Goal: Transaction & Acquisition: Purchase product/service

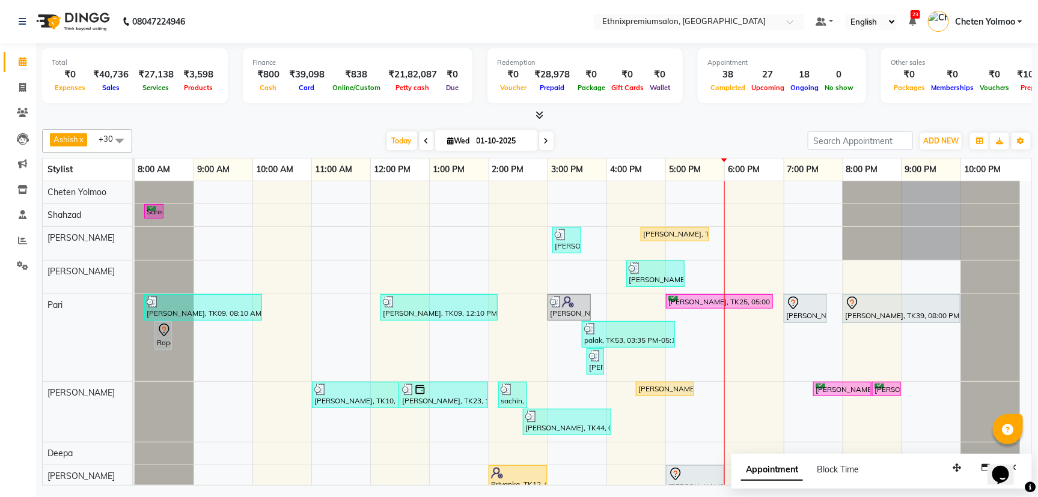
scroll to position [751, 0]
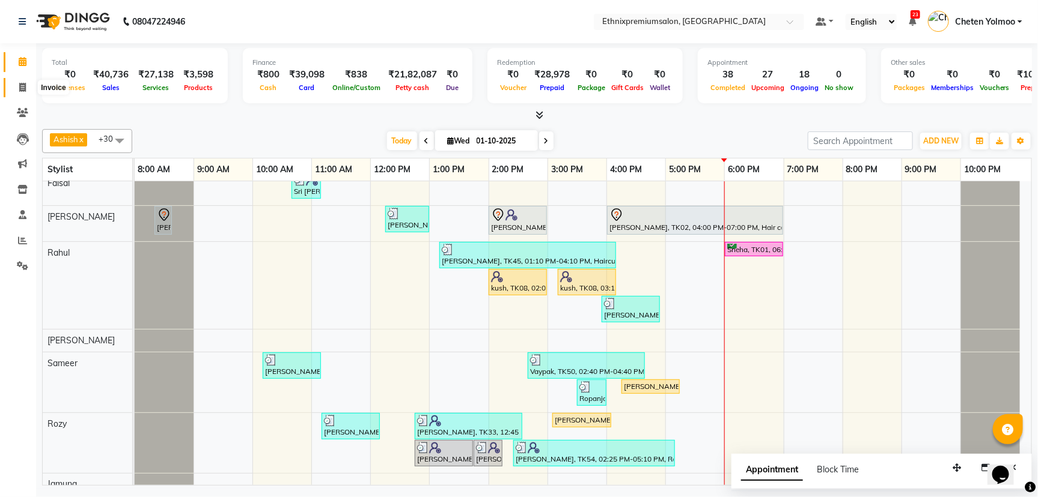
click at [18, 85] on span at bounding box center [22, 88] width 21 height 14
select select "service"
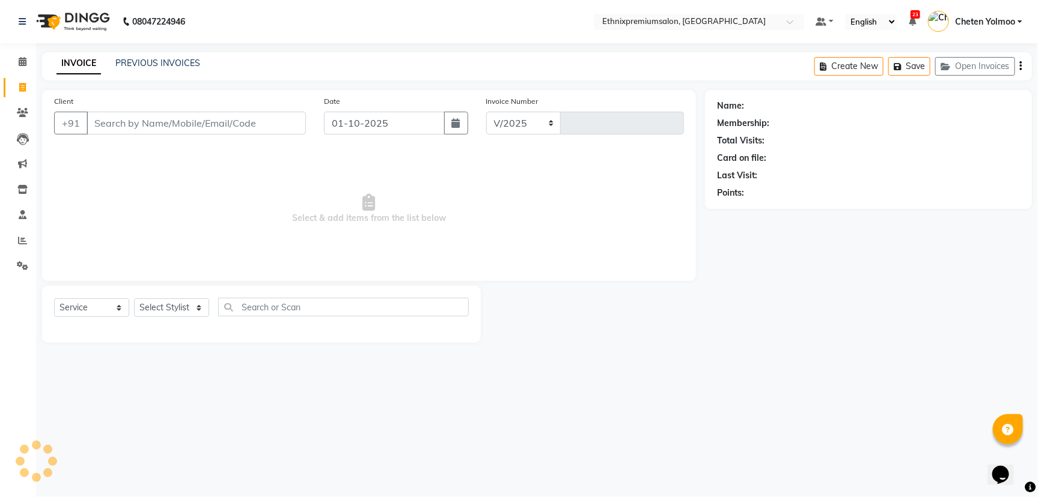
select select "3625"
type input "11032"
click at [171, 309] on select "Select Stylist Amoi [PERSON_NAME] [PERSON_NAME] Yolmoo Deepa Dorjey [PERSON_NAM…" at bounding box center [171, 308] width 75 height 19
select select "66652"
click at [134, 299] on select "Select Stylist Amoi [PERSON_NAME] [PERSON_NAME] Yolmoo Deepa Dorjey [PERSON_NAM…" at bounding box center [171, 308] width 75 height 19
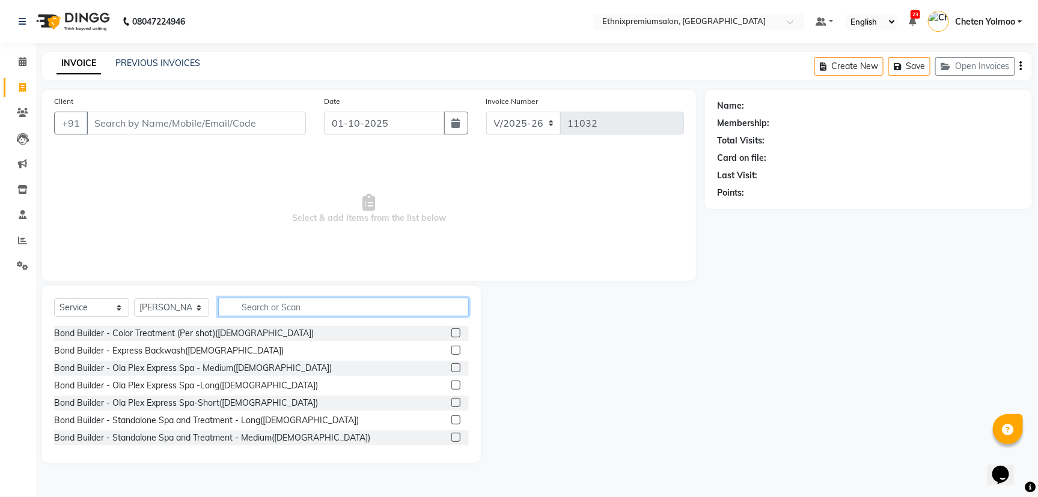
click at [249, 300] on input "text" at bounding box center [343, 307] width 251 height 19
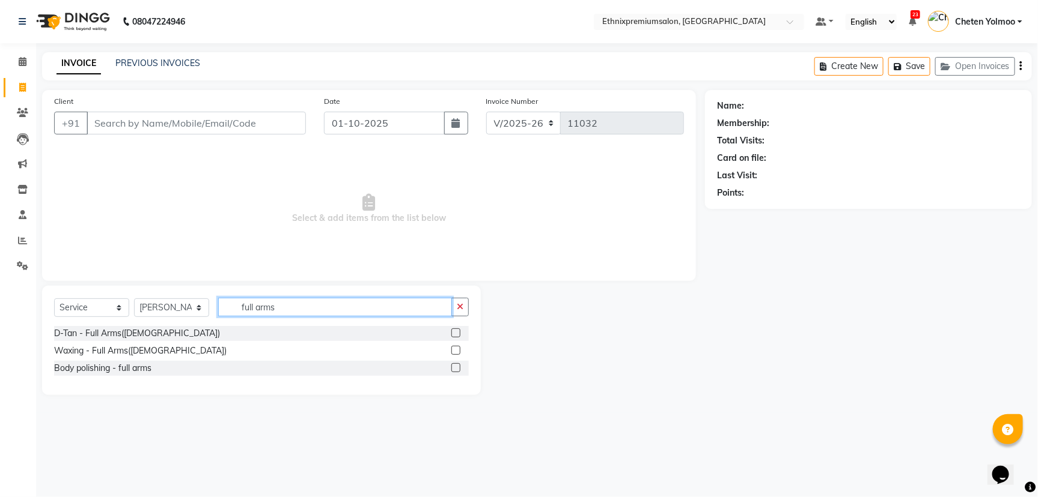
type input "full arms"
click at [451, 347] on label at bounding box center [455, 350] width 9 height 9
click at [451, 347] on input "checkbox" at bounding box center [455, 351] width 8 height 8
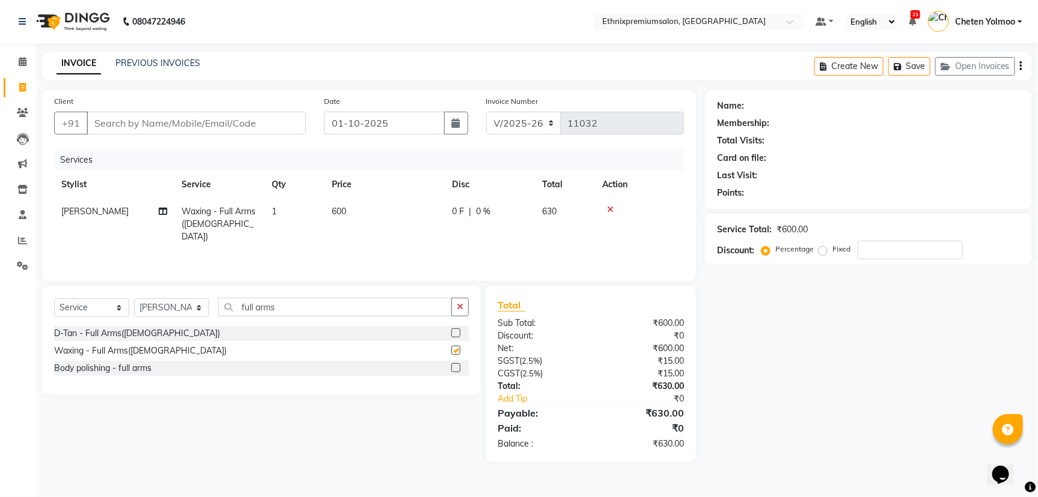
checkbox input "false"
click at [307, 302] on input "full arms" at bounding box center [335, 307] width 234 height 19
type input "full leg"
click at [456, 348] on label at bounding box center [455, 350] width 9 height 9
click at [456, 348] on input "checkbox" at bounding box center [455, 351] width 8 height 8
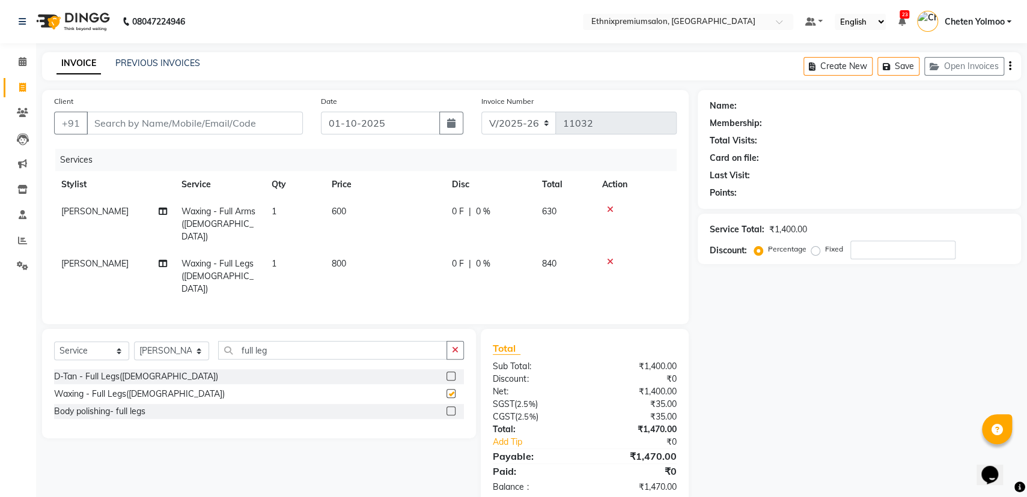
checkbox input "false"
click at [285, 341] on input "full leg" at bounding box center [332, 350] width 229 height 19
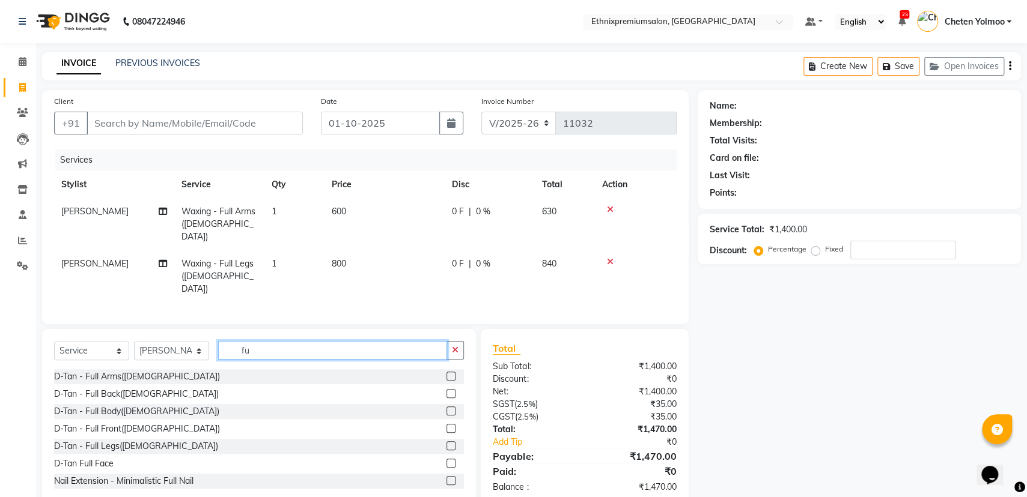
type input "f"
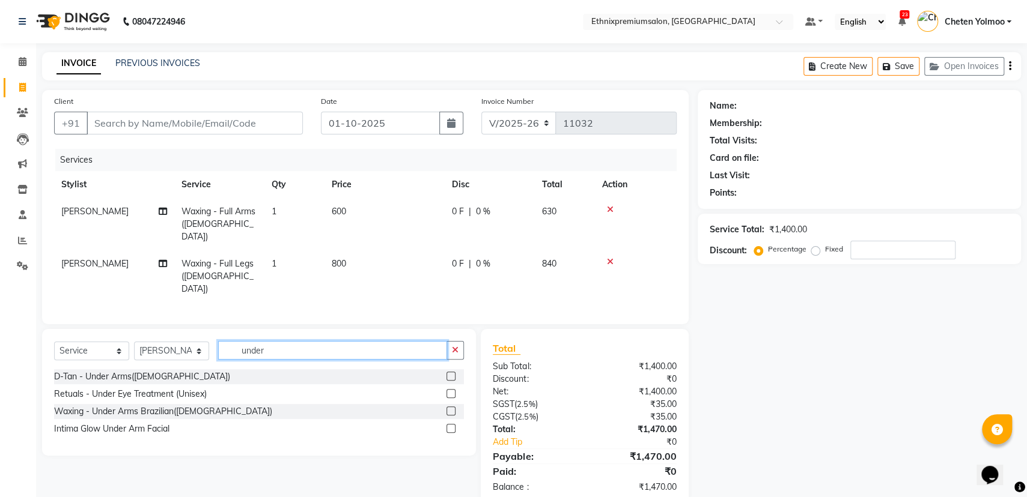
type input "under"
click at [449, 407] on label at bounding box center [450, 411] width 9 height 9
click at [449, 408] on input "checkbox" at bounding box center [450, 412] width 8 height 8
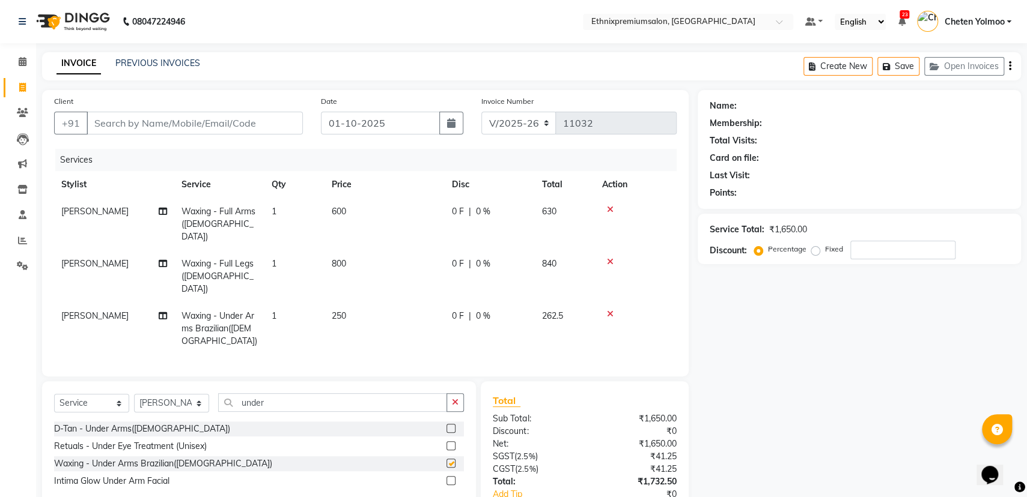
checkbox input "false"
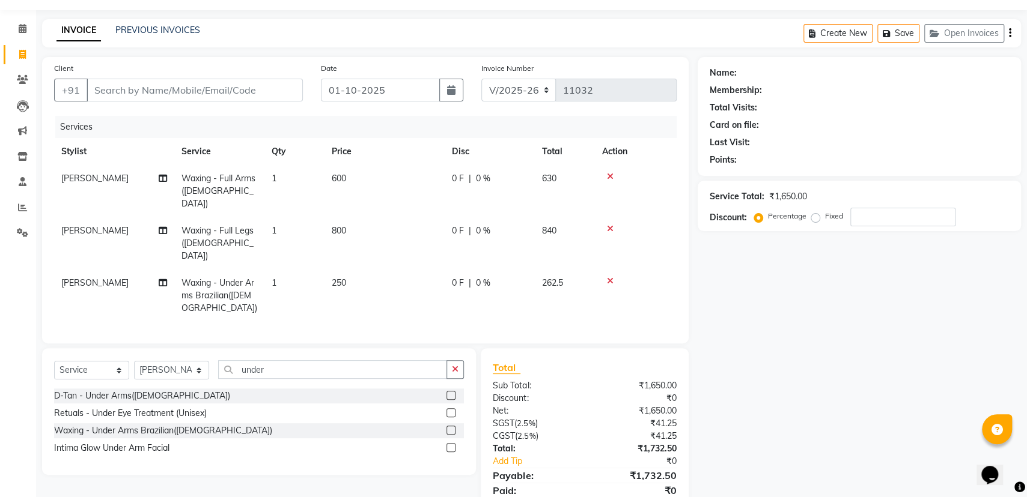
scroll to position [64, 0]
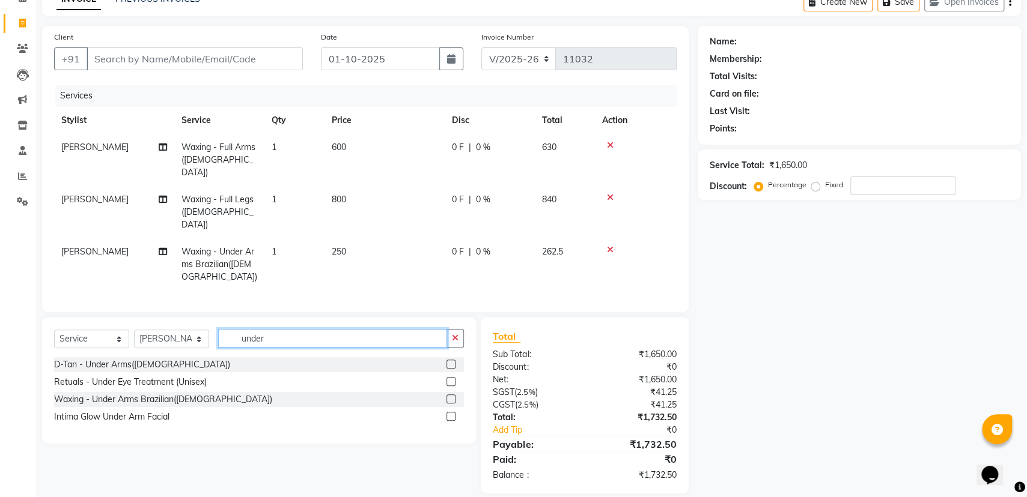
click at [289, 329] on input "under" at bounding box center [332, 338] width 229 height 19
type input "u"
type input "power"
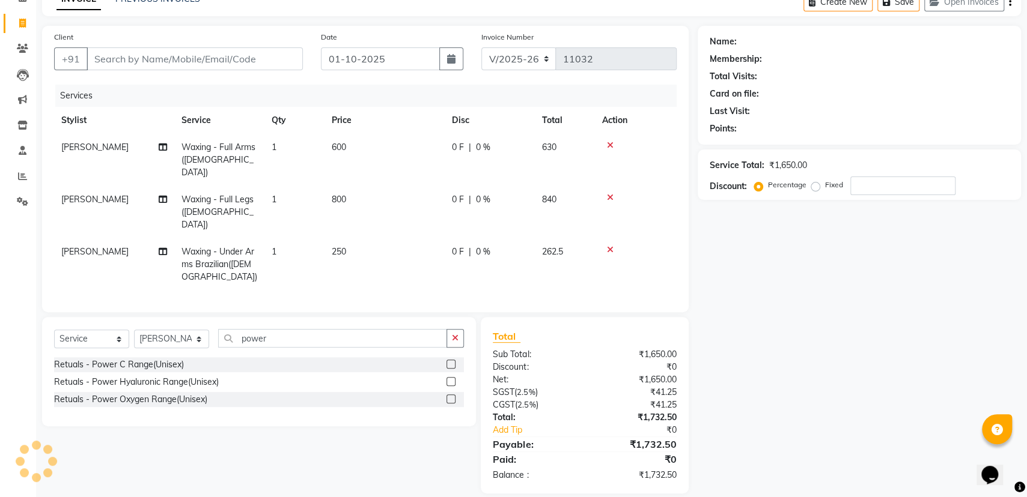
click at [451, 377] on label at bounding box center [450, 381] width 9 height 9
click at [451, 379] on input "checkbox" at bounding box center [450, 383] width 8 height 8
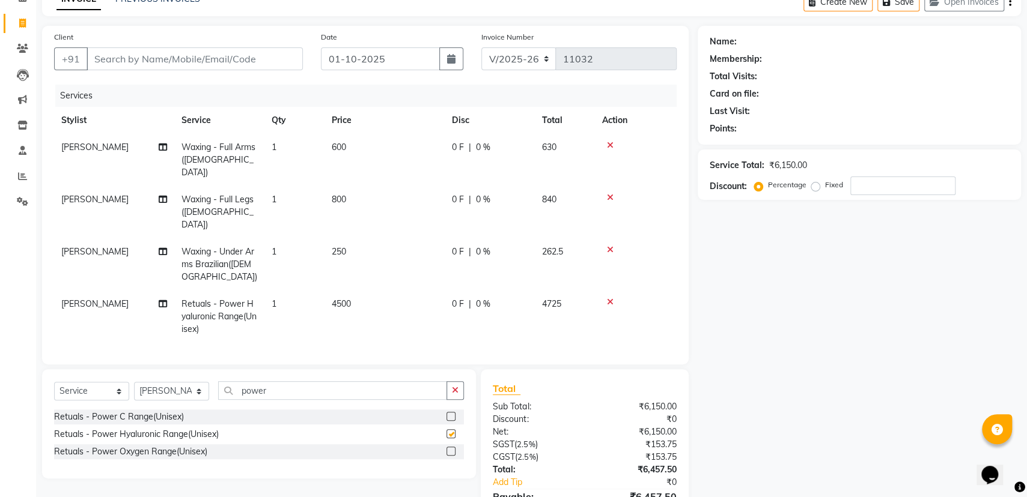
checkbox input "false"
click at [272, 382] on input "power" at bounding box center [332, 391] width 229 height 19
type input "p"
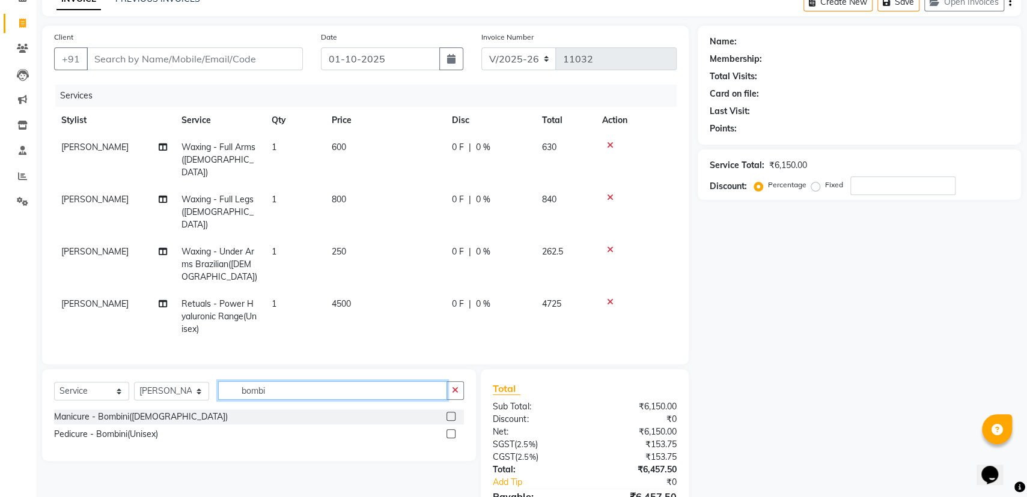
type input "bombi"
click at [454, 430] on label at bounding box center [450, 434] width 9 height 9
click at [454, 431] on input "checkbox" at bounding box center [450, 435] width 8 height 8
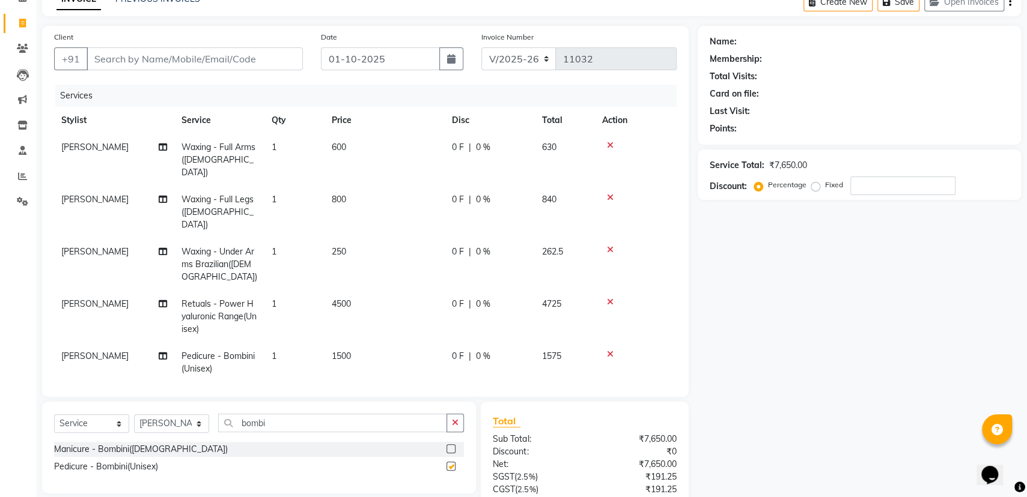
checkbox input "false"
click at [309, 419] on input "bombi" at bounding box center [332, 423] width 229 height 19
type input "b"
type input "eye"
click at [448, 462] on label at bounding box center [450, 466] width 9 height 9
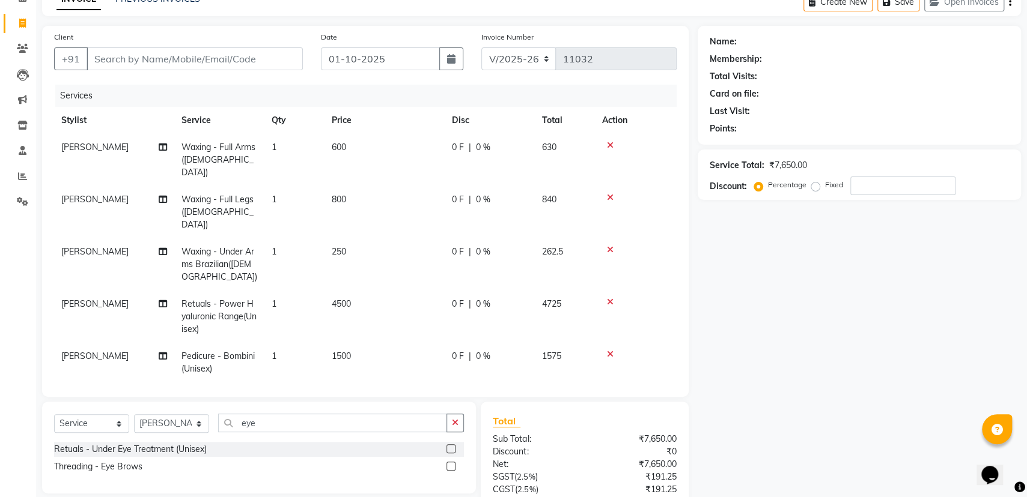
click at [448, 463] on input "checkbox" at bounding box center [450, 467] width 8 height 8
checkbox input "false"
click at [290, 427] on input "eye" at bounding box center [332, 423] width 229 height 19
type input "e"
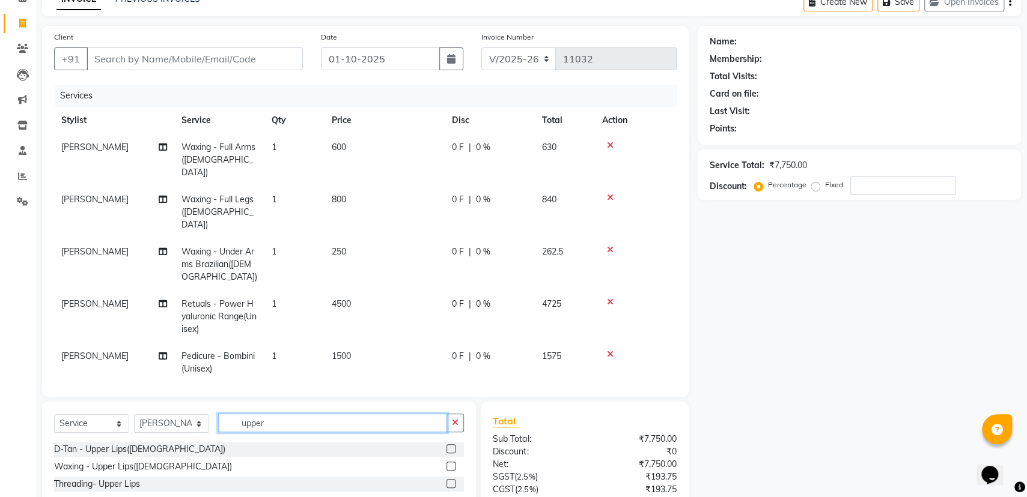
type input "upper"
click at [448, 479] on label at bounding box center [450, 483] width 9 height 9
click at [448, 481] on input "checkbox" at bounding box center [450, 485] width 8 height 8
checkbox input "false"
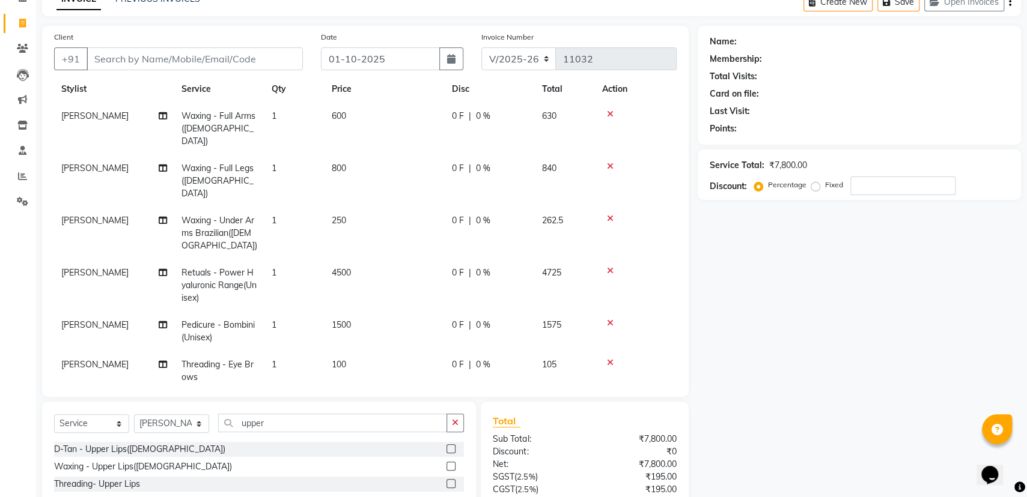
scroll to position [0, 0]
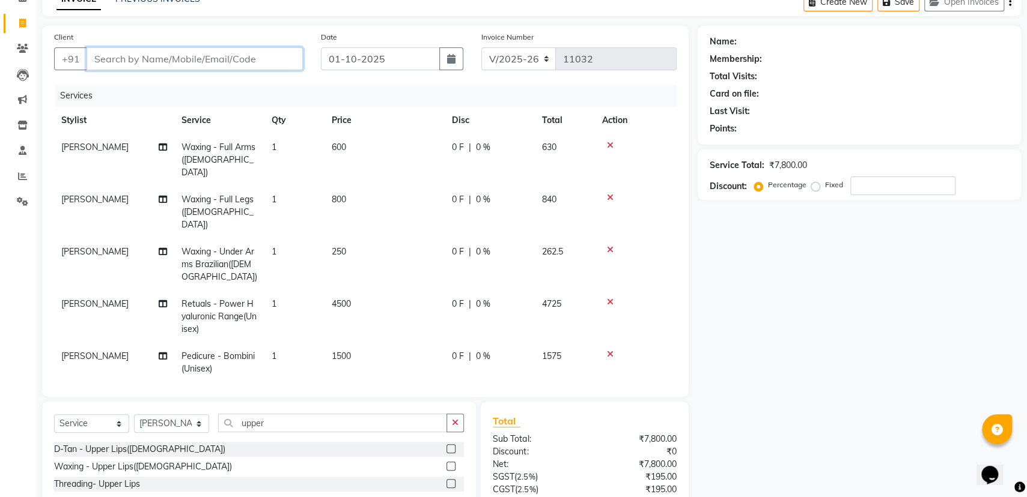
click at [210, 53] on input "Client" at bounding box center [195, 58] width 216 height 23
click at [129, 53] on input "Client" at bounding box center [195, 58] width 216 height 23
type input "8"
type input "0"
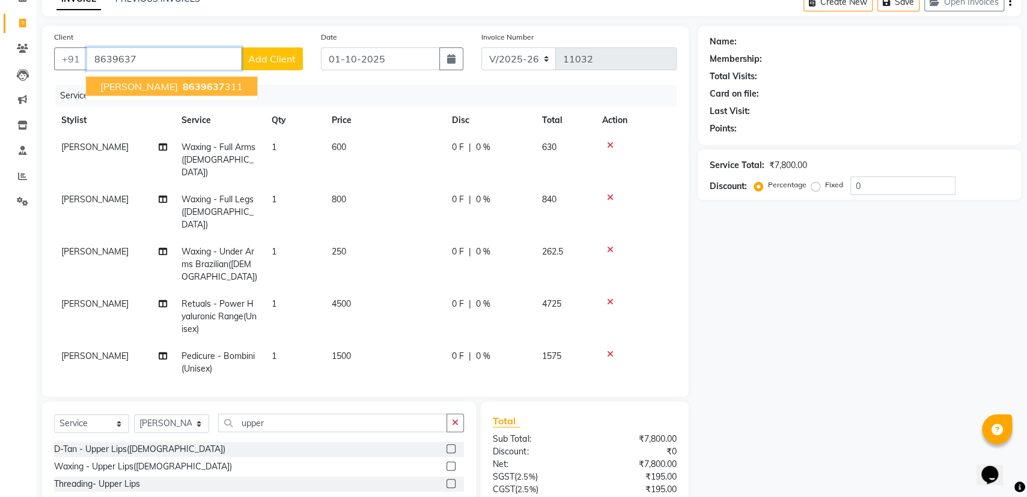
click at [198, 85] on button "[PERSON_NAME] 8639637 311" at bounding box center [171, 86] width 171 height 19
type input "8639637311"
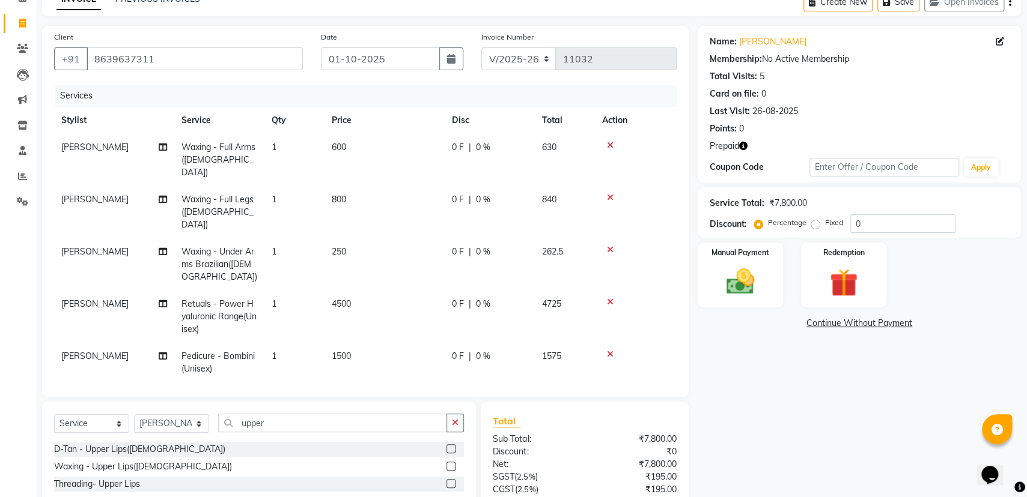
click at [741, 145] on icon "button" at bounding box center [743, 146] width 8 height 8
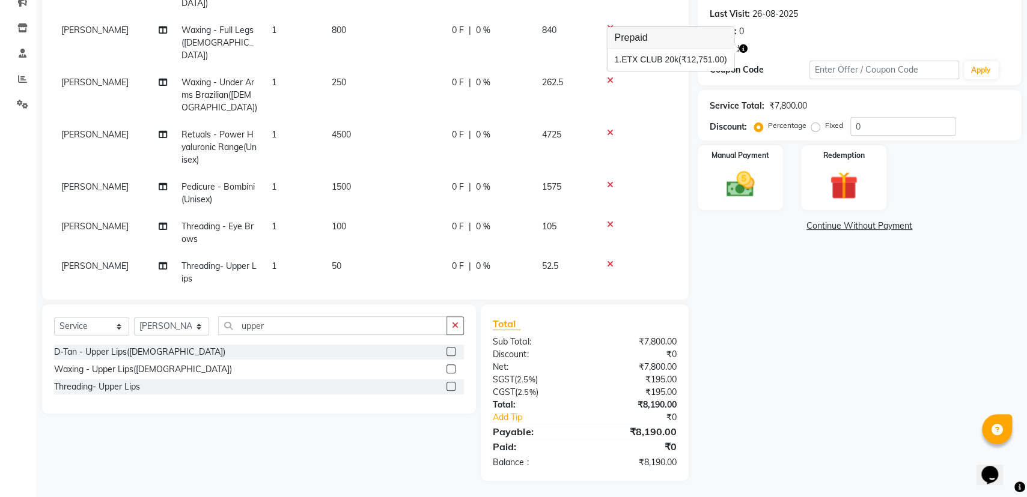
scroll to position [162, 0]
click at [847, 200] on img at bounding box center [844, 185] width 48 height 37
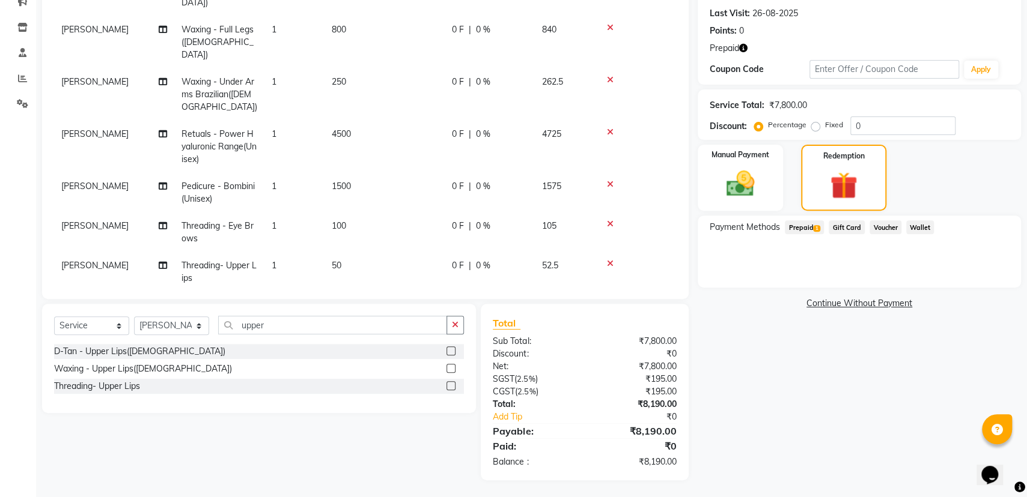
click at [805, 228] on span "Prepaid 1" at bounding box center [804, 228] width 39 height 14
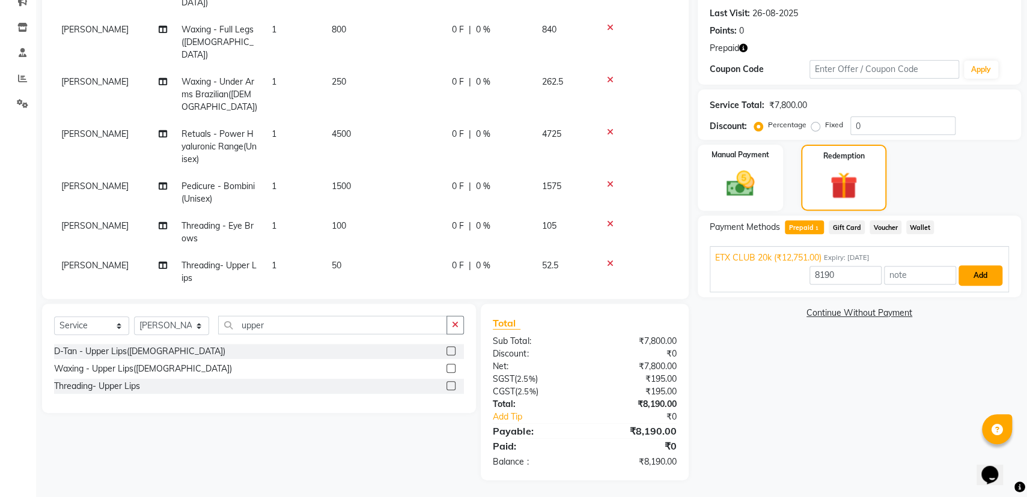
click at [972, 284] on button "Add" at bounding box center [980, 276] width 44 height 20
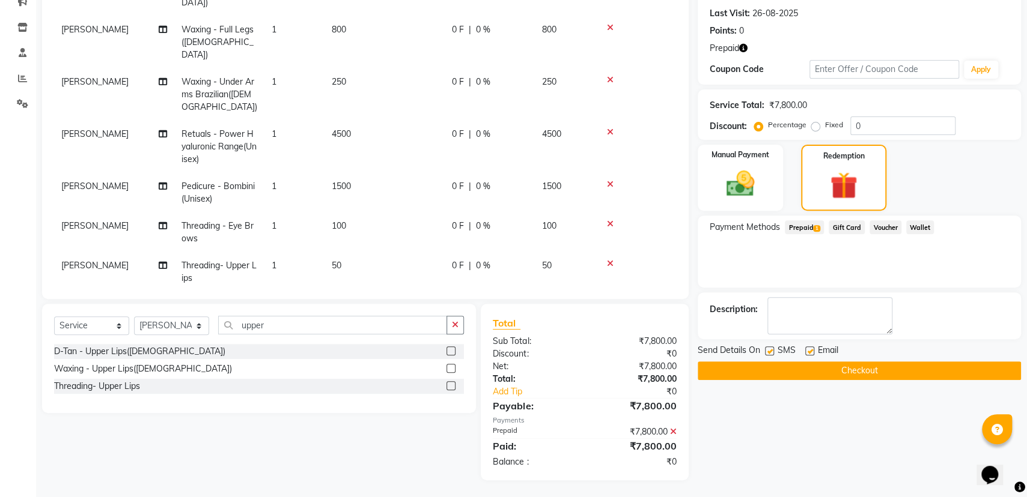
click at [847, 375] on button "Checkout" at bounding box center [859, 371] width 323 height 19
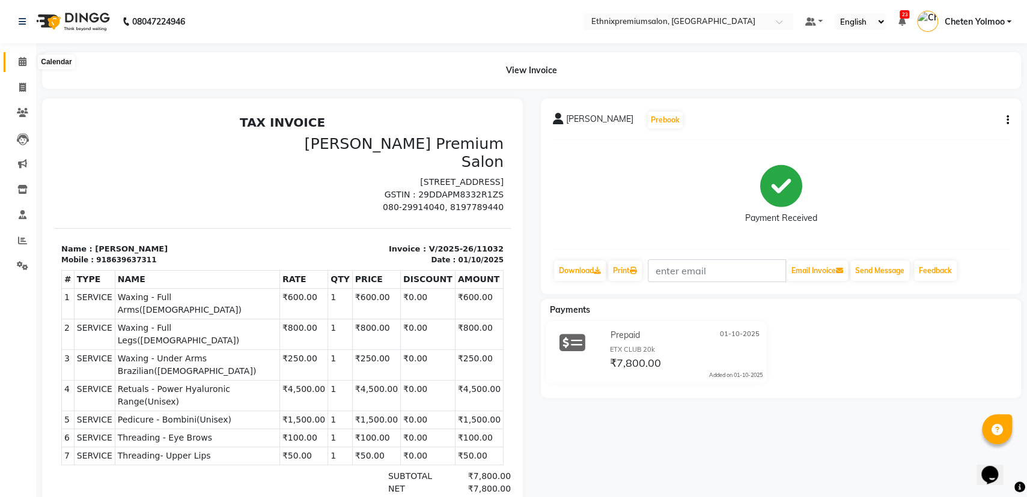
click at [27, 63] on span at bounding box center [22, 62] width 21 height 14
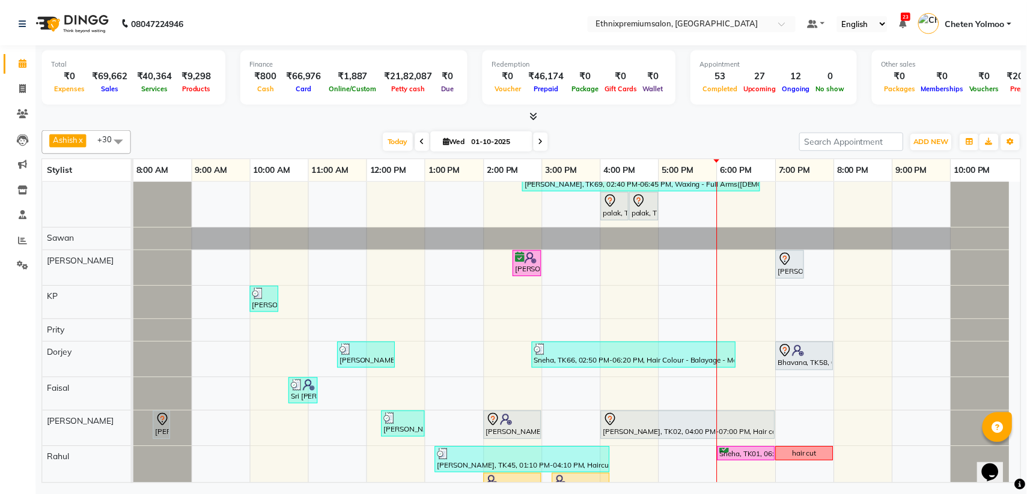
scroll to position [225, 0]
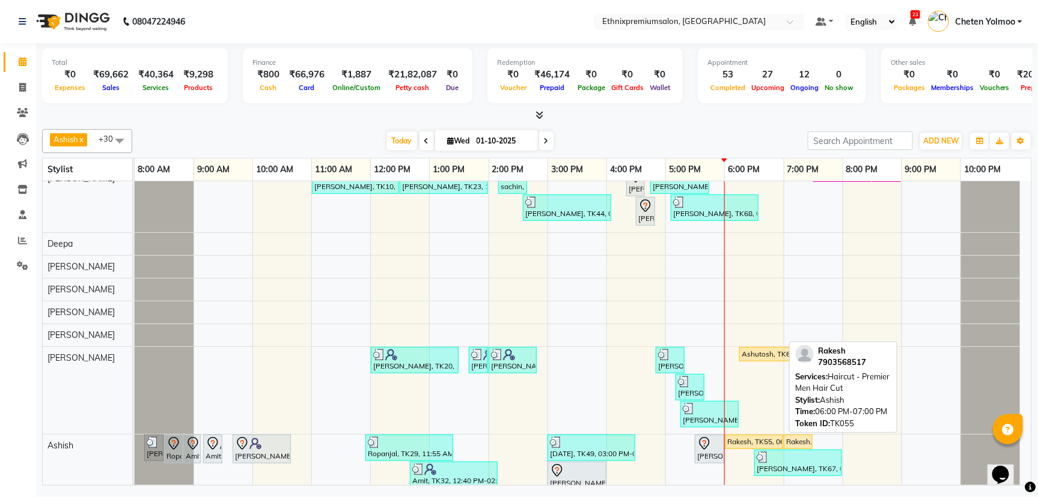
click at [749, 437] on div "Rakesh, TK55, 06:00 PM-07:00 PM, Haircut - Premier Men Hair Cut" at bounding box center [754, 442] width 56 height 11
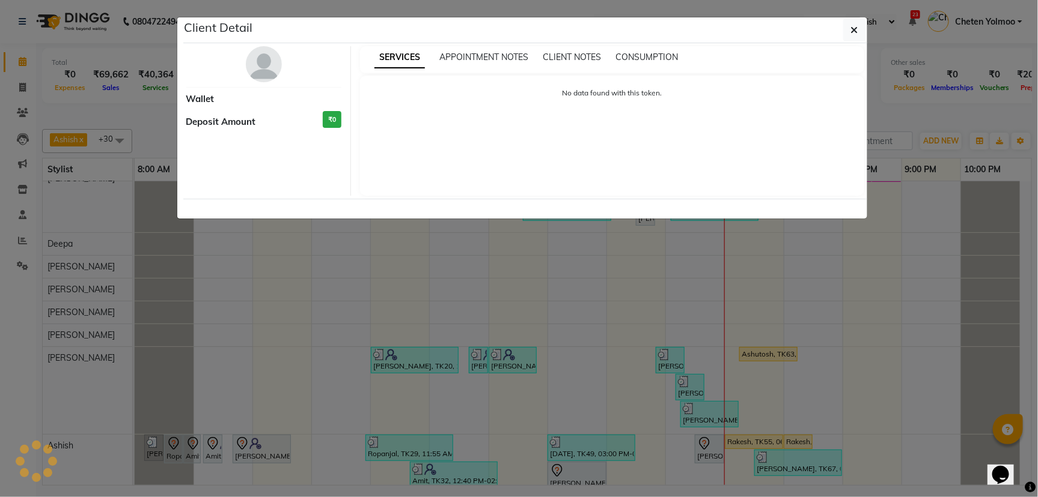
select select "1"
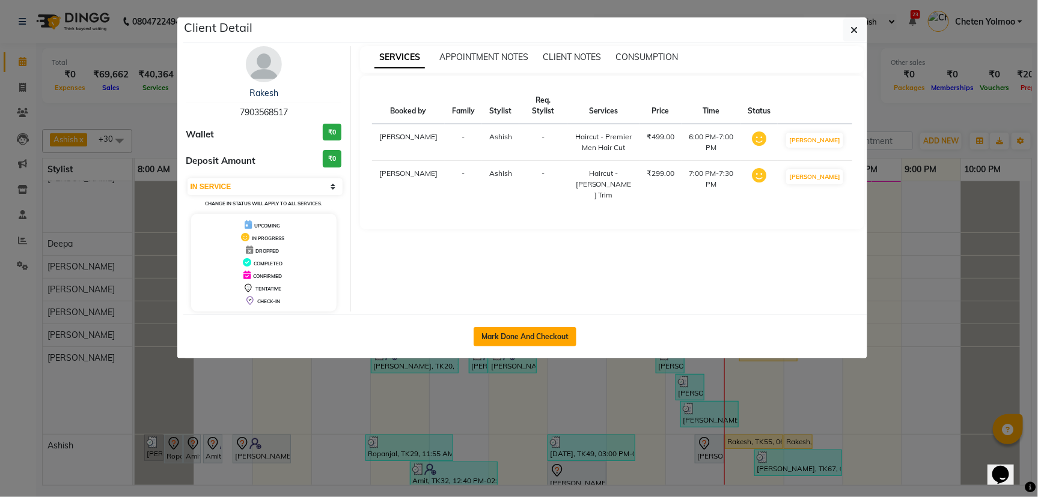
click at [514, 336] on button "Mark Done And Checkout" at bounding box center [524, 336] width 103 height 19
select select "3625"
select select "service"
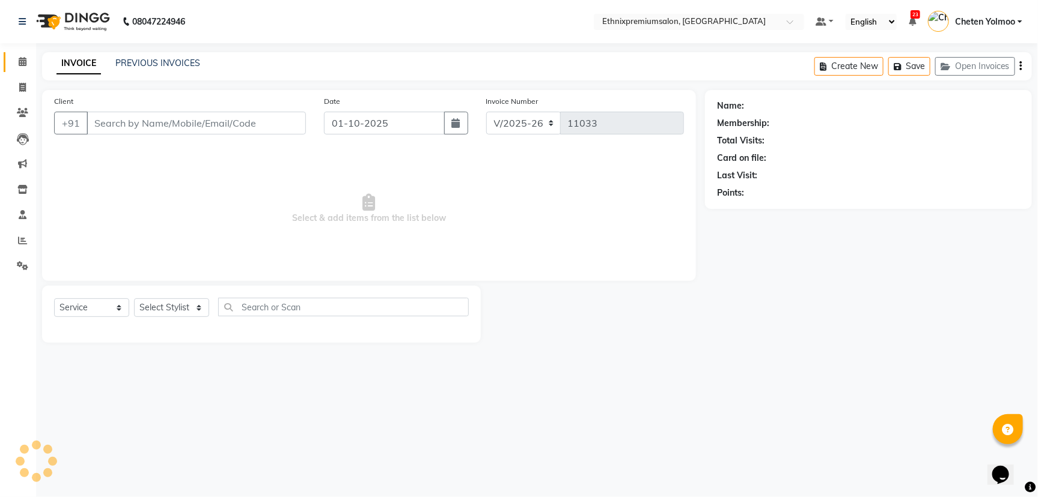
type input "7903568517"
select select "62328"
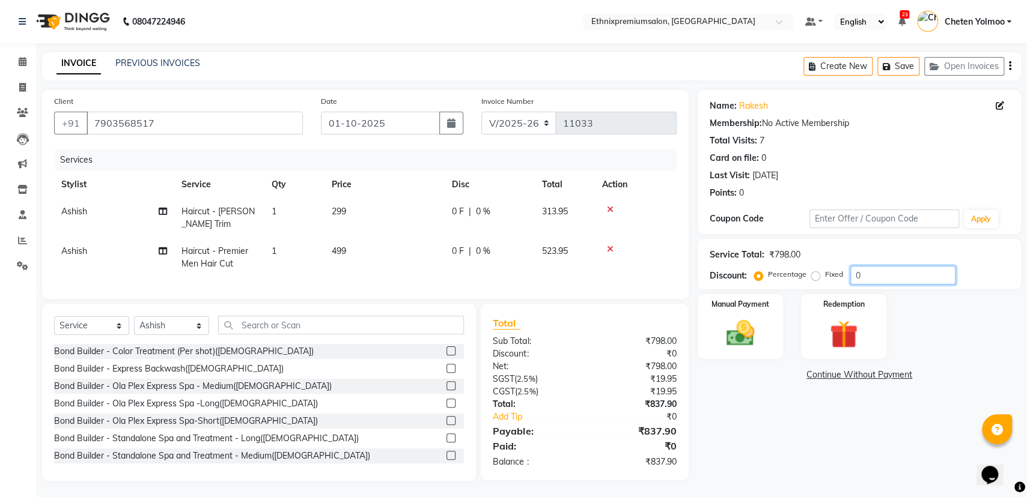
click at [865, 274] on input "0" at bounding box center [902, 275] width 105 height 19
click at [825, 279] on label "Fixed" at bounding box center [834, 274] width 18 height 11
click at [814, 279] on input "Fixed" at bounding box center [818, 274] width 8 height 8
radio input "true"
click at [851, 275] on input "number" at bounding box center [902, 275] width 105 height 19
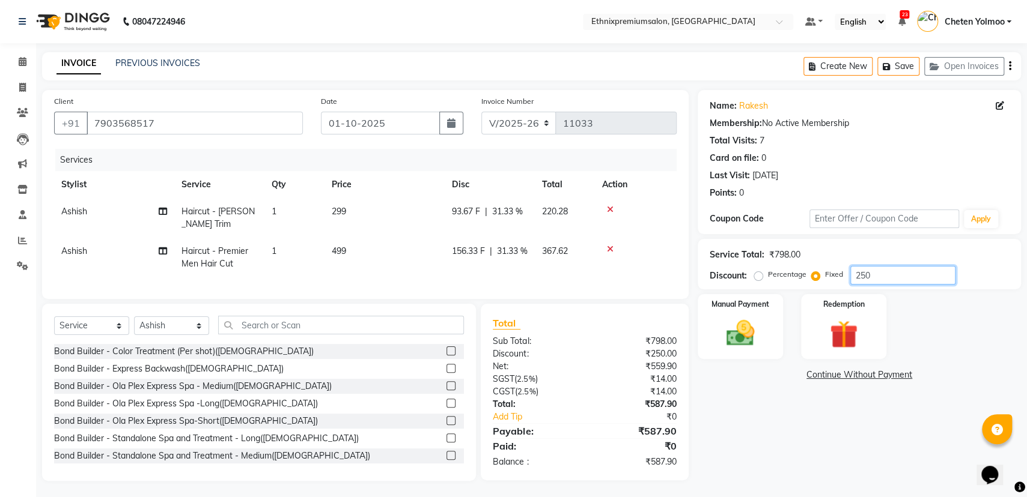
type input "250"
click at [84, 335] on select "Select Service Product Membership Package Voucher Prepaid Gift Card" at bounding box center [91, 326] width 75 height 19
select select "product"
click at [54, 328] on select "Select Service Product Membership Package Voucher Prepaid Gift Card" at bounding box center [91, 326] width 75 height 19
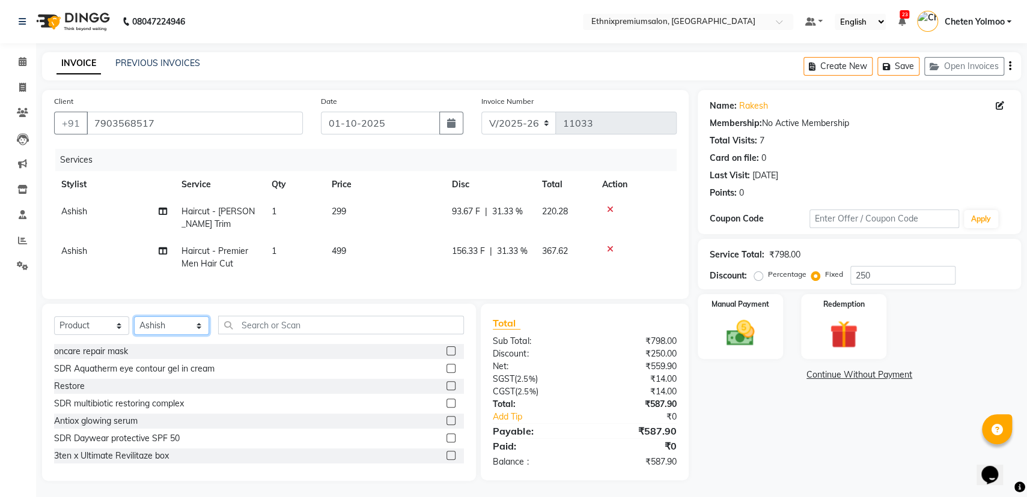
click at [179, 335] on select "Select Stylist Amoi [PERSON_NAME] [PERSON_NAME] Yolmoo Deepa Dorjey [PERSON_NAM…" at bounding box center [171, 326] width 75 height 19
select select "81196"
click at [134, 328] on select "Select Stylist Amoi [PERSON_NAME] [PERSON_NAME] Yolmoo Deepa Dorjey [PERSON_NAM…" at bounding box center [171, 326] width 75 height 19
click at [85, 248] on span "Ashish" at bounding box center [74, 251] width 26 height 11
select select "62328"
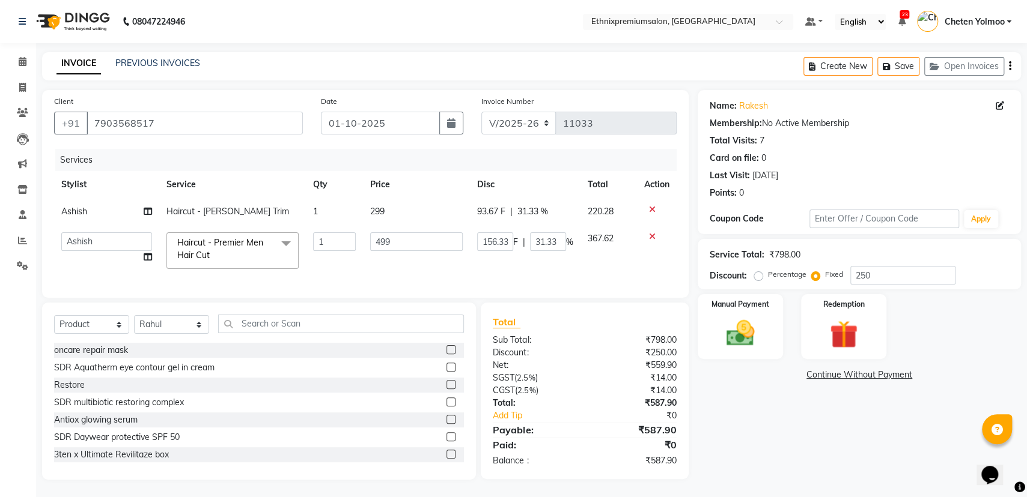
click at [93, 231] on td "Amoi [PERSON_NAME] [PERSON_NAME] Yolmoo Deepa Dorjey [PERSON_NAME] [PERSON_NAME…" at bounding box center [106, 250] width 105 height 51
click at [90, 245] on select "Amoi [PERSON_NAME] [PERSON_NAME] Yolmoo Deepa Dorjey [PERSON_NAME] [PERSON_NAME…" at bounding box center [106, 242] width 91 height 19
select select "81196"
click at [94, 204] on td "Ashish" at bounding box center [106, 211] width 105 height 27
select select "62328"
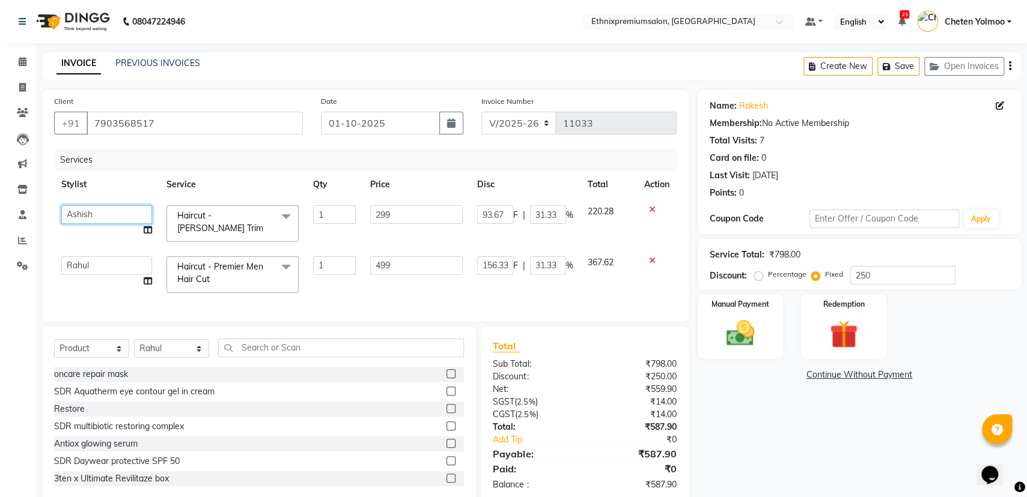
click at [91, 214] on select "Amoi [PERSON_NAME] [PERSON_NAME] Yolmoo Deepa Dorjey [PERSON_NAME] [PERSON_NAME…" at bounding box center [106, 214] width 91 height 19
select select "81196"
click at [251, 351] on input "text" at bounding box center [341, 348] width 246 height 19
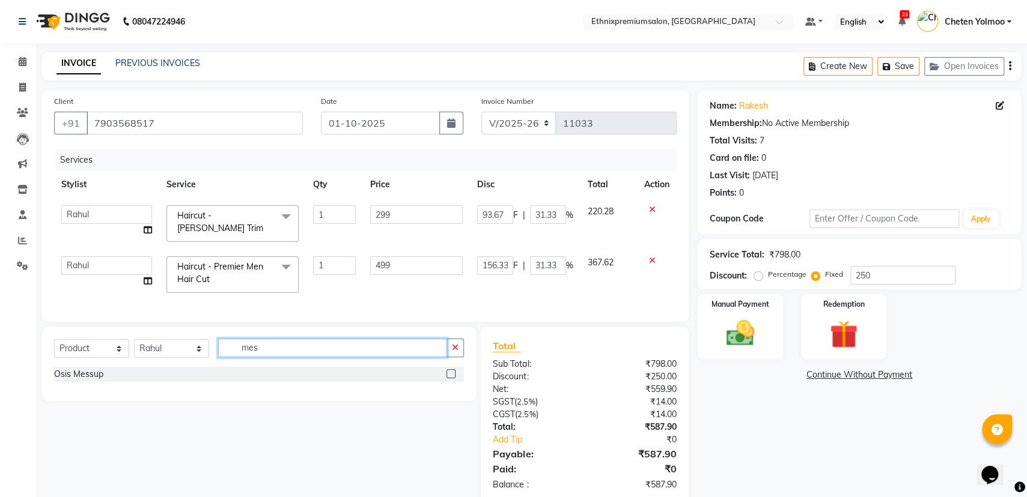
type input "mes"
click at [448, 379] on label at bounding box center [450, 374] width 9 height 9
click at [448, 379] on input "checkbox" at bounding box center [450, 375] width 8 height 8
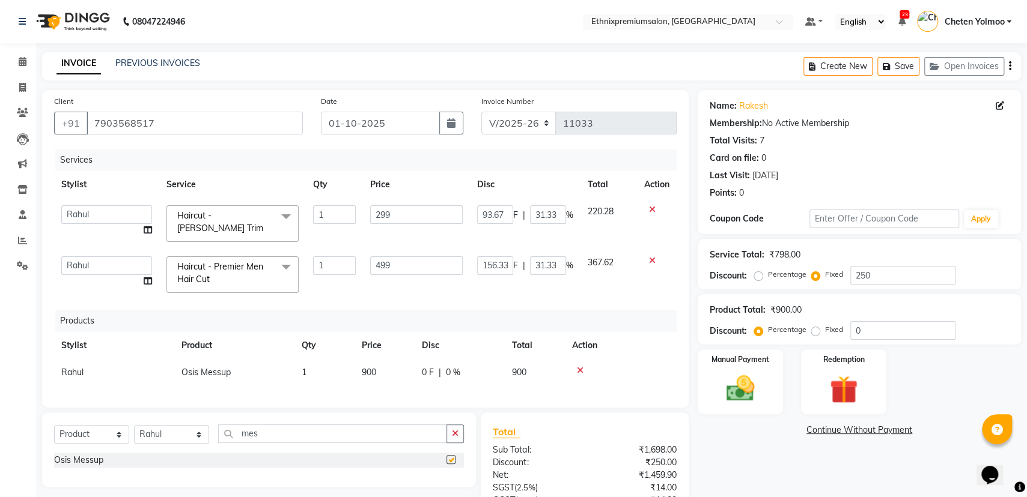
checkbox input "false"
click at [381, 362] on td "900" at bounding box center [384, 372] width 60 height 27
select select "81196"
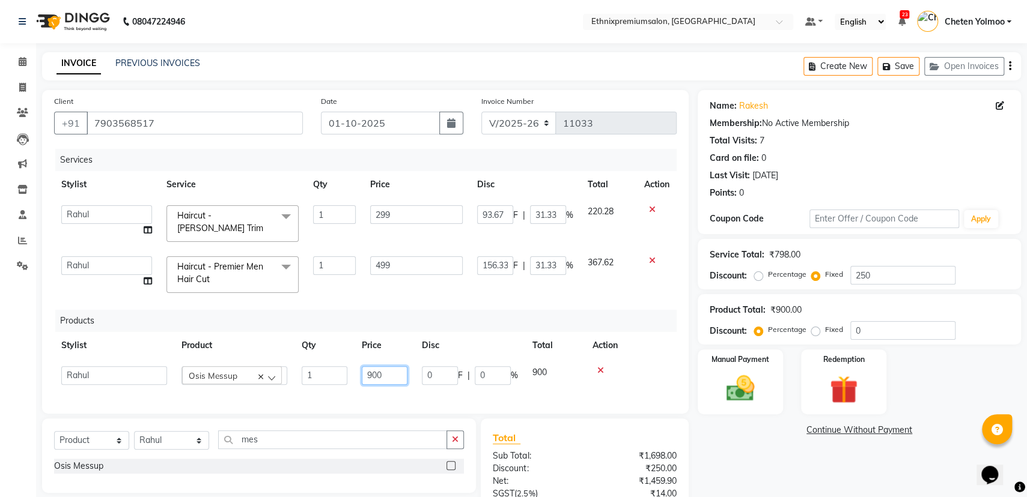
click at [386, 374] on input "900" at bounding box center [385, 376] width 46 height 19
type input "9"
type input "1100"
click at [294, 442] on input "mes" at bounding box center [332, 440] width 229 height 19
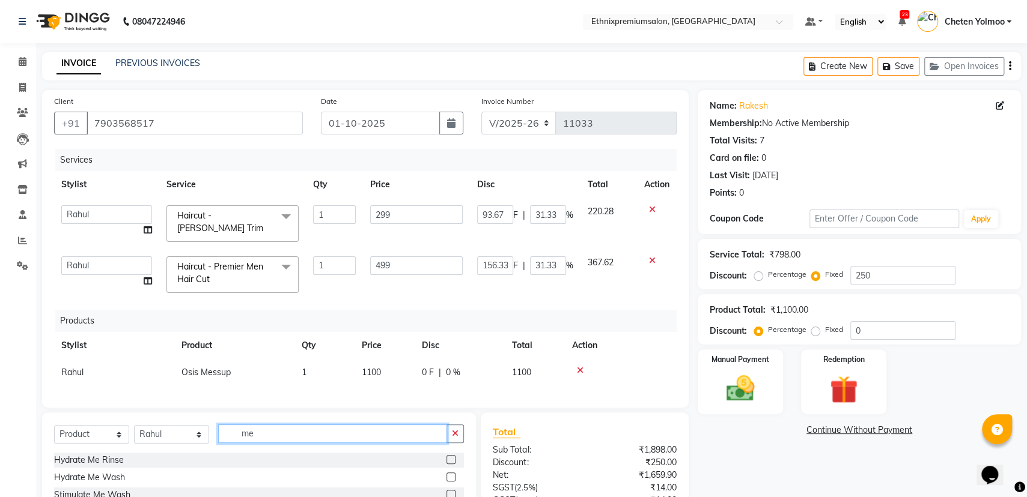
type input "m"
type input "nouri"
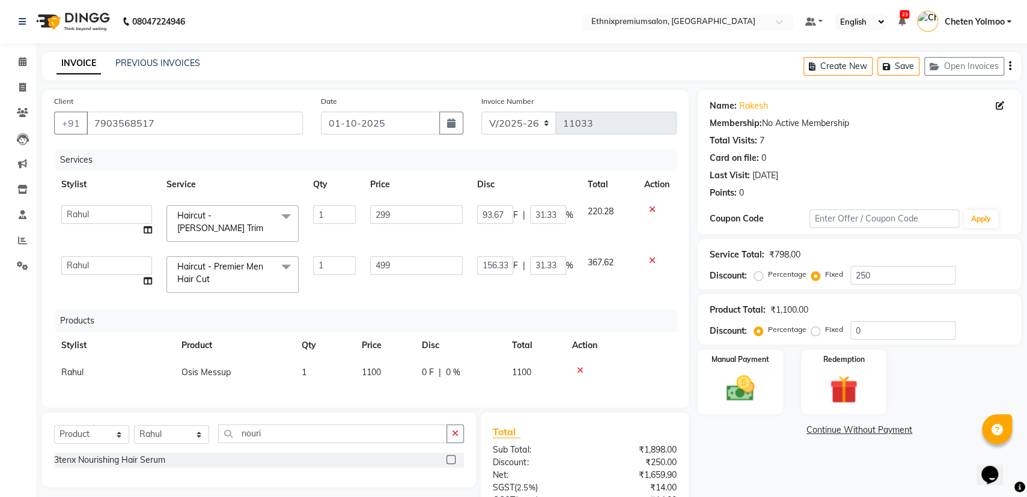
click at [451, 463] on label at bounding box center [450, 459] width 9 height 9
click at [451, 463] on input "checkbox" at bounding box center [450, 461] width 8 height 8
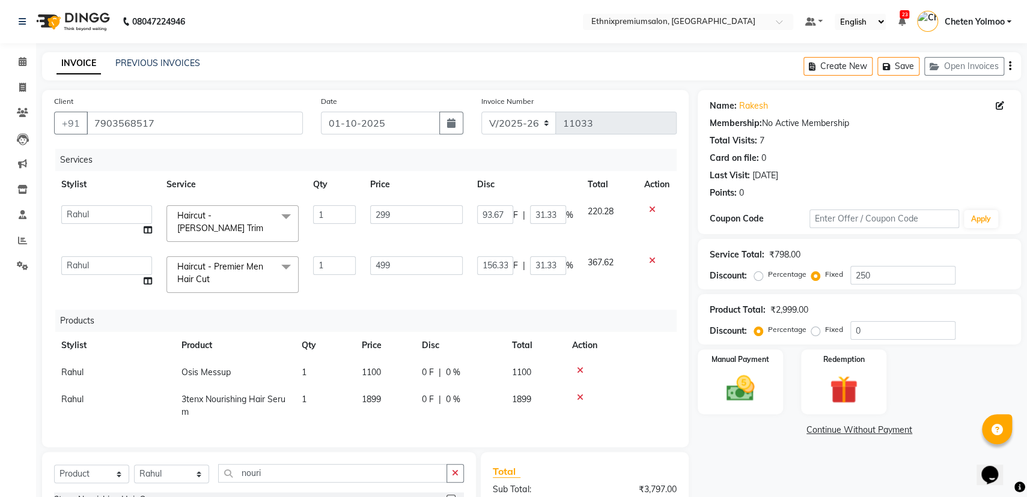
checkbox input "false"
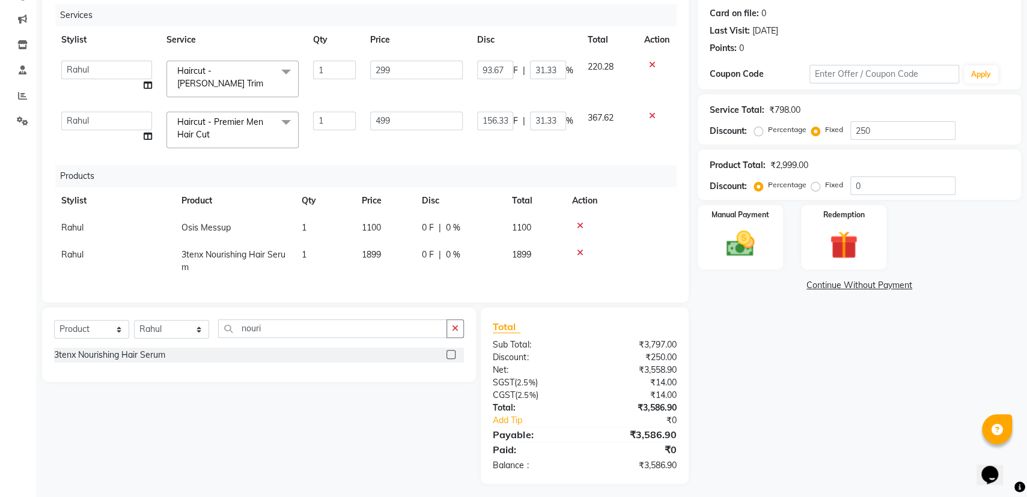
scroll to position [154, 0]
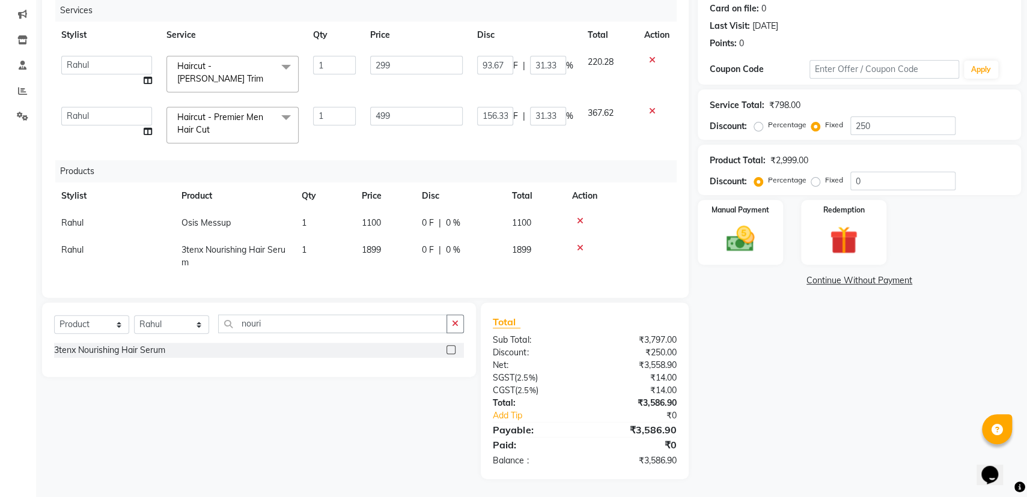
click at [1027, 348] on html "08047224946 Select Location × Ethnixpremiumsalon, Brookfield Default Panel My P…" at bounding box center [513, 98] width 1027 height 497
click at [730, 222] on img at bounding box center [740, 239] width 48 height 34
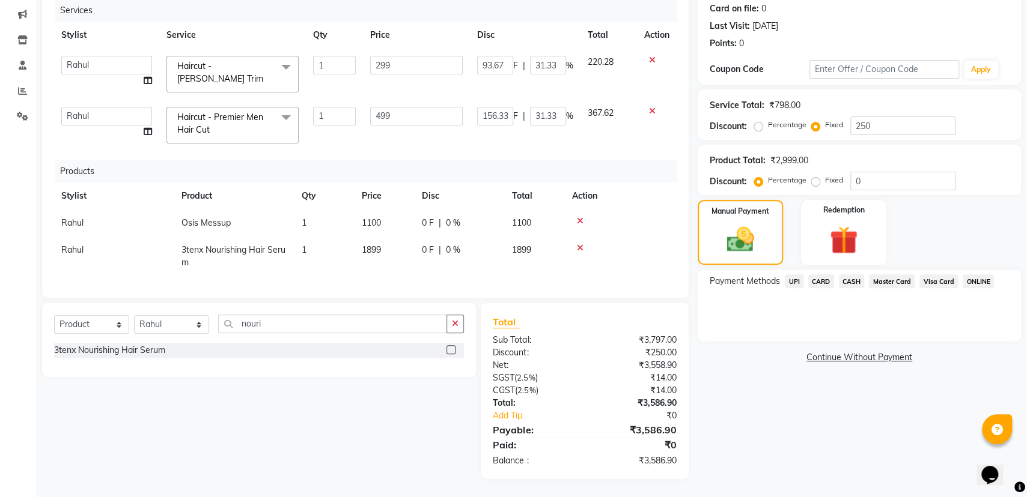
click at [824, 278] on span "CARD" at bounding box center [821, 282] width 26 height 14
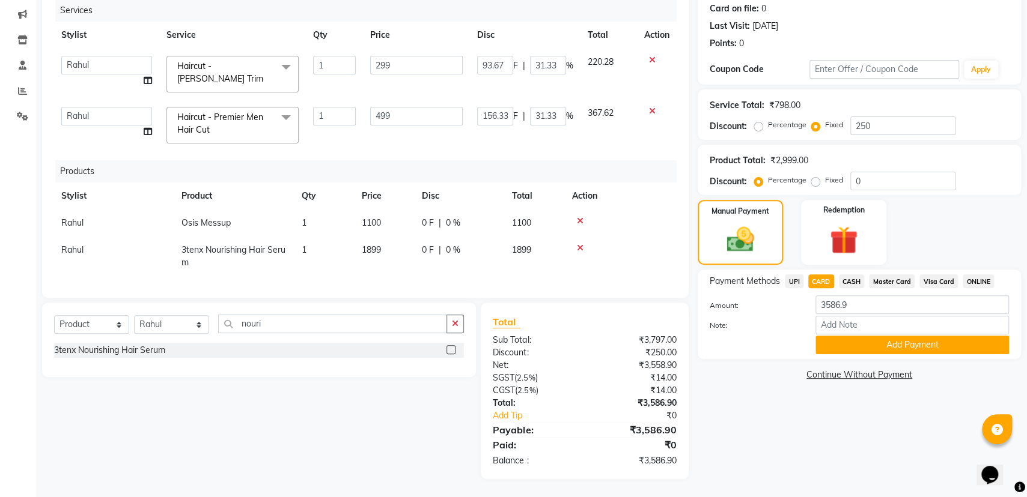
click at [794, 275] on span "UPI" at bounding box center [794, 282] width 19 height 14
click at [862, 347] on button "Add Payment" at bounding box center [911, 345] width 193 height 19
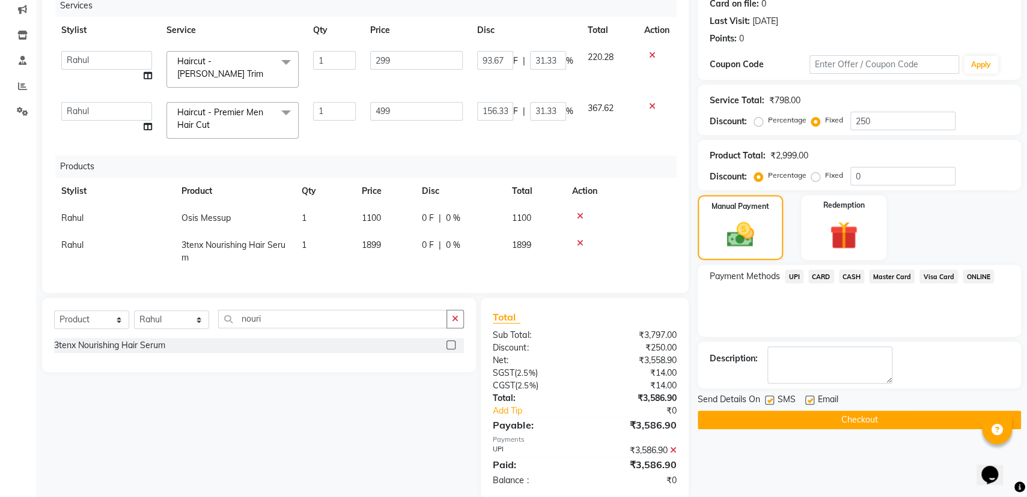
click at [849, 409] on div "Send Details On SMS Email Checkout" at bounding box center [859, 412] width 323 height 36
click at [854, 414] on button "Checkout" at bounding box center [859, 420] width 323 height 19
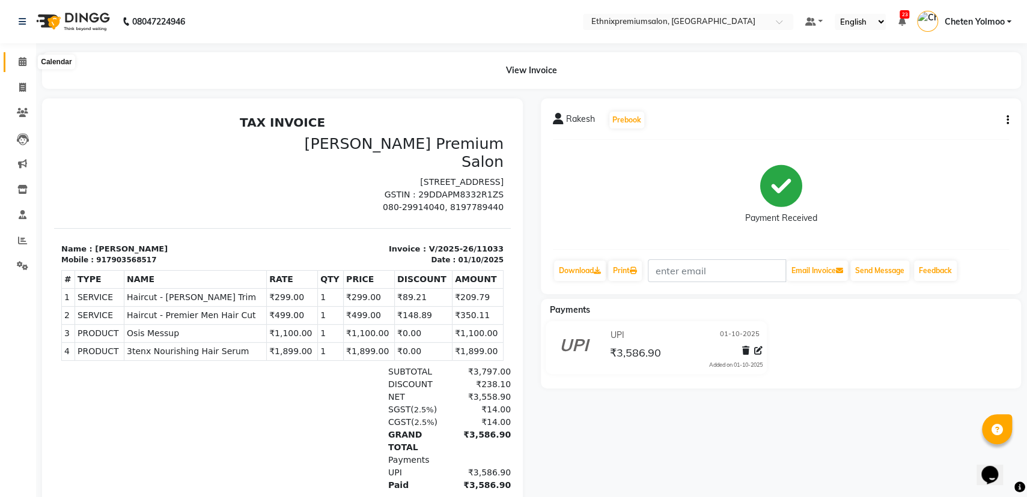
click at [23, 62] on icon at bounding box center [23, 61] width 8 height 9
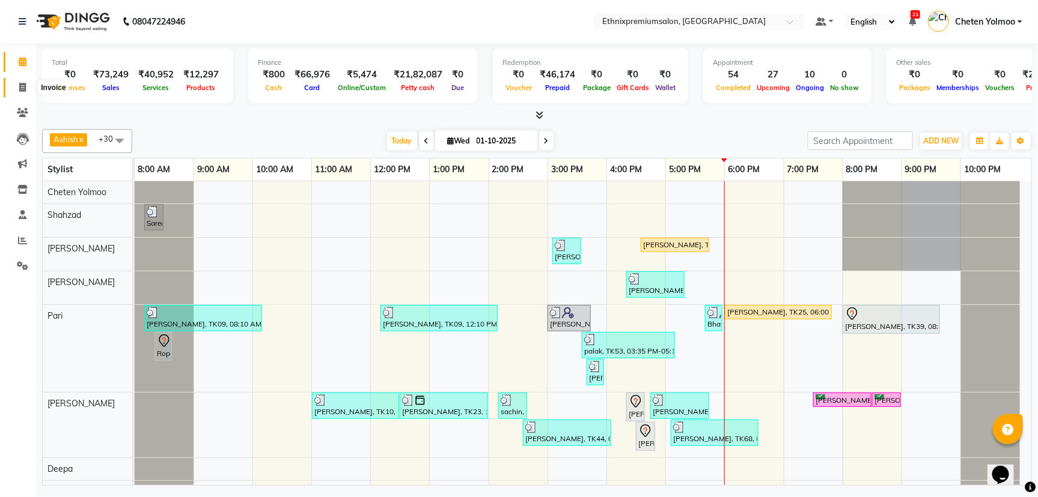
click at [21, 85] on icon at bounding box center [22, 87] width 7 height 9
select select "service"
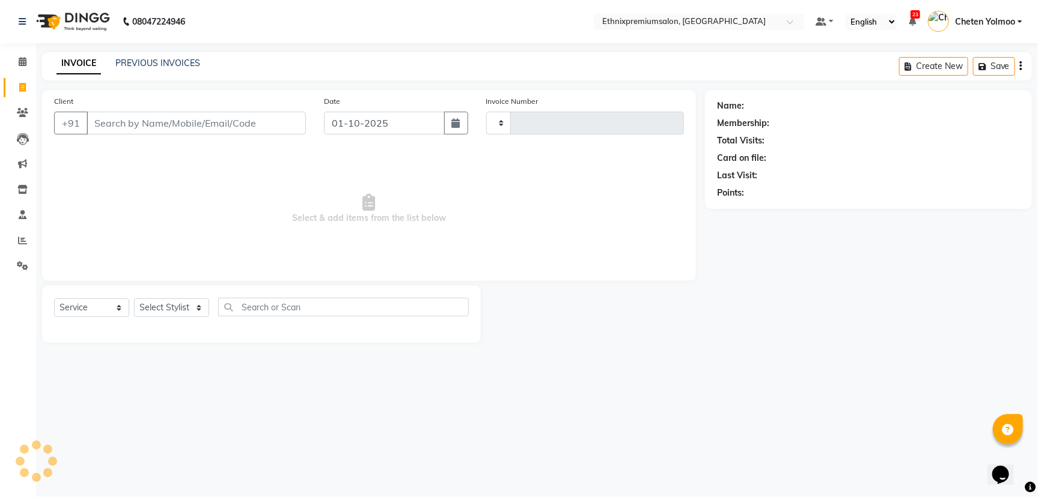
type input "11034"
select select "3625"
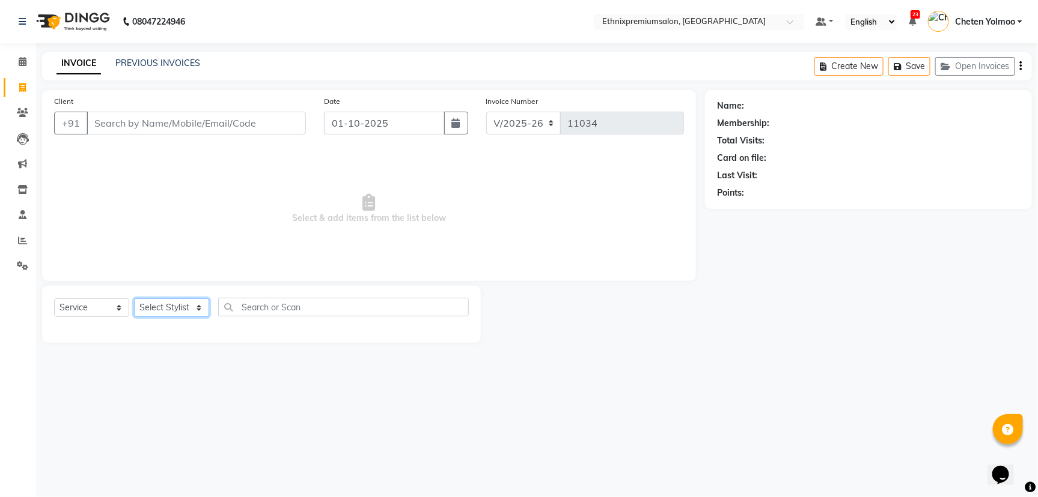
click at [166, 306] on select "Select Stylist" at bounding box center [171, 308] width 75 height 19
select select "89538"
click at [152, 314] on select "Select Stylist Amoi [PERSON_NAME] [PERSON_NAME] Yolmoo Deepa Dorjey [PERSON_NAM…" at bounding box center [171, 308] width 75 height 19
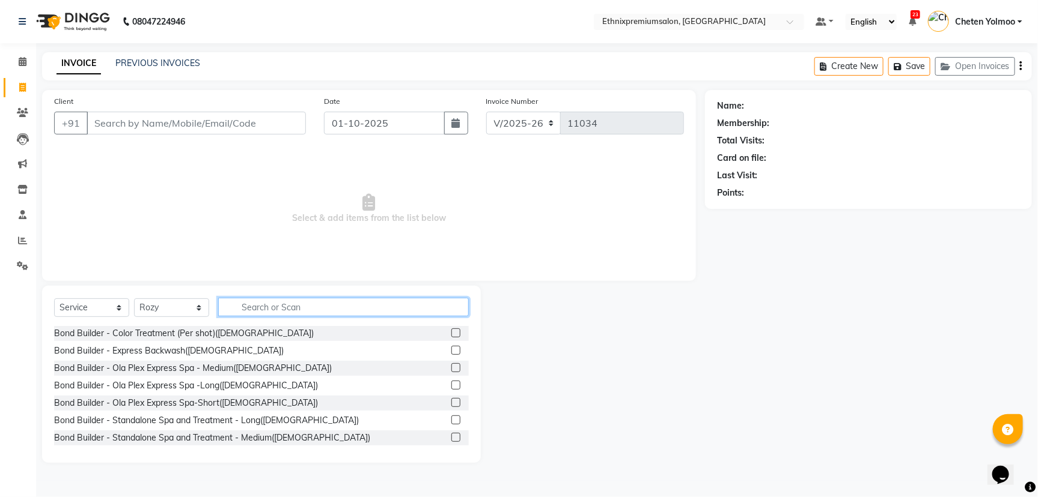
click at [242, 309] on input "text" at bounding box center [343, 307] width 251 height 19
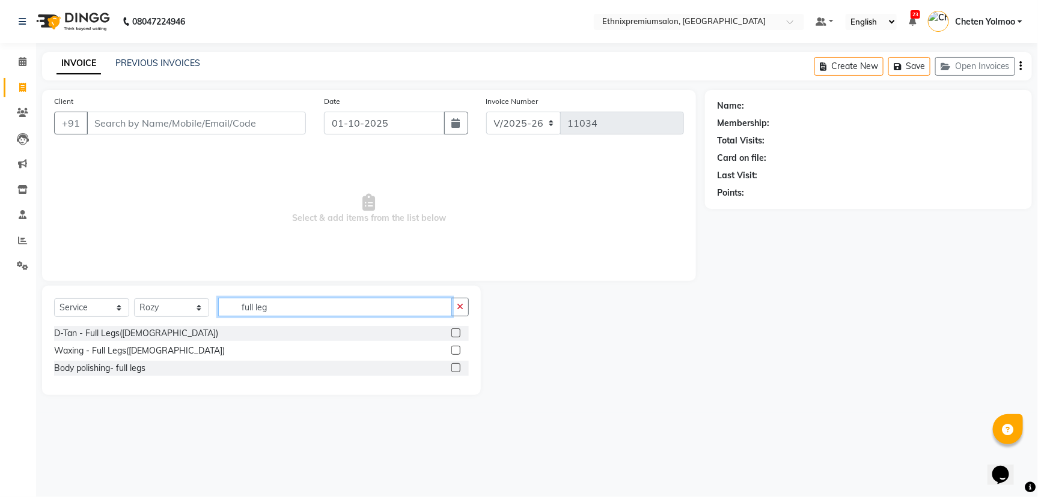
type input "full leg"
click at [454, 346] on label at bounding box center [455, 350] width 9 height 9
click at [454, 347] on input "checkbox" at bounding box center [455, 351] width 8 height 8
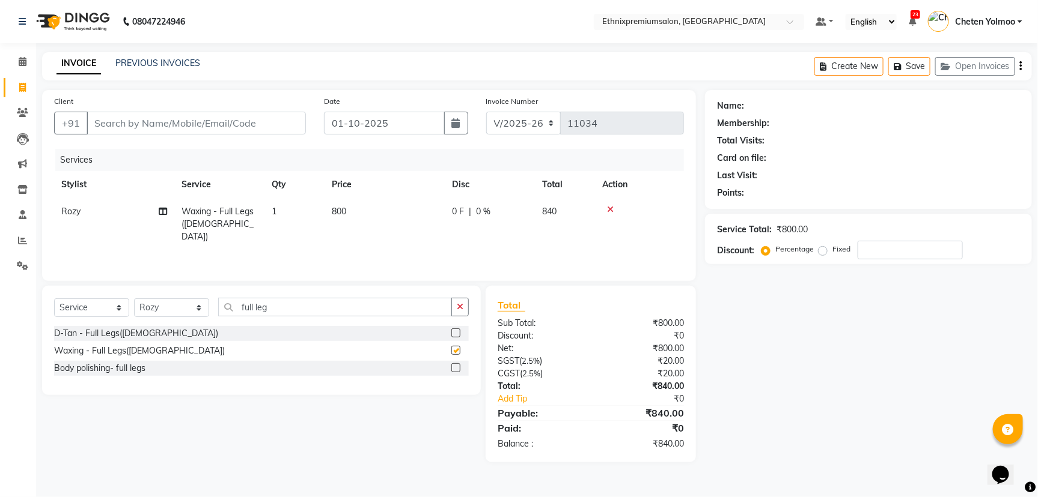
checkbox input "false"
click at [310, 309] on input "full leg" at bounding box center [335, 307] width 234 height 19
type input "full arms"
click at [458, 350] on label at bounding box center [455, 350] width 9 height 9
click at [458, 350] on input "checkbox" at bounding box center [455, 351] width 8 height 8
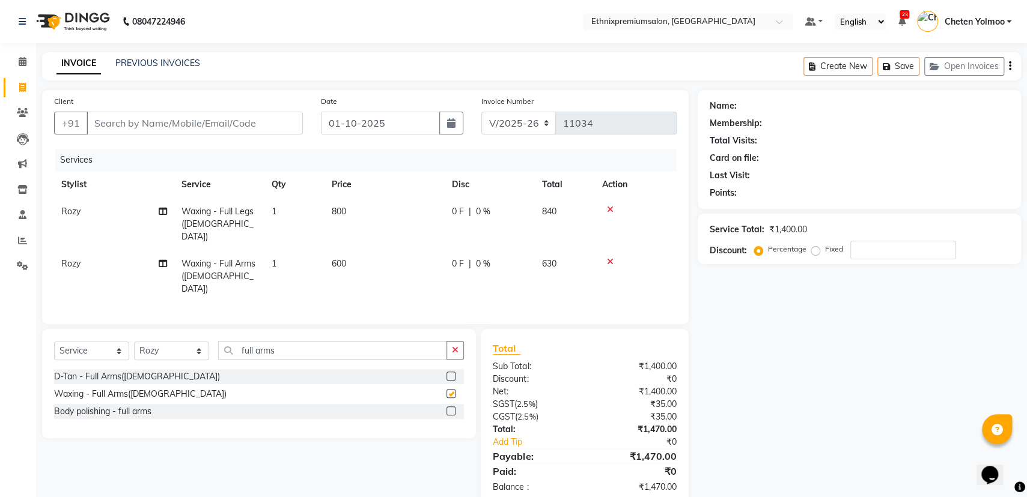
checkbox input "false"
click at [294, 341] on input "full arms" at bounding box center [332, 350] width 229 height 19
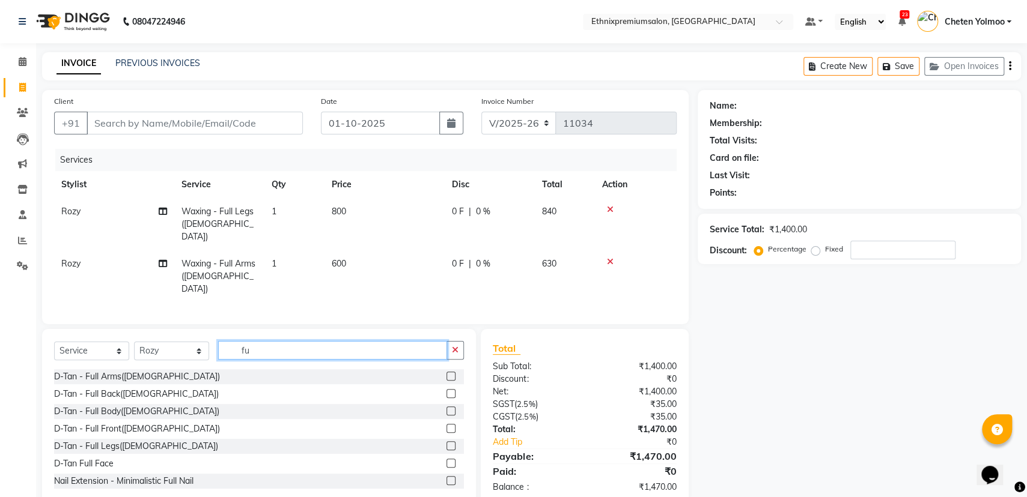
type input "f"
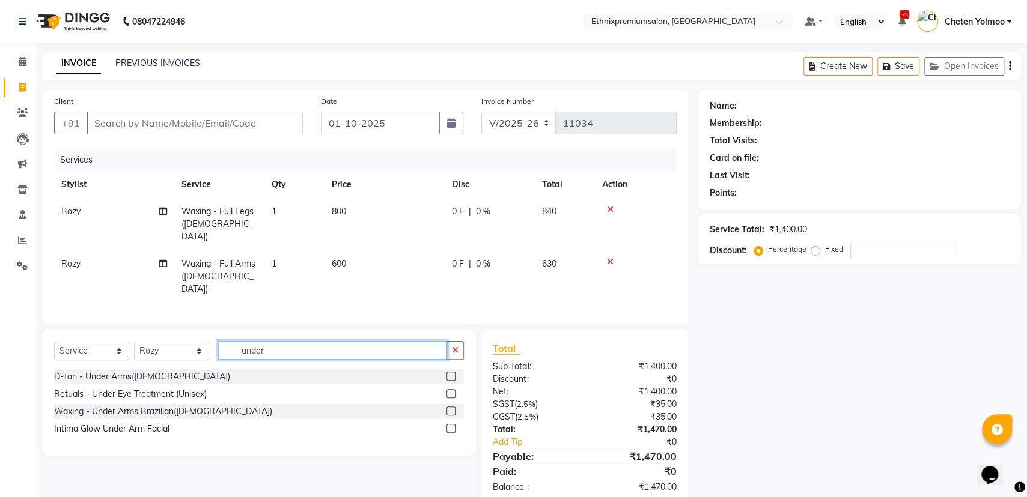
type input "under"
click at [454, 407] on label at bounding box center [450, 411] width 9 height 9
click at [454, 408] on input "checkbox" at bounding box center [450, 412] width 8 height 8
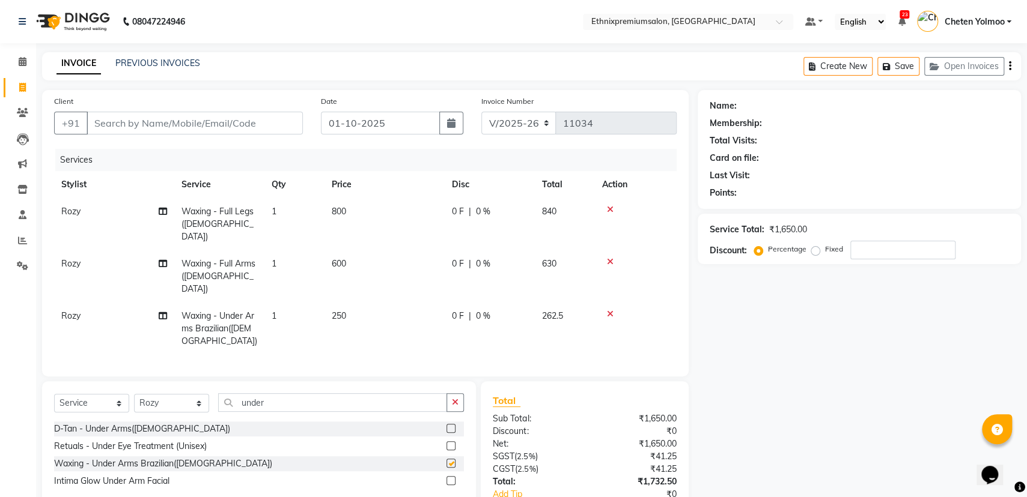
checkbox input "false"
click at [302, 394] on input "under" at bounding box center [332, 403] width 229 height 19
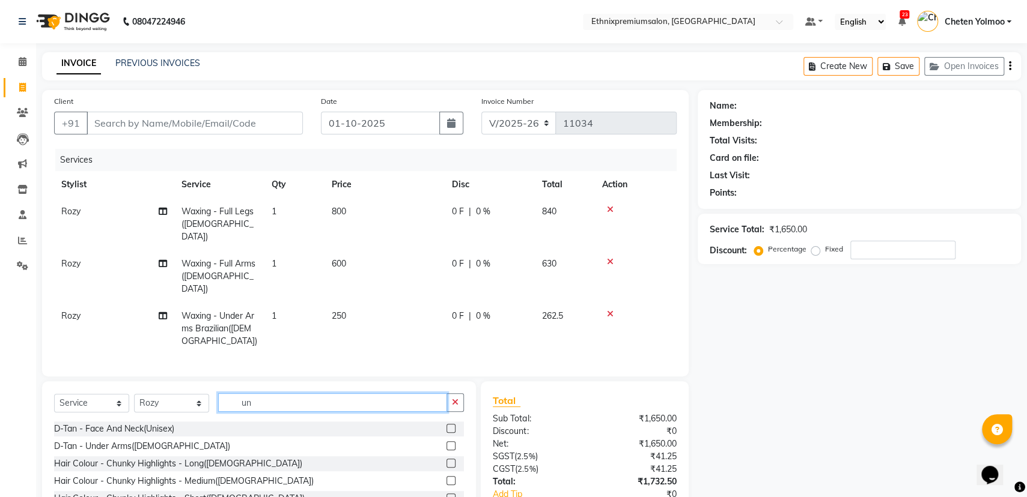
type input "u"
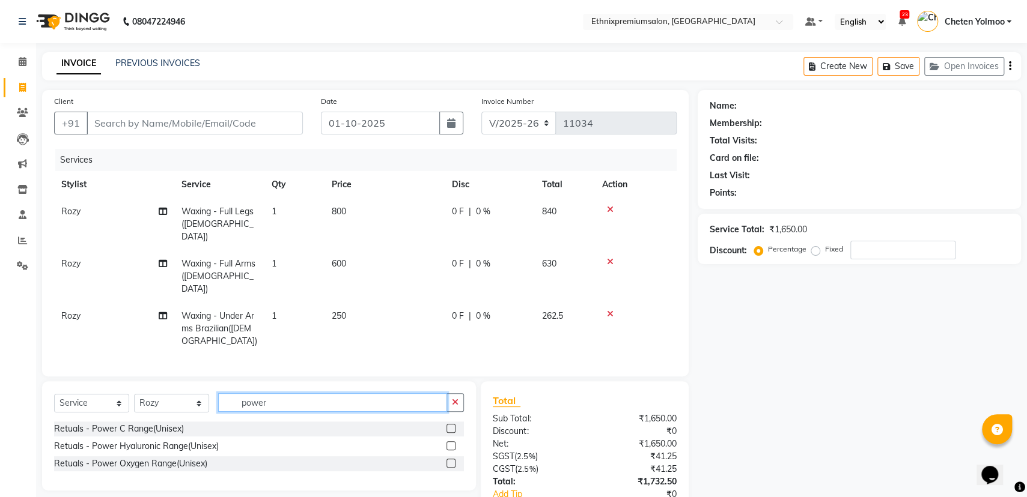
type input "power"
click at [447, 459] on label at bounding box center [450, 463] width 9 height 9
click at [447, 460] on input "checkbox" at bounding box center [450, 464] width 8 height 8
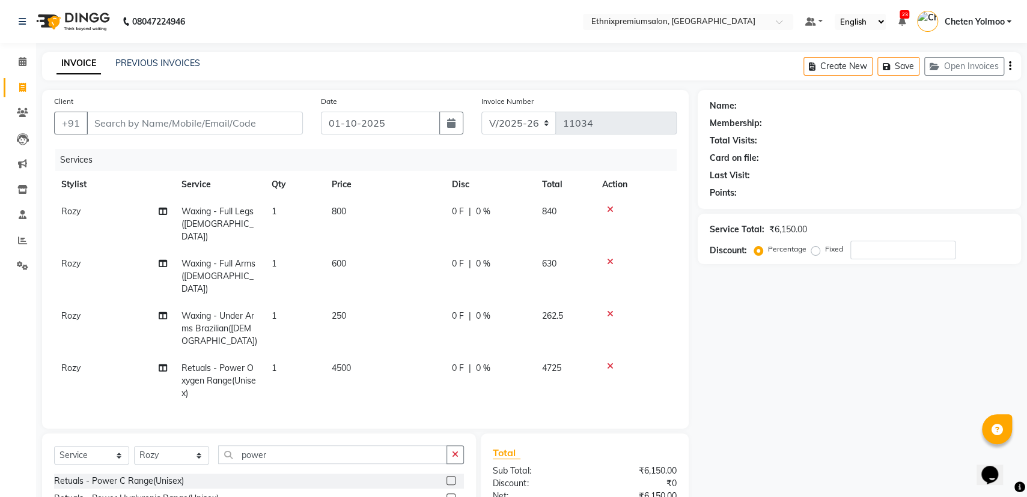
checkbox input "false"
click at [200, 126] on input "Client" at bounding box center [195, 123] width 216 height 23
type input "9"
type input "0"
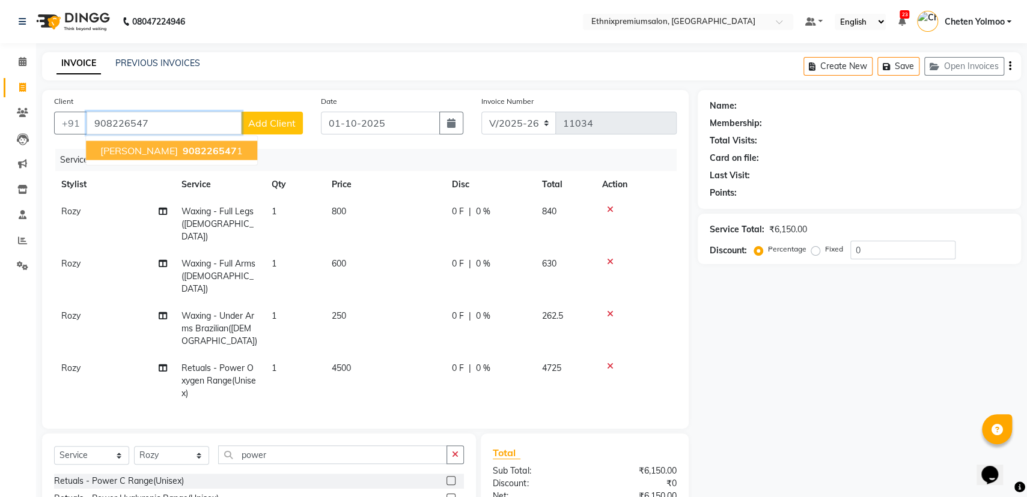
click at [183, 150] on span "908226547" at bounding box center [210, 151] width 54 height 12
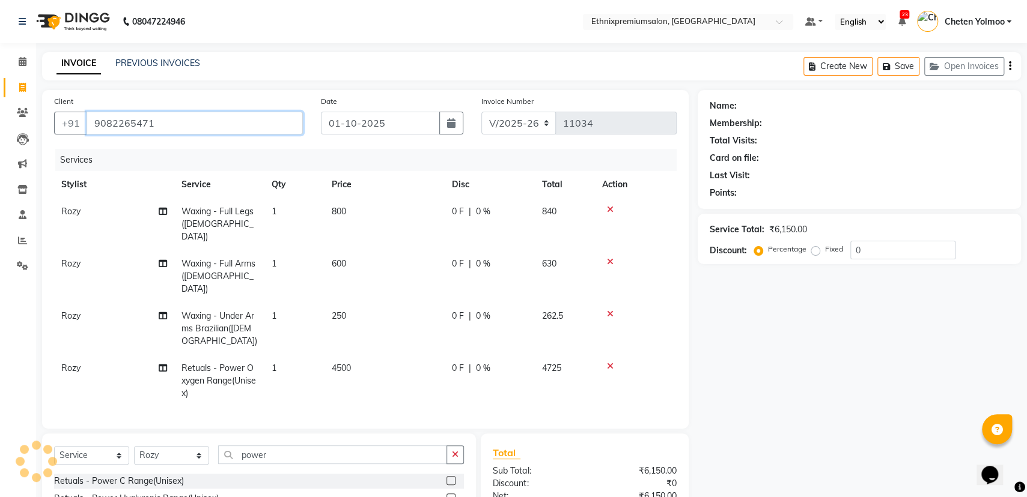
type input "9082265471"
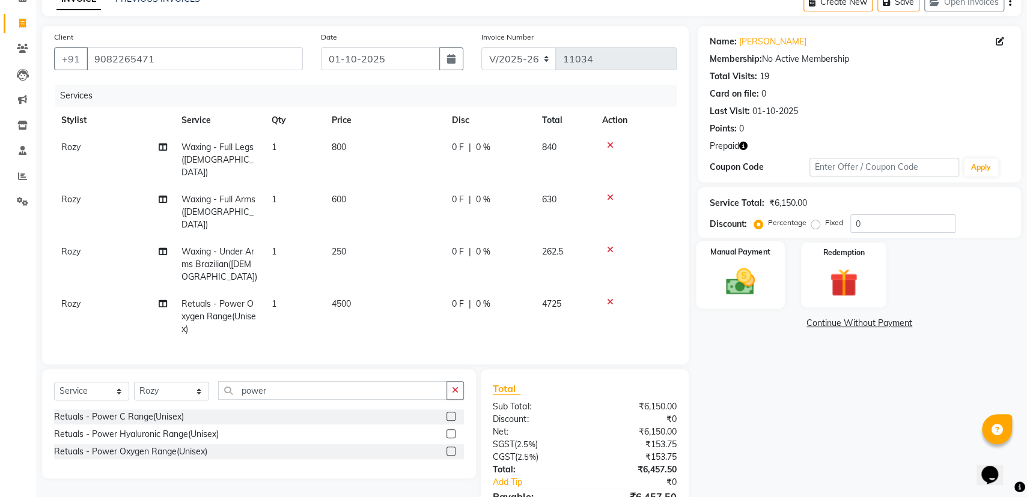
scroll to position [116, 0]
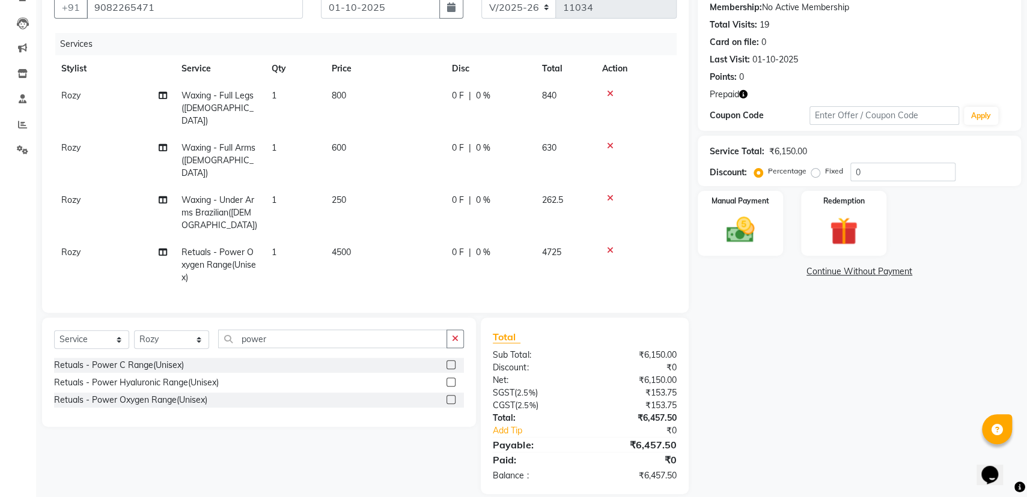
click at [741, 91] on icon "button" at bounding box center [743, 94] width 8 height 8
click at [816, 216] on div "Redemption" at bounding box center [843, 224] width 89 height 68
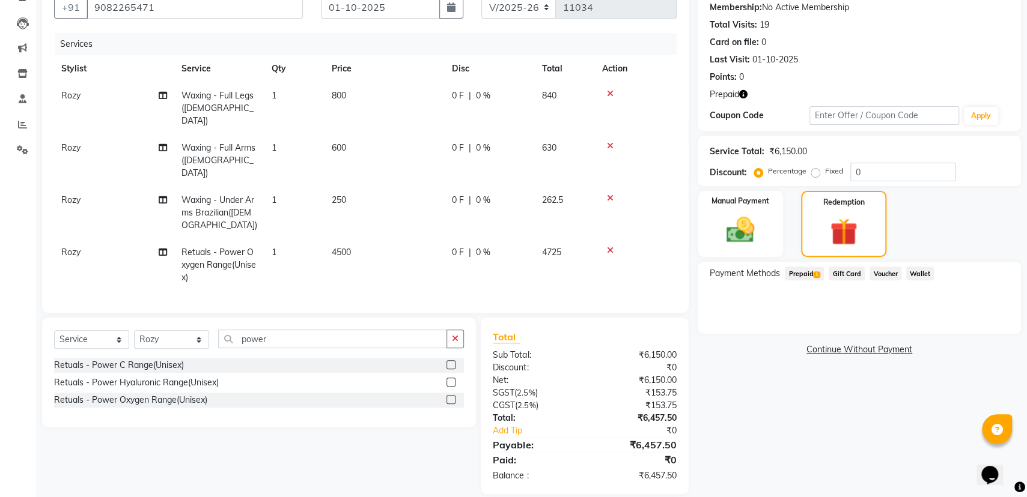
click at [808, 275] on span "Prepaid 1" at bounding box center [804, 274] width 39 height 14
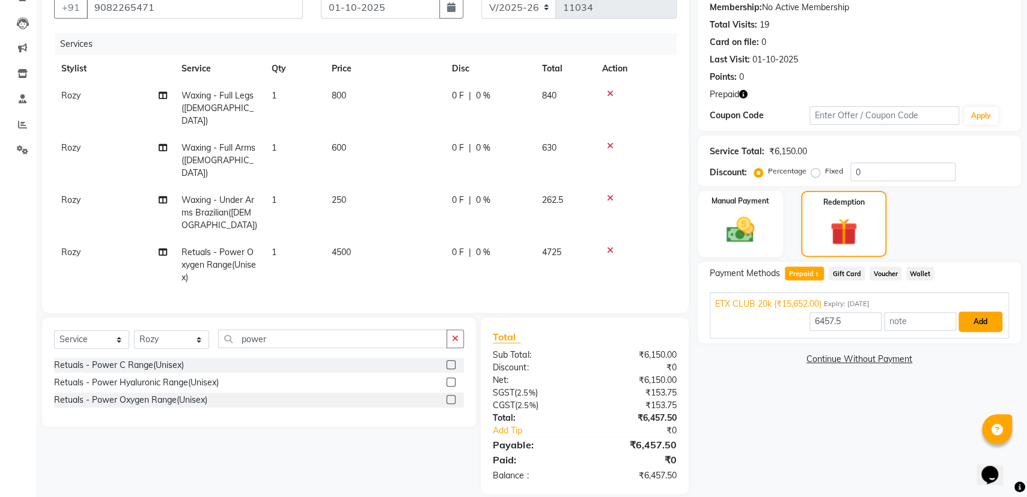
click at [989, 323] on button "Add" at bounding box center [980, 322] width 44 height 20
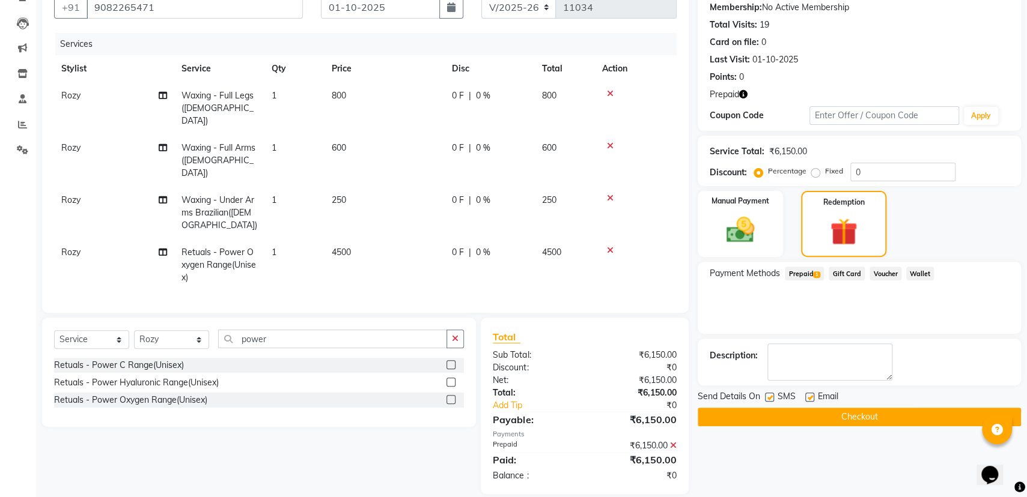
click at [880, 415] on button "Checkout" at bounding box center [859, 417] width 323 height 19
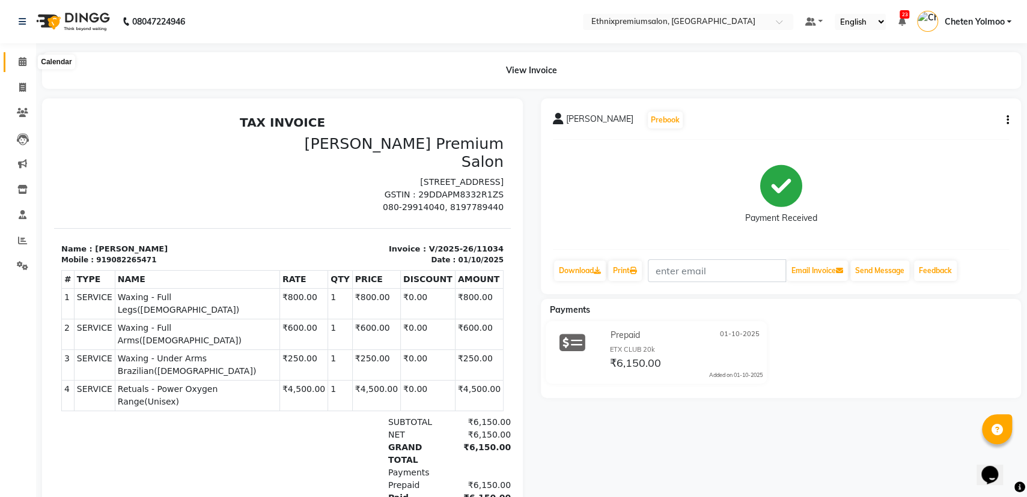
click at [19, 59] on icon at bounding box center [23, 61] width 8 height 9
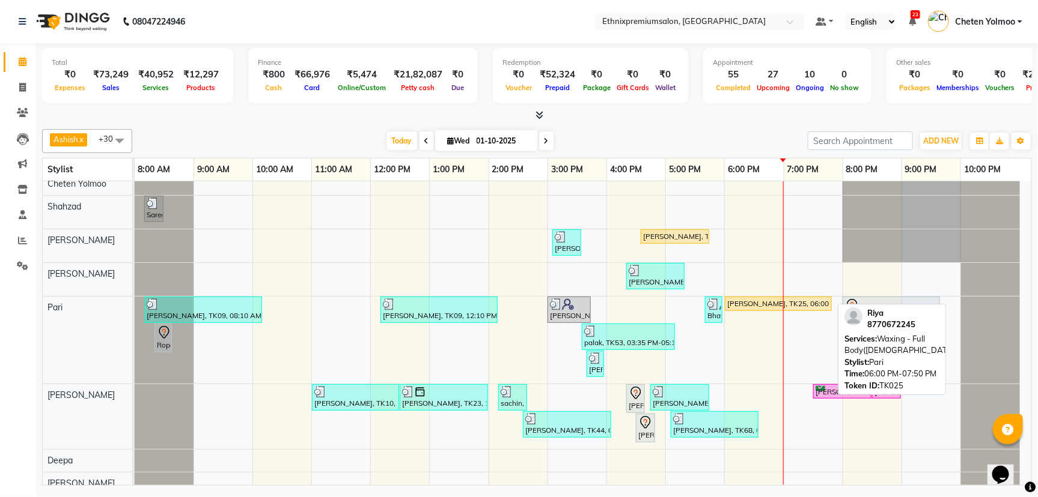
click at [778, 302] on div "[PERSON_NAME], TK25, 06:00 PM-07:50 PM, Waxing - Full Body([DEMOGRAPHIC_DATA])" at bounding box center [778, 304] width 105 height 11
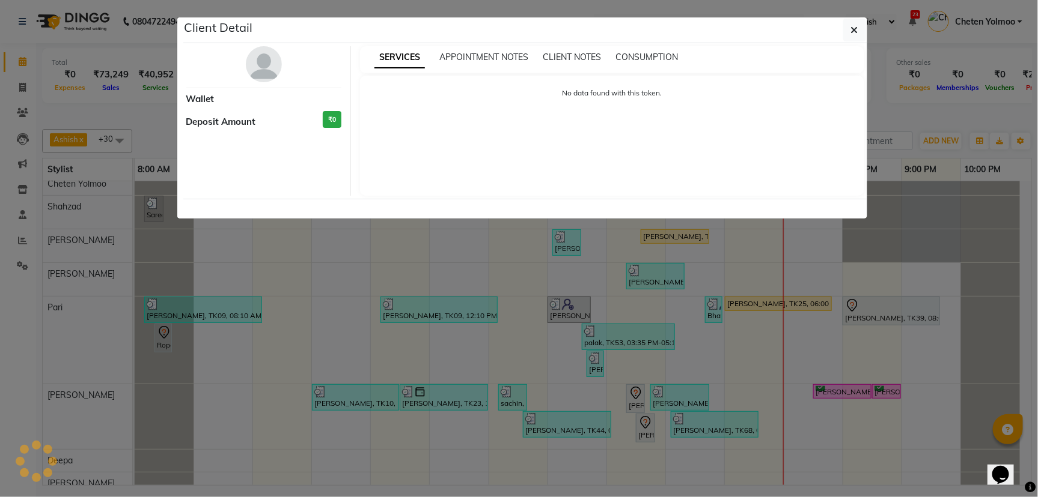
select select "1"
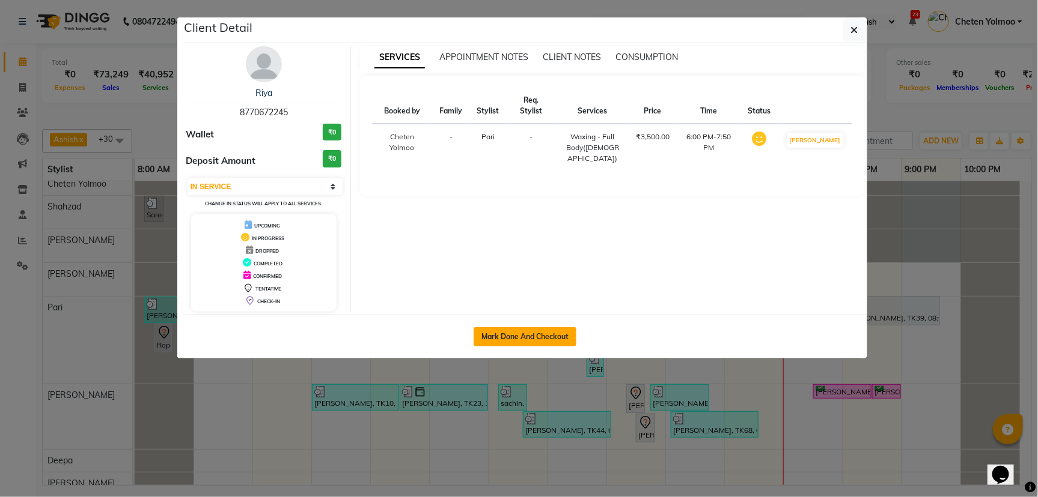
click at [528, 335] on button "Mark Done And Checkout" at bounding box center [524, 336] width 103 height 19
select select "3625"
select select "service"
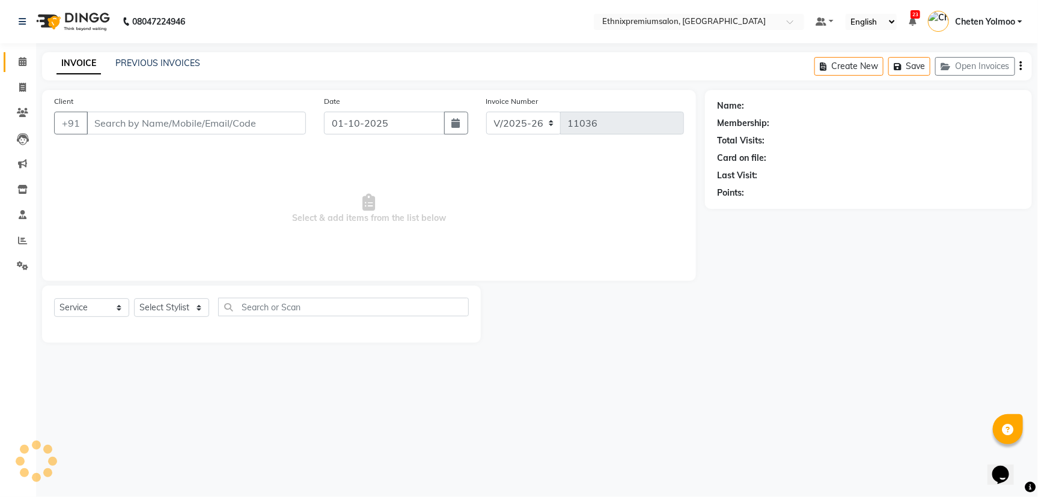
type input "8770672245"
select select "28070"
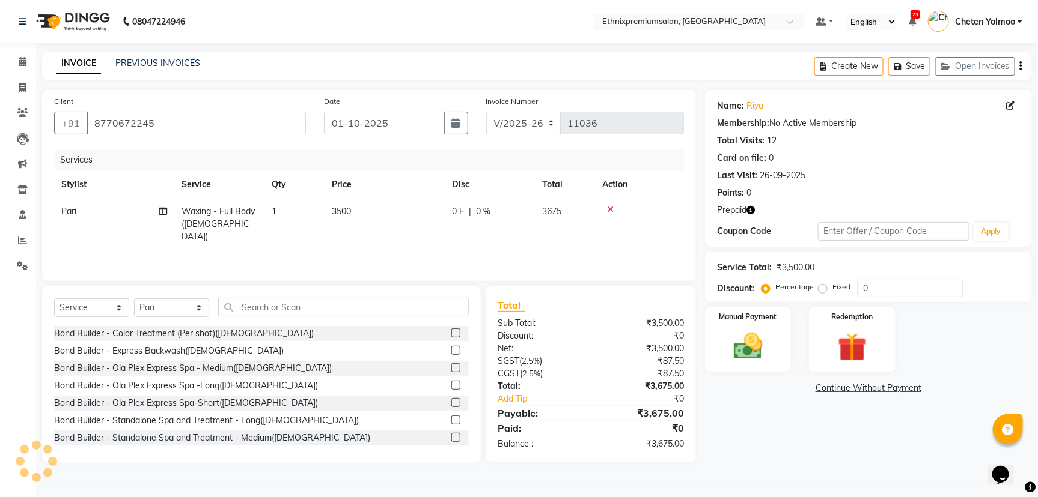
click at [603, 207] on div at bounding box center [639, 209] width 75 height 8
click at [607, 207] on icon at bounding box center [610, 209] width 7 height 8
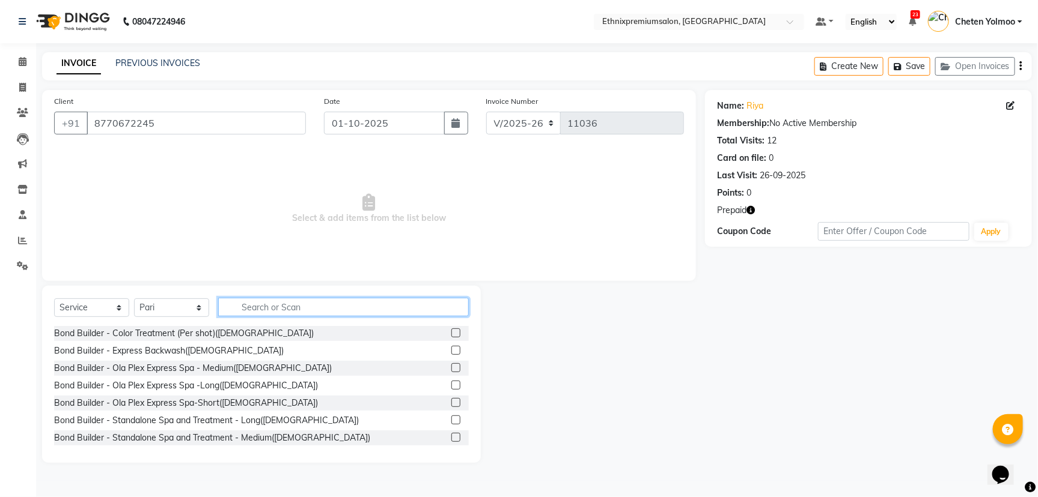
click at [315, 304] on input "text" at bounding box center [343, 307] width 251 height 19
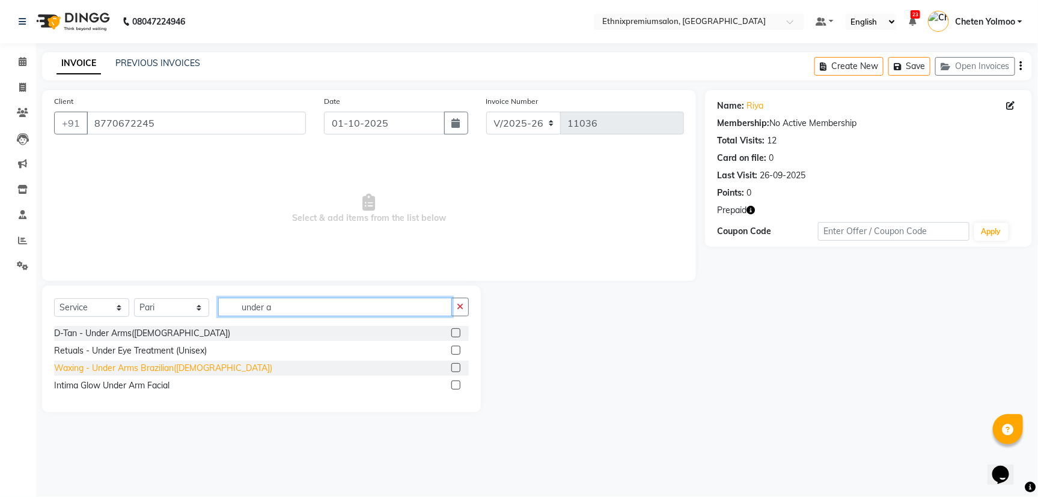
type input "under a"
click at [121, 371] on div "Waxing - Under Arms Brazilian([DEMOGRAPHIC_DATA])" at bounding box center [163, 368] width 218 height 13
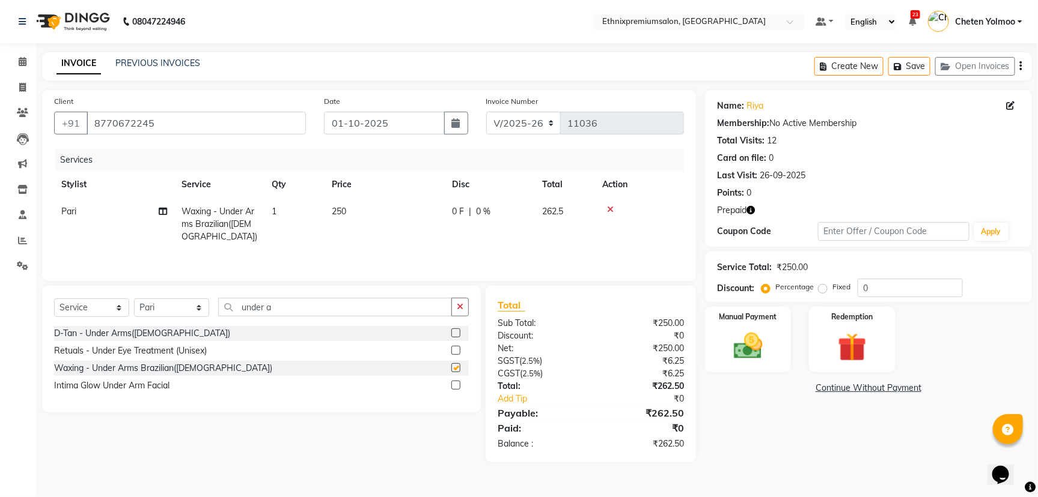
checkbox input "false"
drag, startPoint x: 279, startPoint y: 313, endPoint x: 177, endPoint y: 333, distance: 104.6
click at [177, 340] on div "Select Service Product Membership Package Voucher Prepaid Gift Card Select Styl…" at bounding box center [261, 349] width 439 height 127
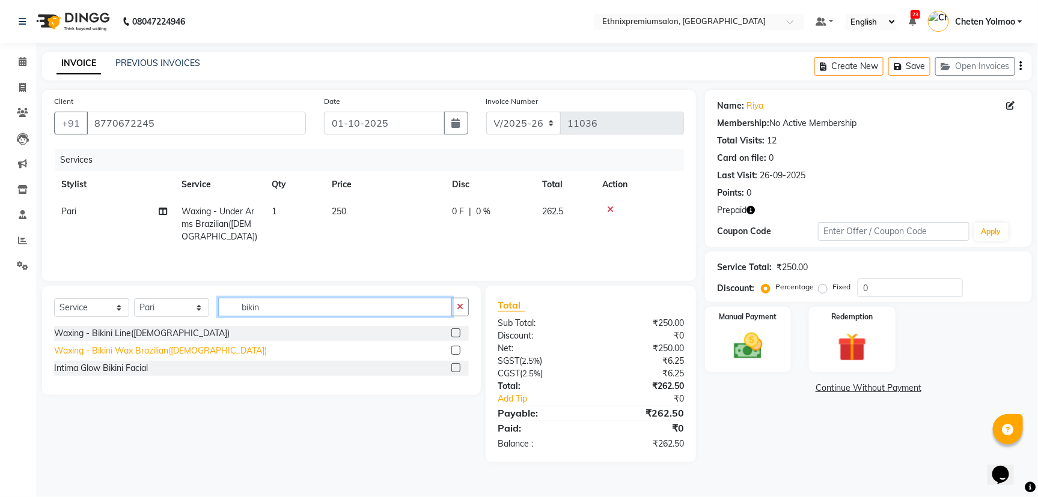
type input "bikin"
click at [138, 354] on div "Waxing - Bikini Wax Brazilian([DEMOGRAPHIC_DATA])" at bounding box center [160, 351] width 213 height 13
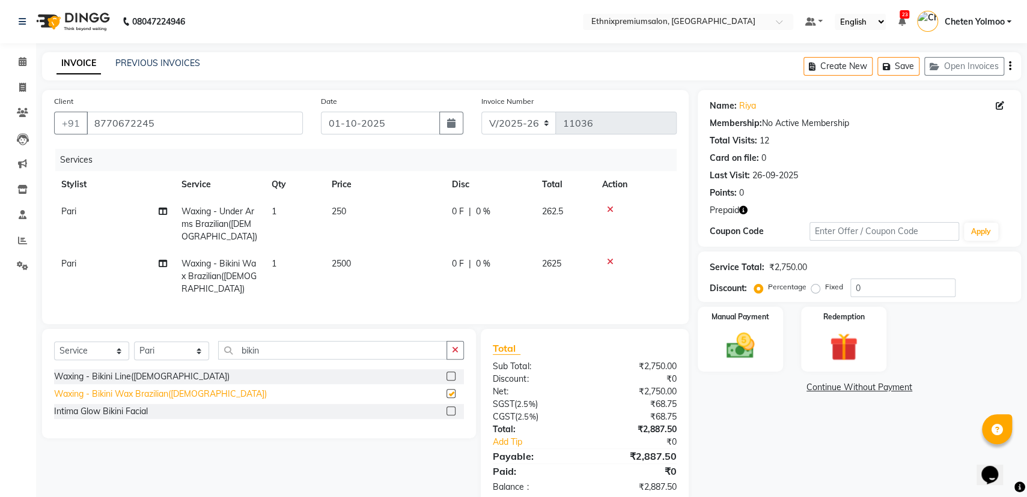
checkbox input "false"
click at [747, 213] on icon "button" at bounding box center [743, 210] width 8 height 8
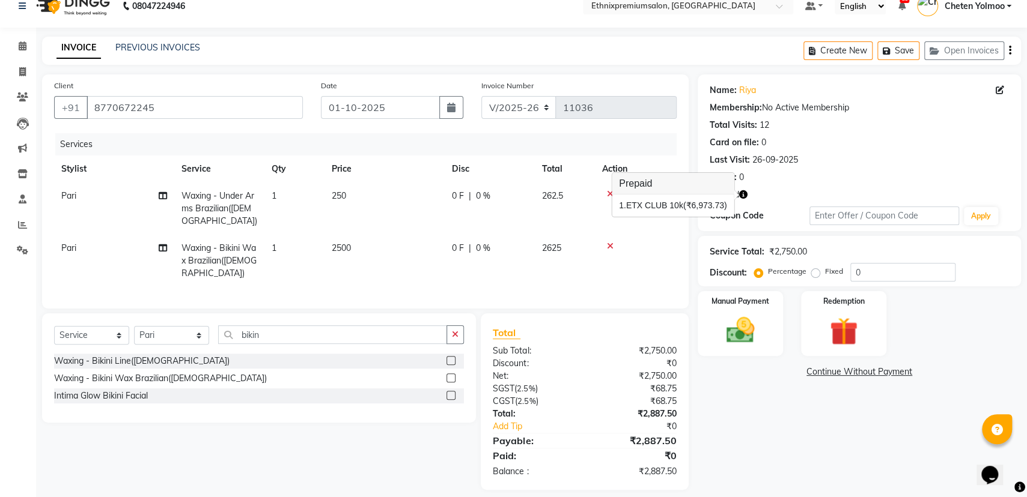
scroll to position [24, 0]
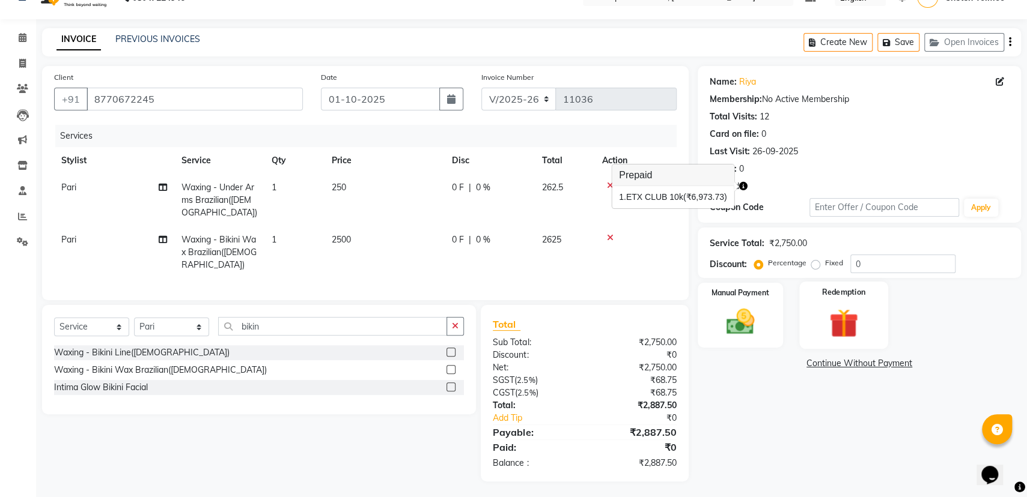
click at [841, 329] on img at bounding box center [844, 323] width 48 height 37
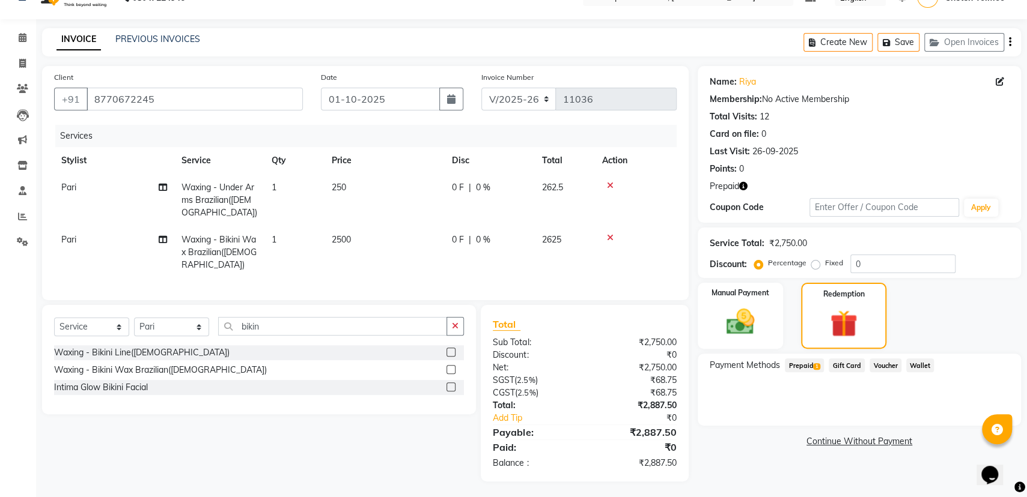
click at [799, 363] on span "Prepaid 1" at bounding box center [804, 366] width 39 height 14
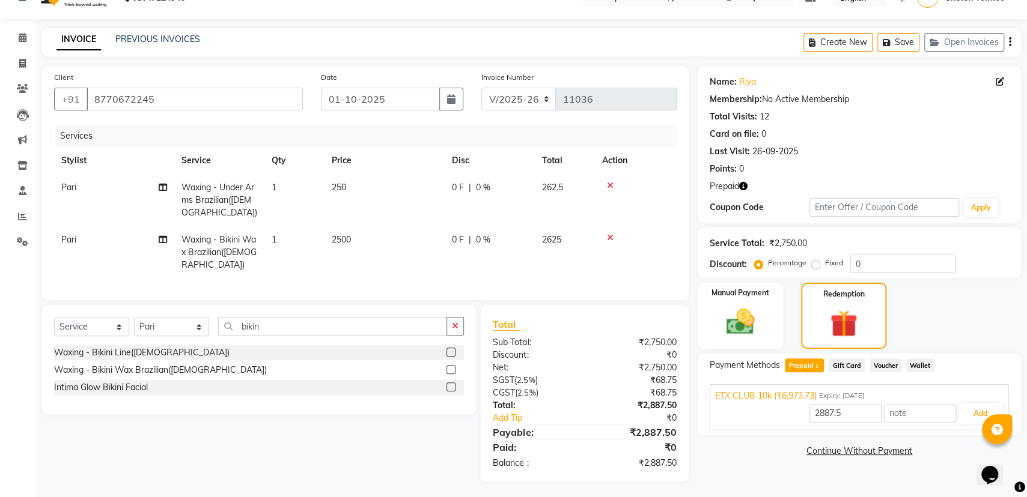
click at [611, 183] on icon at bounding box center [610, 185] width 7 height 8
type input "6973.73"
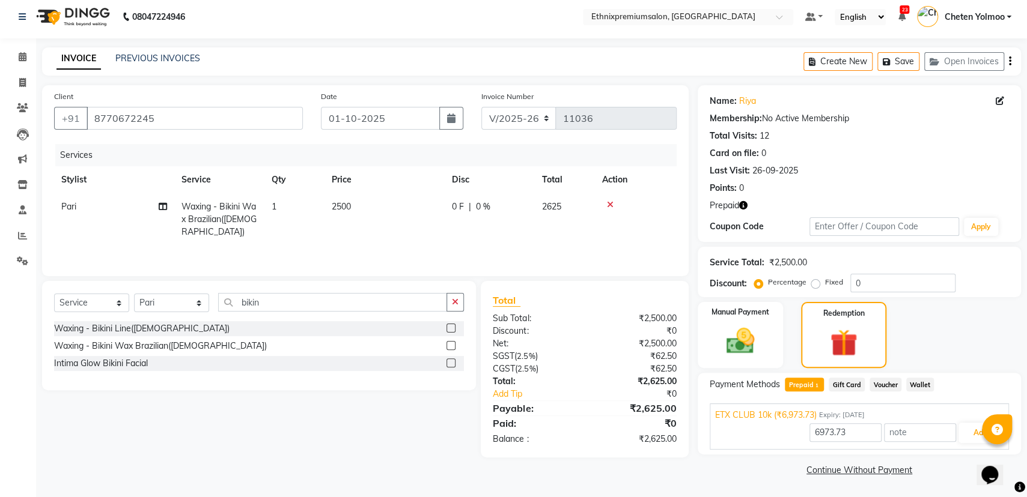
scroll to position [4, 0]
click at [740, 351] on img at bounding box center [740, 342] width 48 height 34
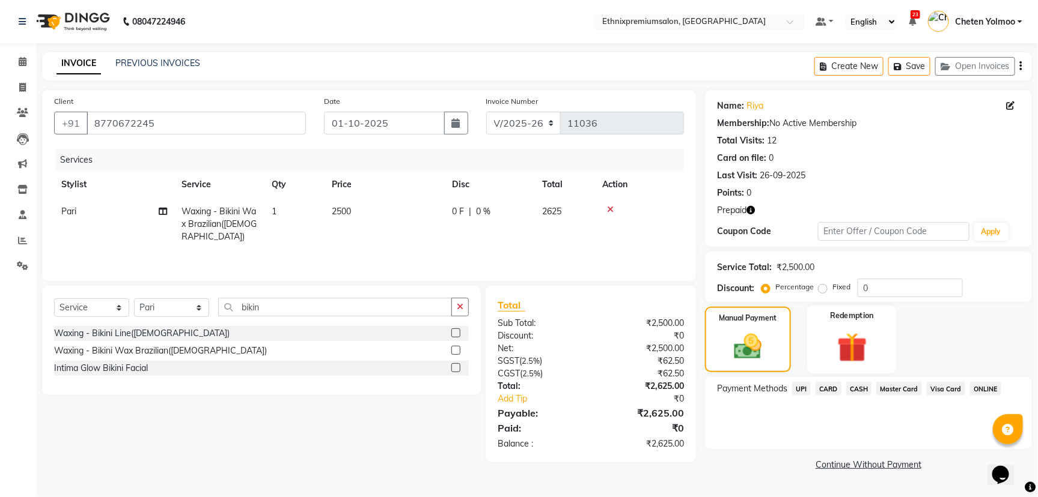
click at [832, 337] on img at bounding box center [852, 347] width 49 height 37
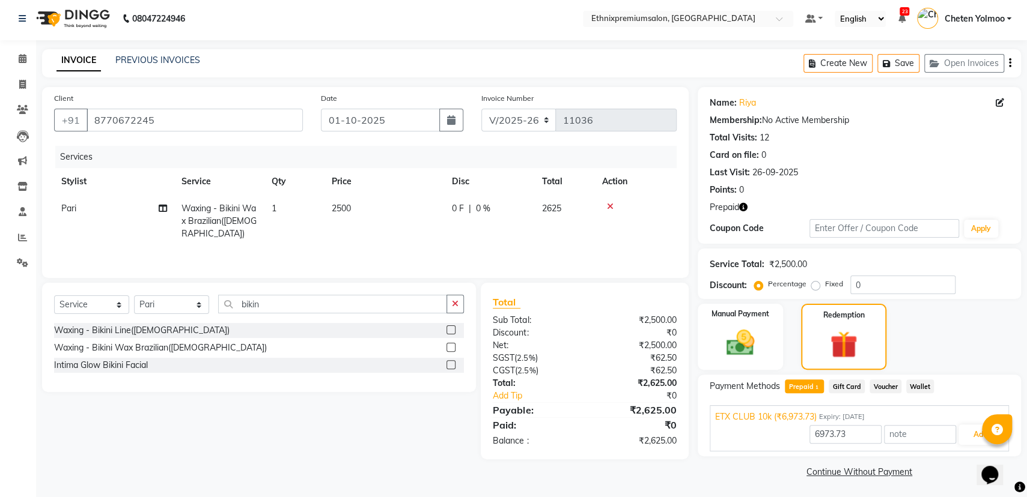
scroll to position [4, 0]
click at [971, 438] on button "Add" at bounding box center [980, 434] width 44 height 20
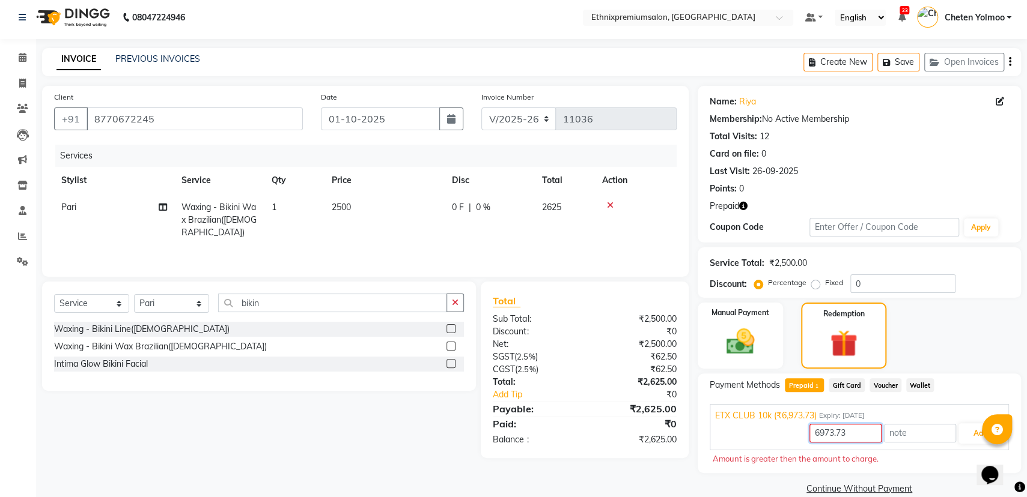
drag, startPoint x: 869, startPoint y: 437, endPoint x: 810, endPoint y: 461, distance: 63.8
click at [810, 461] on div "Payment Methods Prepaid 1 Gift Card Voucher Wallet ETX CLUB 10k (₹6,973.73) Exp…" at bounding box center [859, 424] width 299 height 90
type input "2500"
click at [965, 433] on button "Add" at bounding box center [980, 434] width 44 height 20
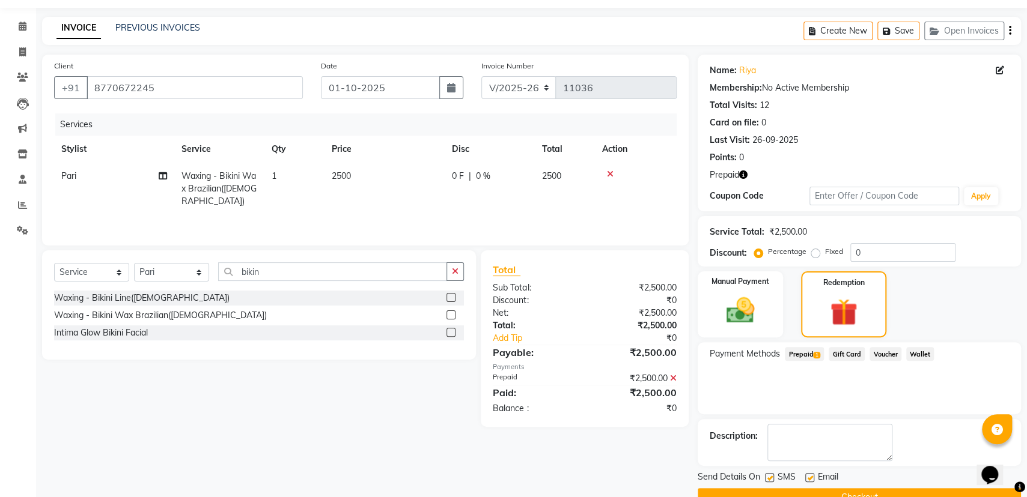
scroll to position [62, 0]
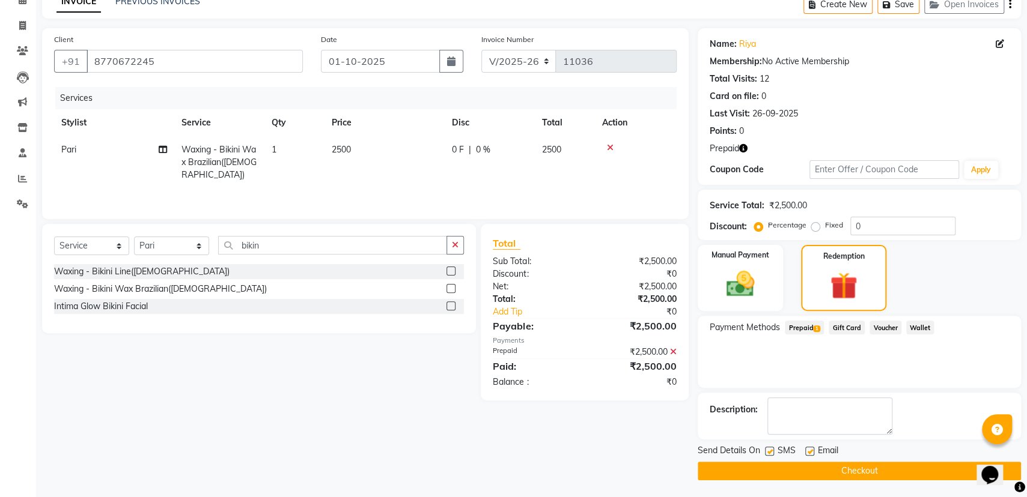
click at [808, 452] on label at bounding box center [809, 451] width 9 height 9
click at [808, 452] on input "checkbox" at bounding box center [809, 452] width 8 height 8
checkbox input "false"
click at [806, 470] on button "Checkout" at bounding box center [859, 471] width 323 height 19
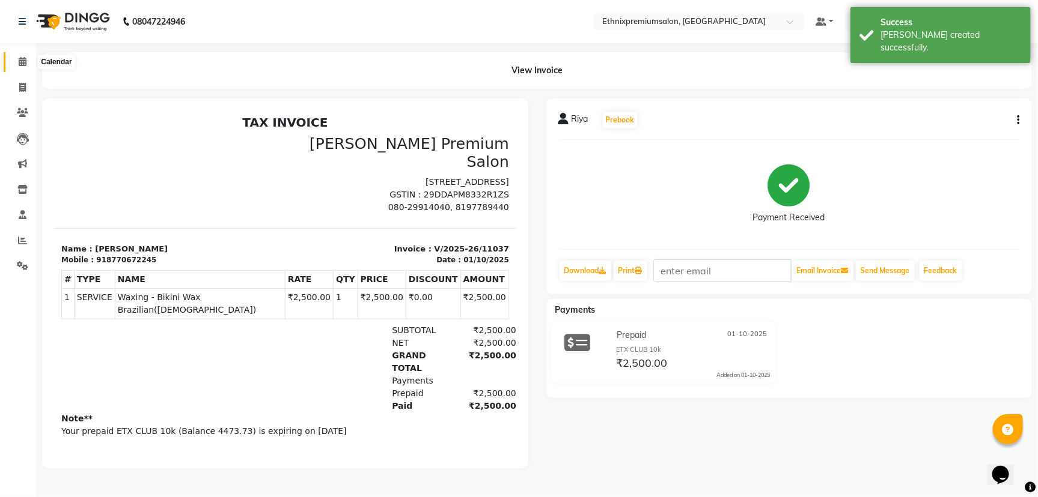
click at [28, 61] on span at bounding box center [22, 62] width 21 height 14
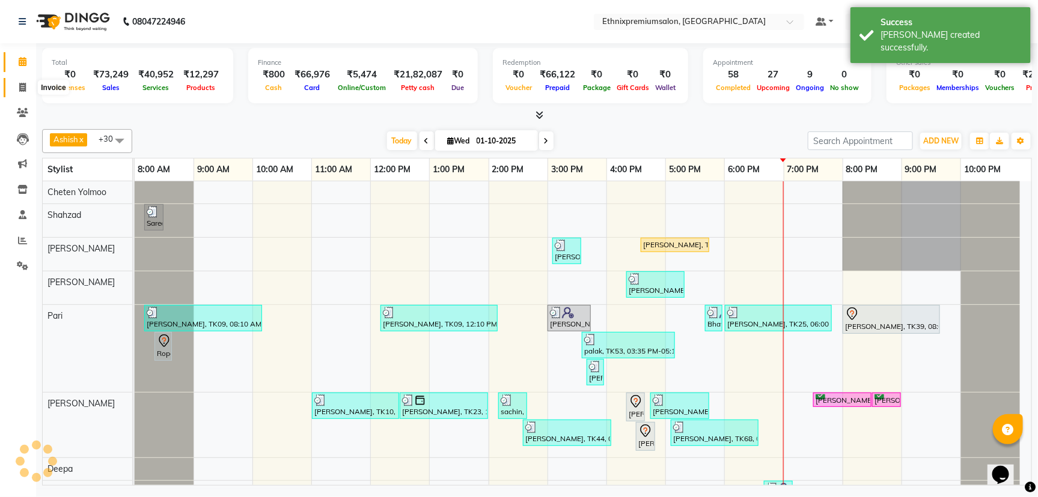
click at [19, 86] on icon at bounding box center [22, 87] width 7 height 9
select select "service"
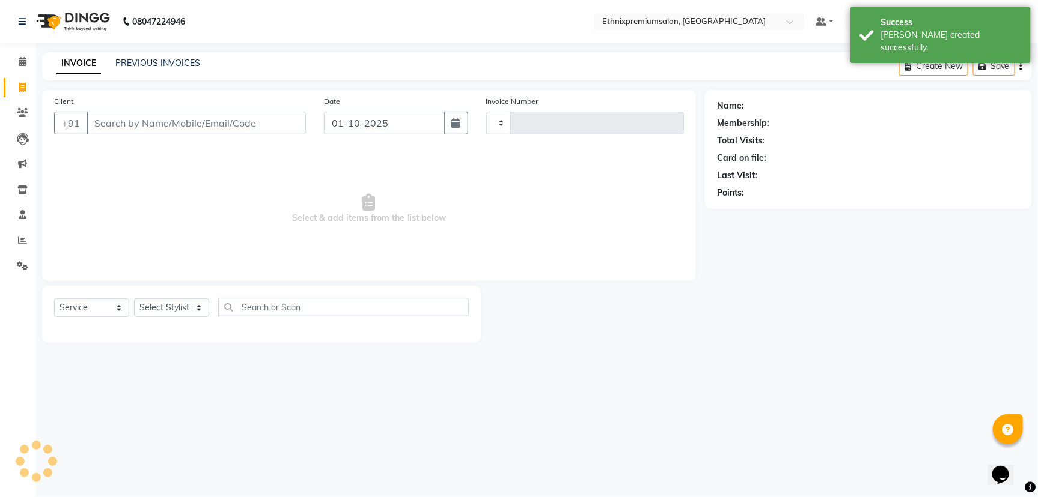
type input "11038"
select select "3625"
click at [118, 125] on input "Client" at bounding box center [196, 123] width 219 height 23
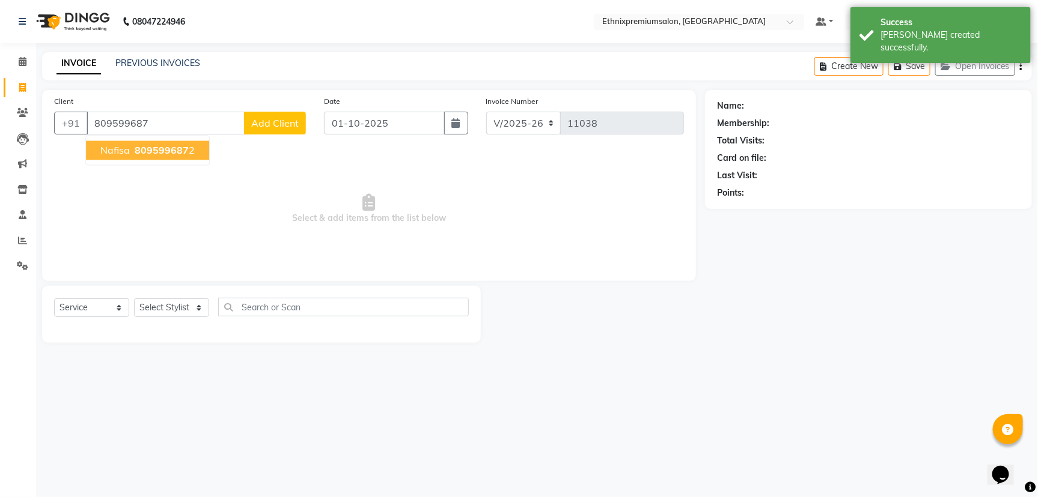
click at [160, 150] on span "809599687" at bounding box center [162, 151] width 54 height 12
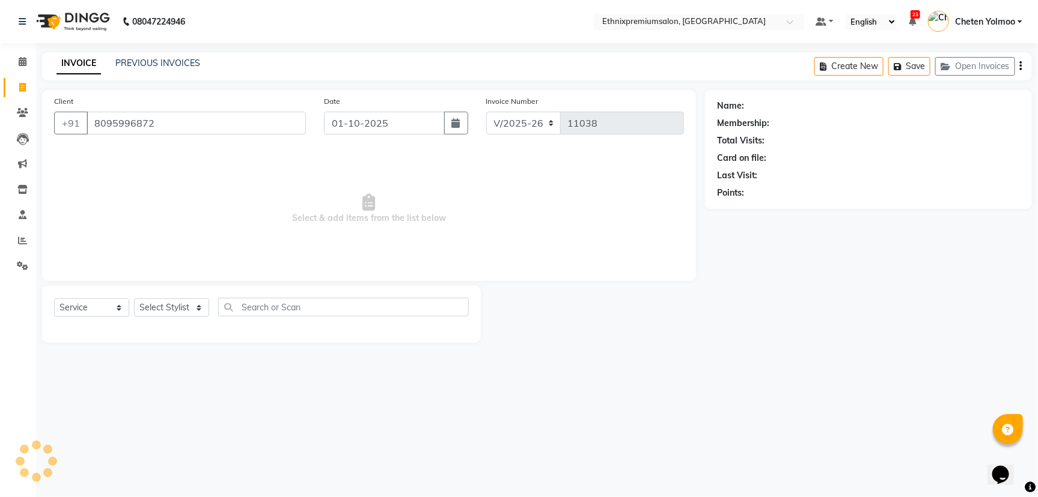
type input "8095996872"
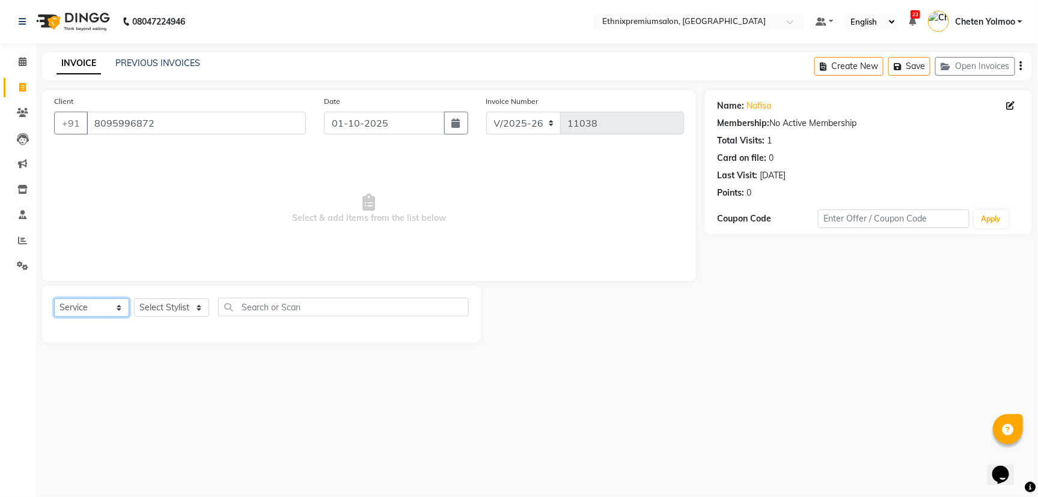
click at [70, 310] on select "Select Service Product Membership Package Voucher Prepaid Gift Card" at bounding box center [91, 308] width 75 height 19
select select "product"
click at [54, 299] on select "Select Service Product Membership Package Voucher Prepaid Gift Card" at bounding box center [91, 308] width 75 height 19
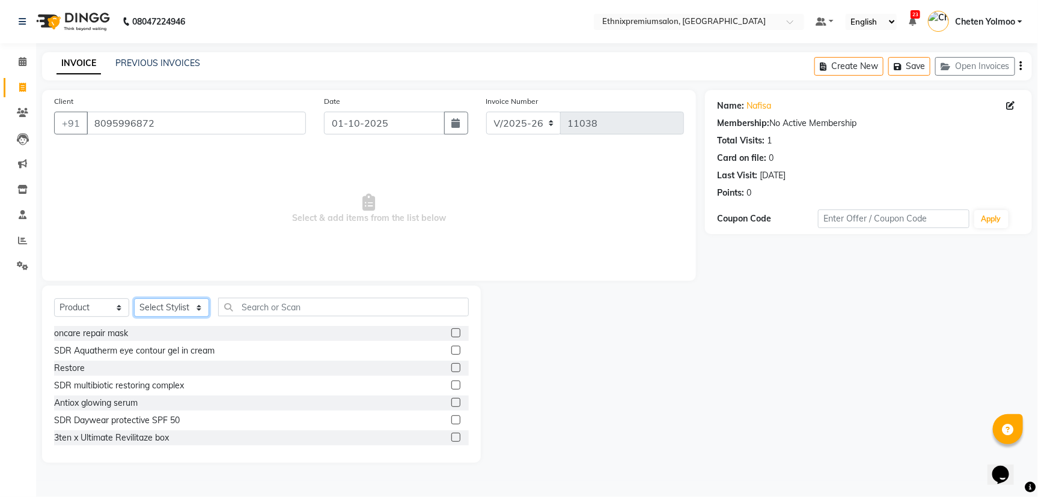
click at [160, 311] on select "Select Stylist Amoi [PERSON_NAME] [PERSON_NAME] Yolmoo Deepa Dorjey [PERSON_NAM…" at bounding box center [171, 308] width 75 height 19
select select "50989"
click at [134, 299] on select "Select Stylist Amoi [PERSON_NAME] [PERSON_NAME] Yolmoo Deepa Dorjey [PERSON_NAM…" at bounding box center [171, 308] width 75 height 19
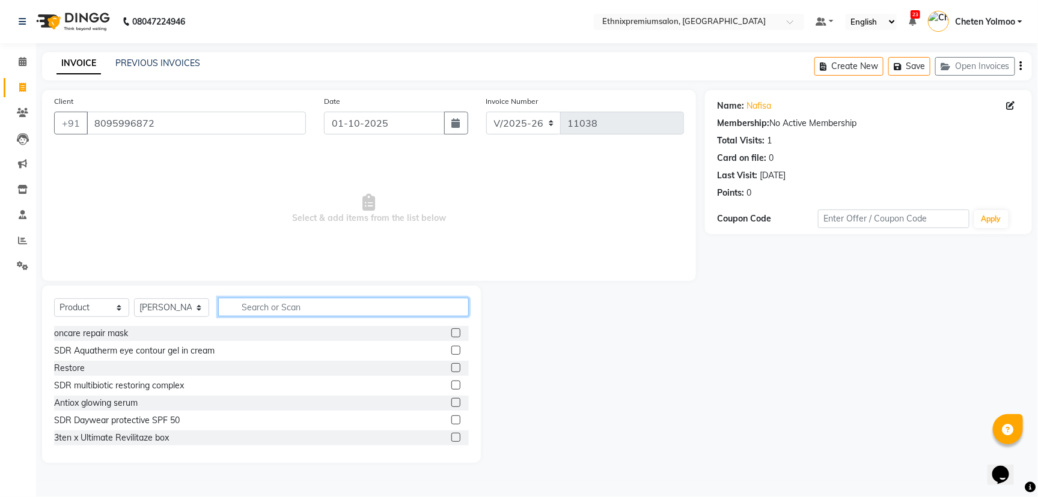
click at [274, 309] on input "text" at bounding box center [343, 307] width 251 height 19
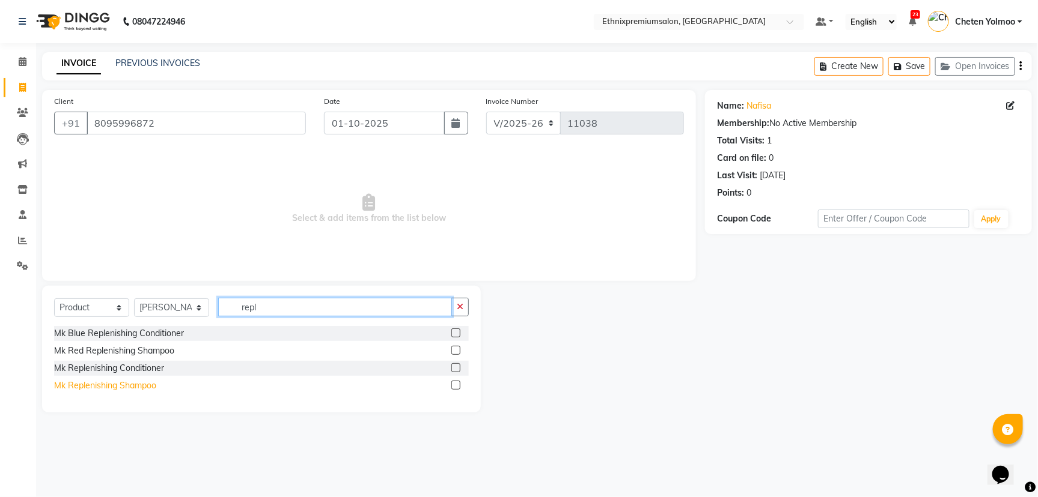
type input "repl"
click at [144, 386] on div "Mk Replenishing Shampoo" at bounding box center [105, 386] width 102 height 13
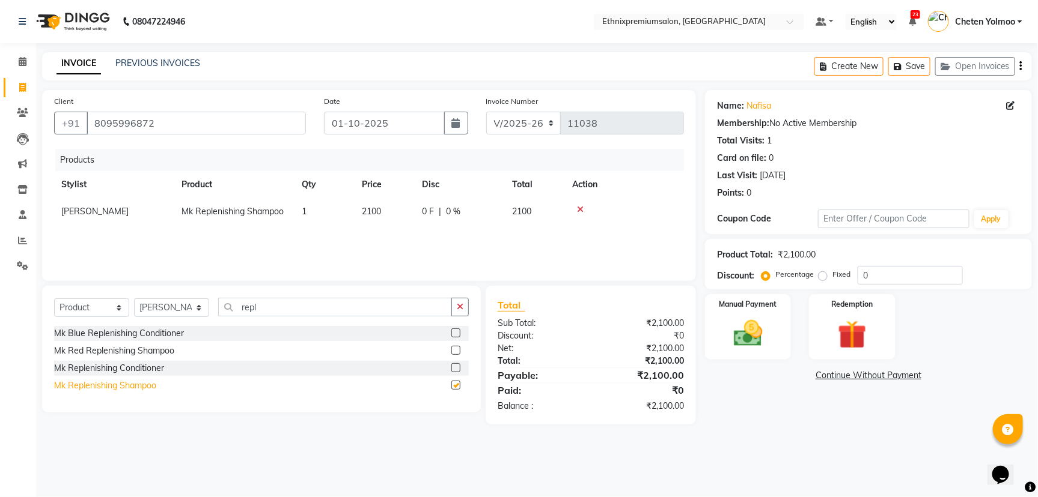
checkbox input "false"
drag, startPoint x: 275, startPoint y: 305, endPoint x: 249, endPoint y: 309, distance: 26.3
click at [249, 309] on input "repl" at bounding box center [335, 307] width 234 height 19
click at [142, 370] on div "Mk Replenishing Conditioner" at bounding box center [109, 368] width 110 height 13
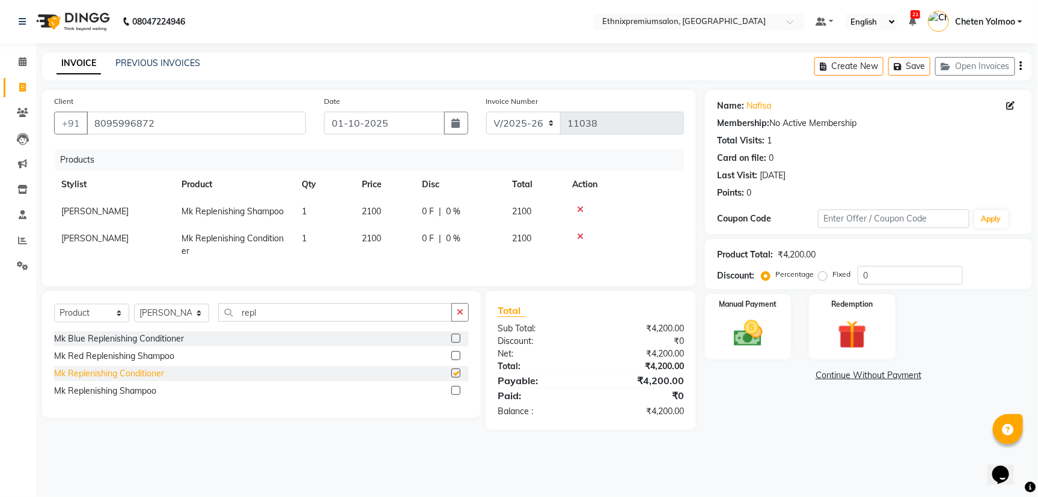
checkbox input "false"
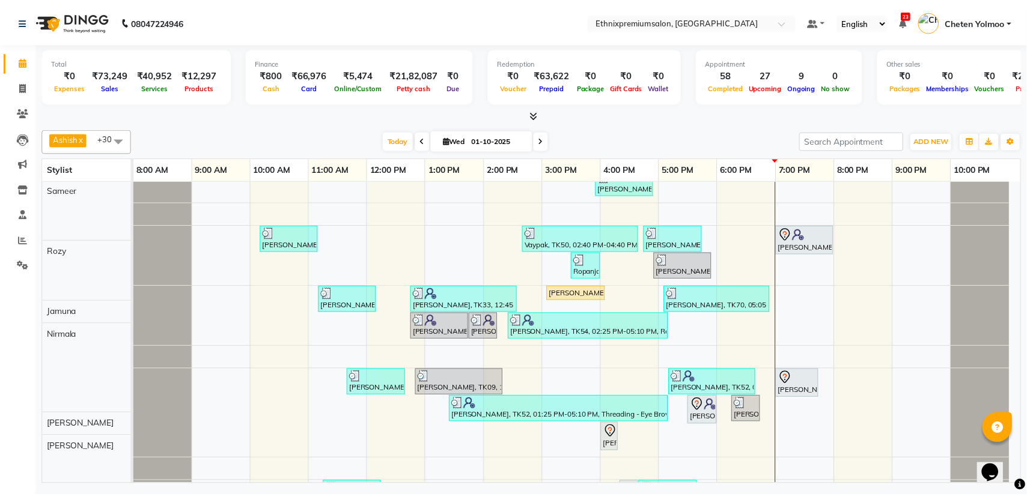
scroll to position [945, 0]
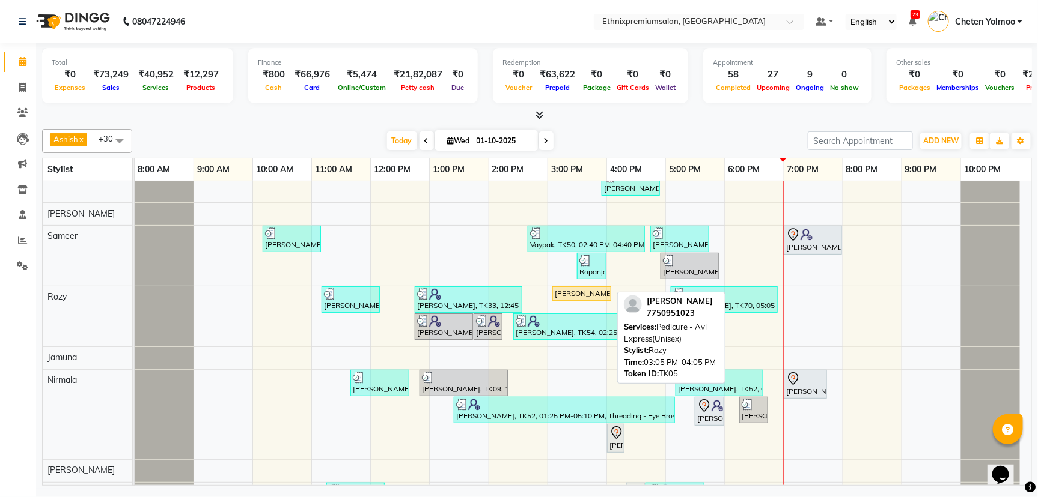
click at [570, 288] on div "[PERSON_NAME], TK05, 03:05 PM-04:05 PM, Pedicure - Avl Express(Unisex)" at bounding box center [581, 293] width 56 height 11
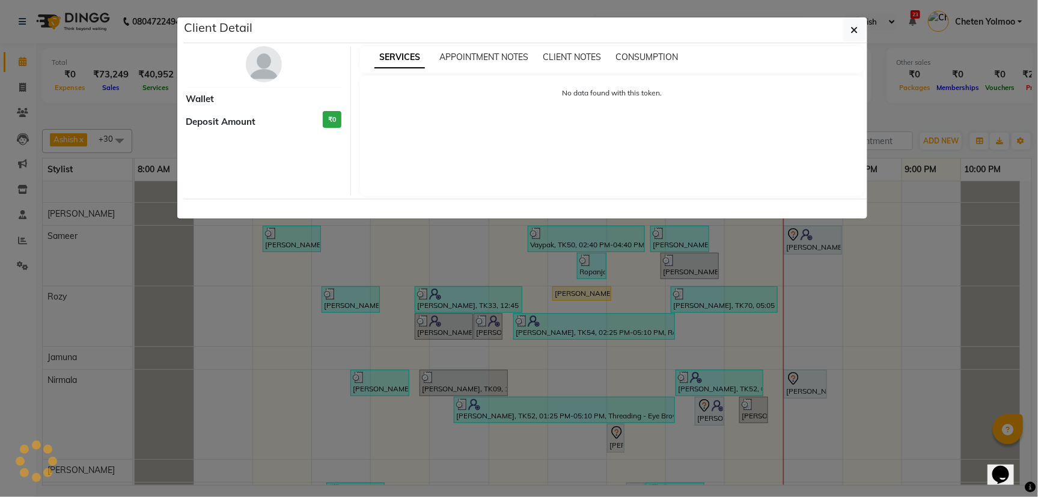
select select "1"
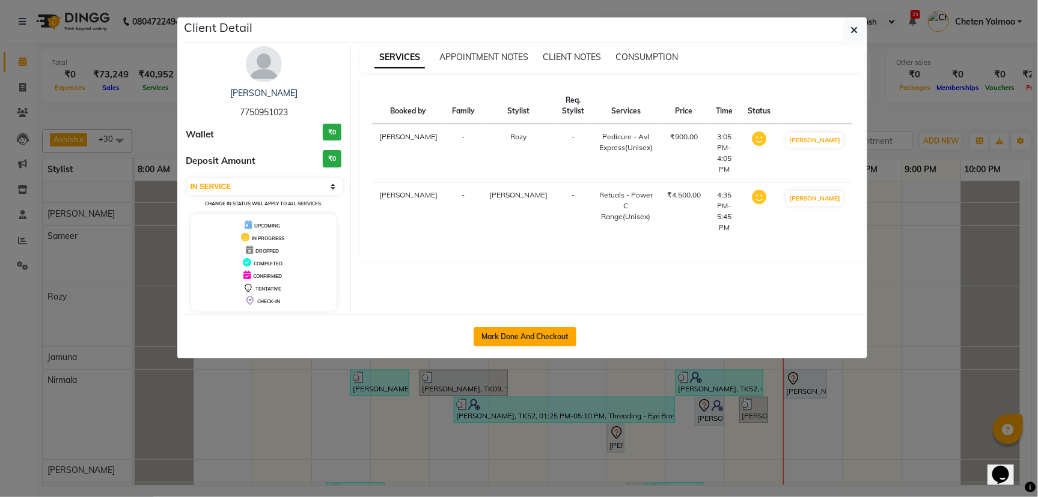
click at [505, 324] on div "Mark Done And Checkout" at bounding box center [525, 337] width 684 height 44
click at [505, 332] on button "Mark Done And Checkout" at bounding box center [524, 336] width 103 height 19
select select "3625"
select select "service"
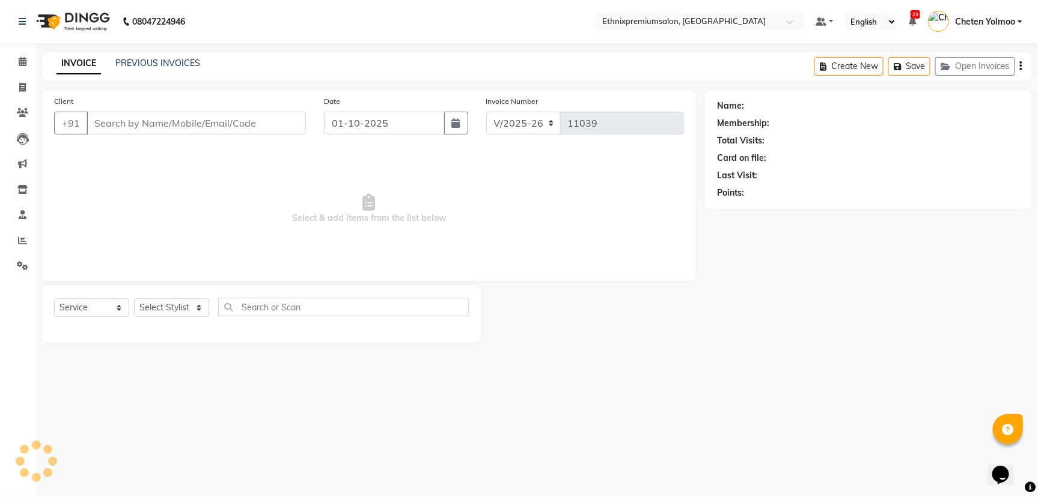
type input "7750951023"
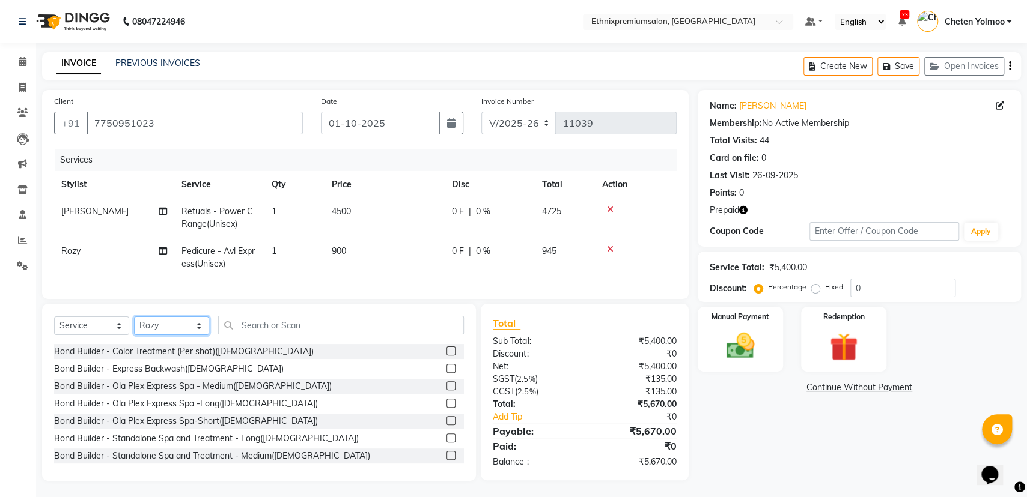
click at [172, 335] on select "Select Stylist Amoi [PERSON_NAME] [PERSON_NAME] Yolmoo Deepa Dorjey [PERSON_NAM…" at bounding box center [171, 326] width 75 height 19
select select "80424"
click at [134, 328] on select "Select Stylist Amoi [PERSON_NAME] [PERSON_NAME] Yolmoo Deepa Dorjey [PERSON_NAM…" at bounding box center [171, 326] width 75 height 19
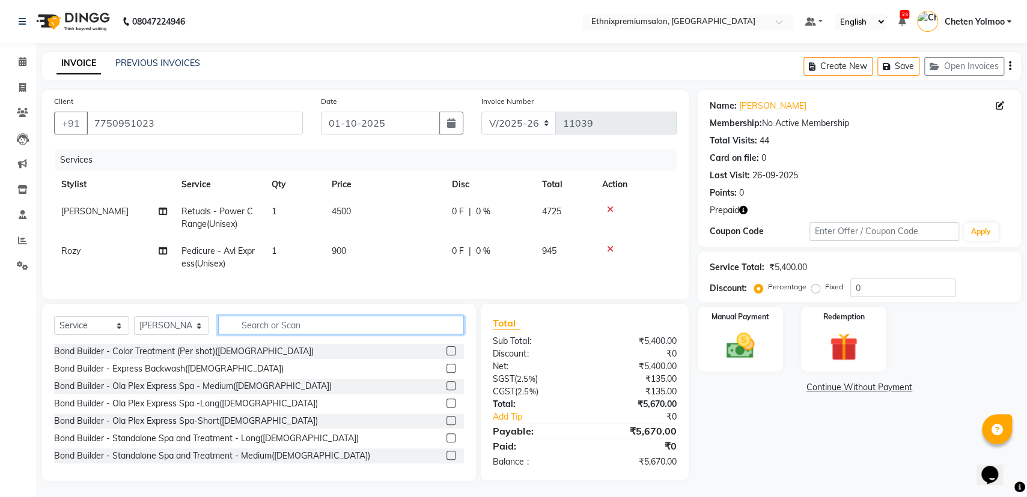
click at [289, 333] on input "text" at bounding box center [341, 325] width 246 height 19
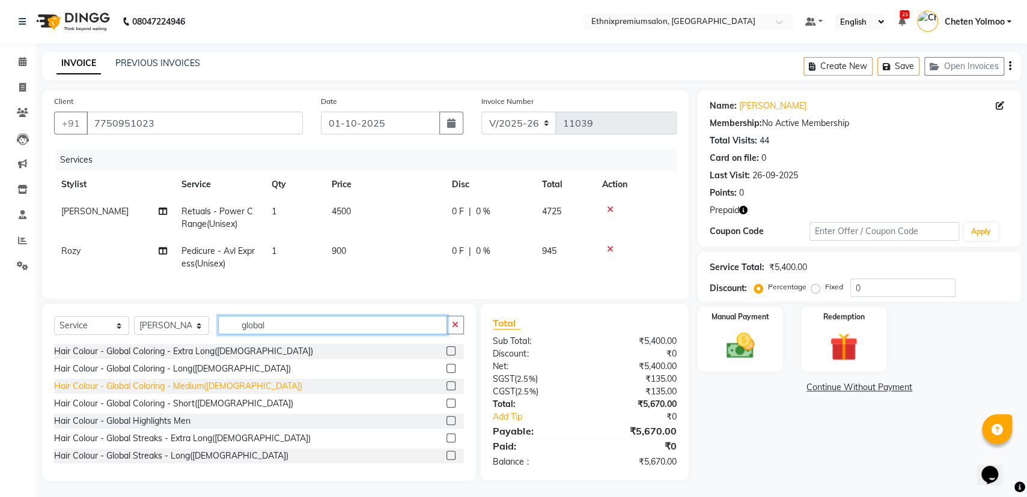
type input "global"
click at [198, 393] on div "Hair Colour - Global Coloring - Medium([DEMOGRAPHIC_DATA])" at bounding box center [178, 386] width 248 height 13
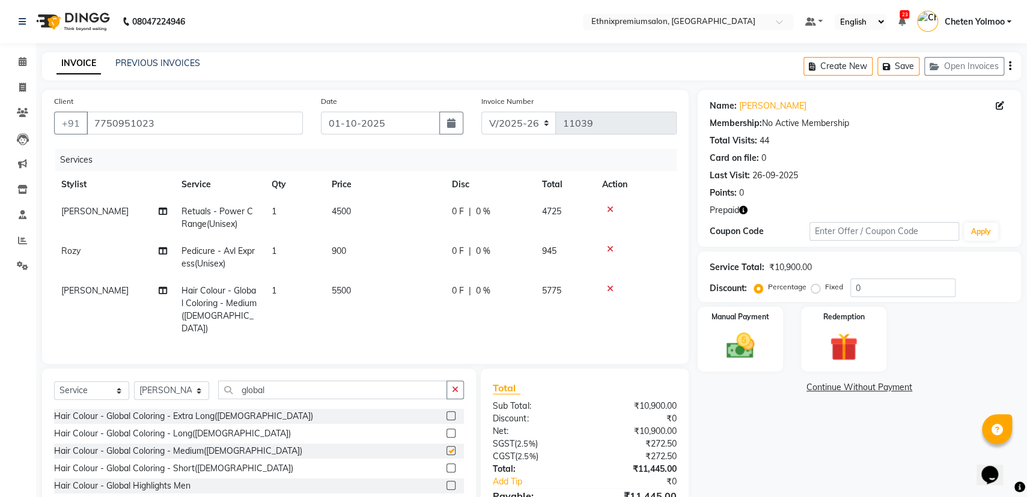
checkbox input "false"
click at [220, 214] on span "Retuals - Power C Range(Unisex)" at bounding box center [216, 217] width 71 height 23
select select "17204"
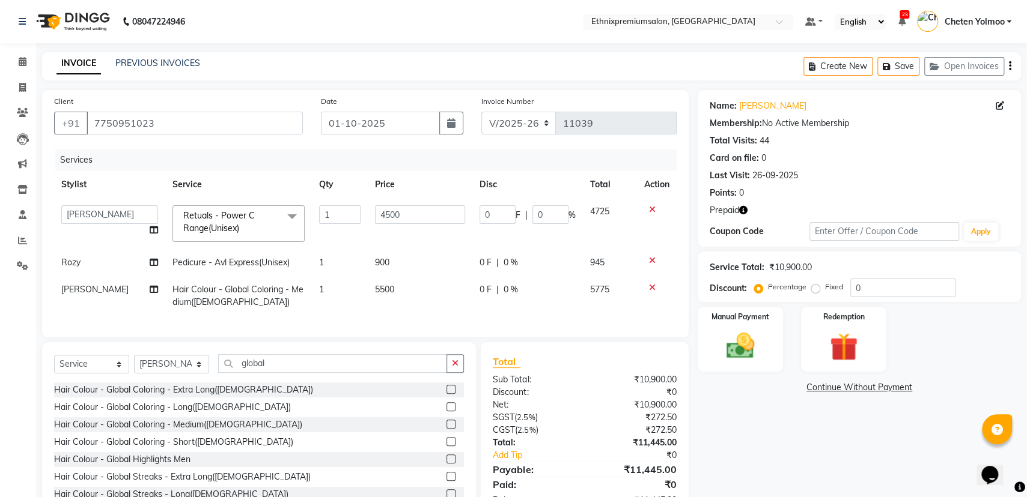
click at [231, 224] on span "Retuals - Power C Range(Unisex)" at bounding box center [218, 221] width 71 height 23
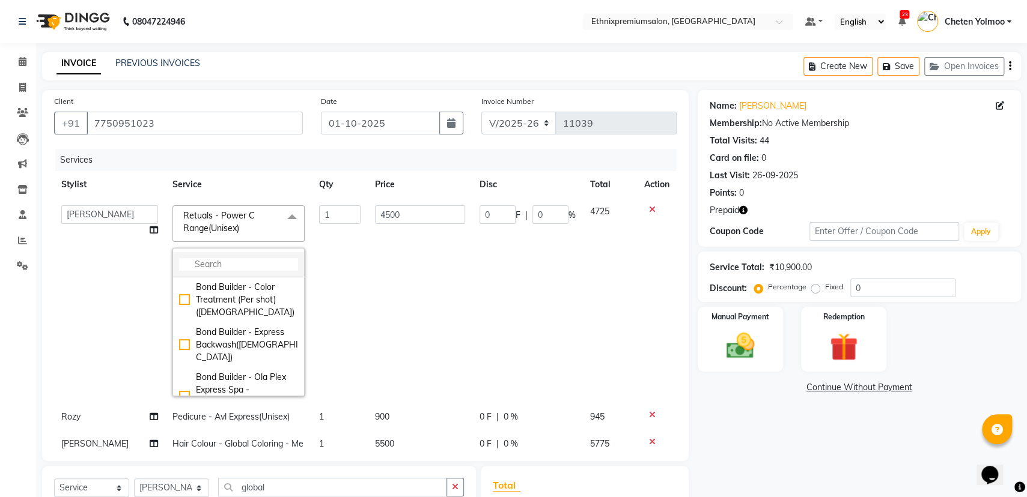
click at [228, 263] on input "multiselect-search" at bounding box center [238, 264] width 119 height 13
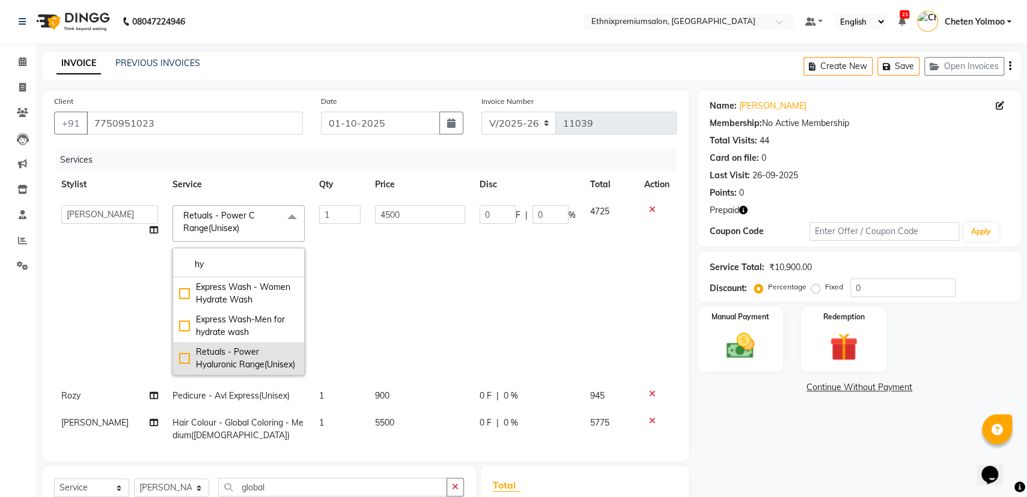
type input "hy"
click at [231, 347] on div "Retuals - Power Hyaluronic Range(Unisex)" at bounding box center [238, 358] width 119 height 25
checkbox input "true"
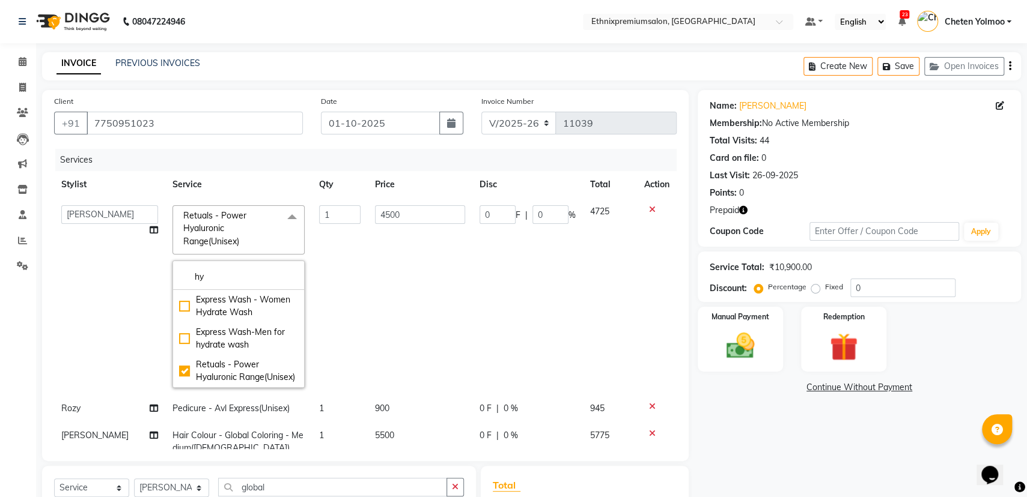
click at [385, 297] on td "4500" at bounding box center [420, 296] width 104 height 197
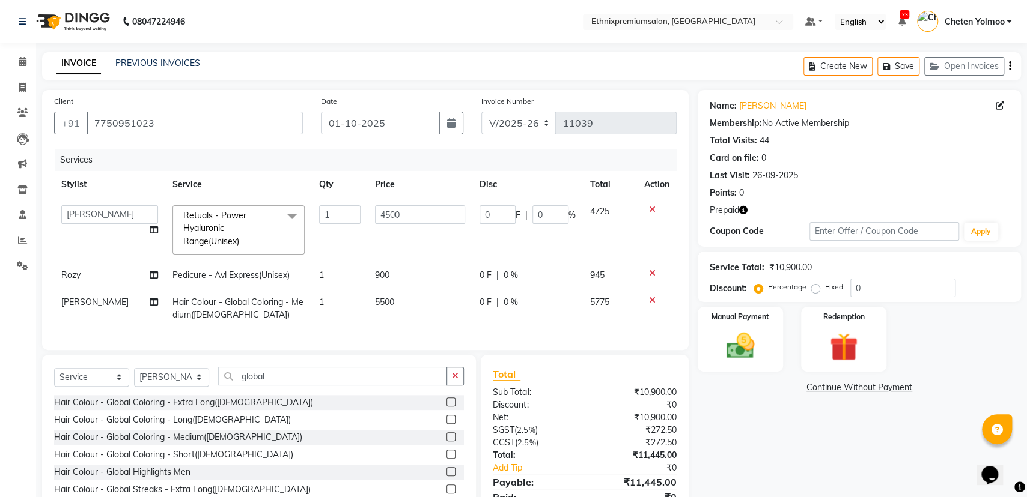
click at [651, 270] on icon at bounding box center [652, 273] width 7 height 8
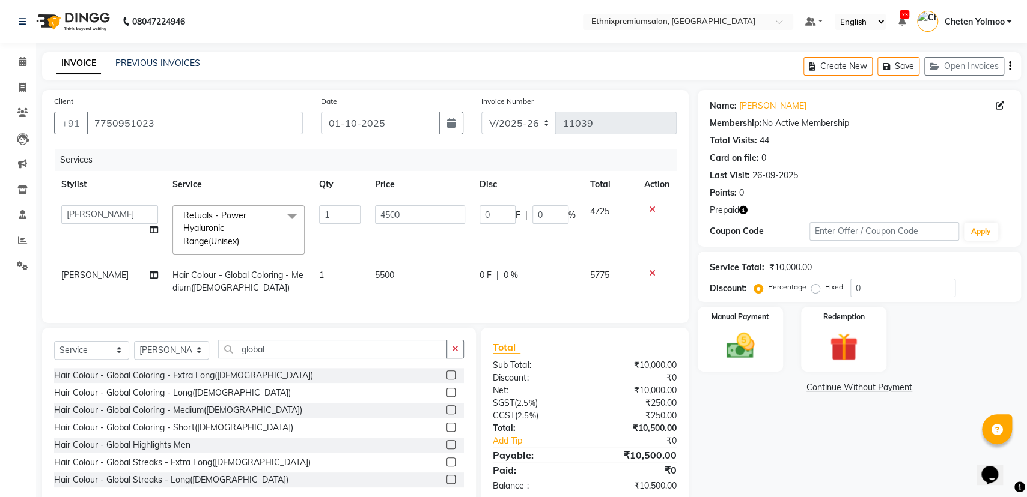
click at [746, 210] on icon "button" at bounding box center [743, 210] width 8 height 8
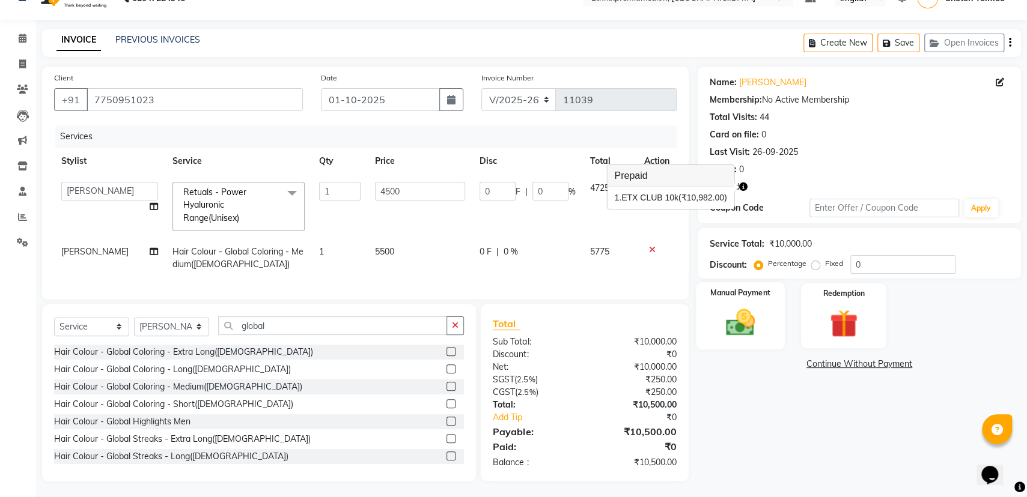
scroll to position [37, 0]
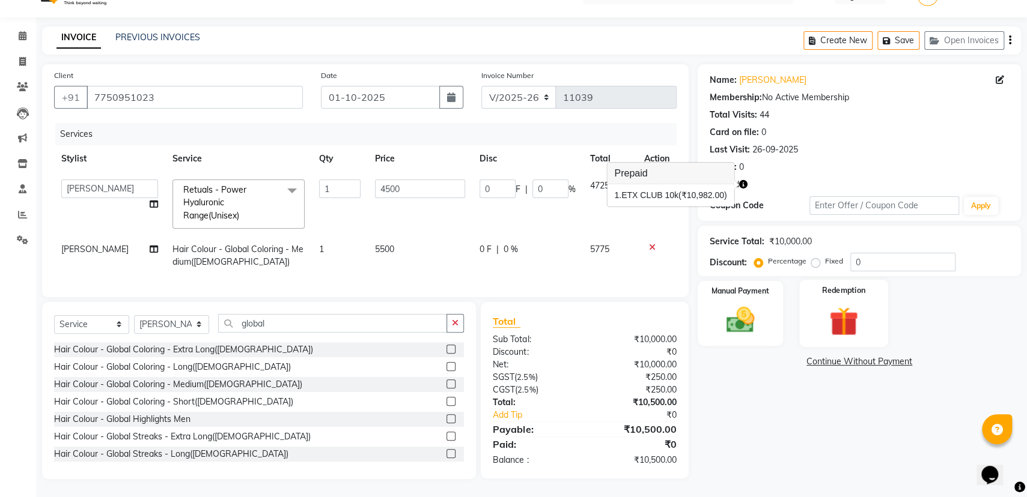
click at [844, 303] on img at bounding box center [844, 321] width 48 height 37
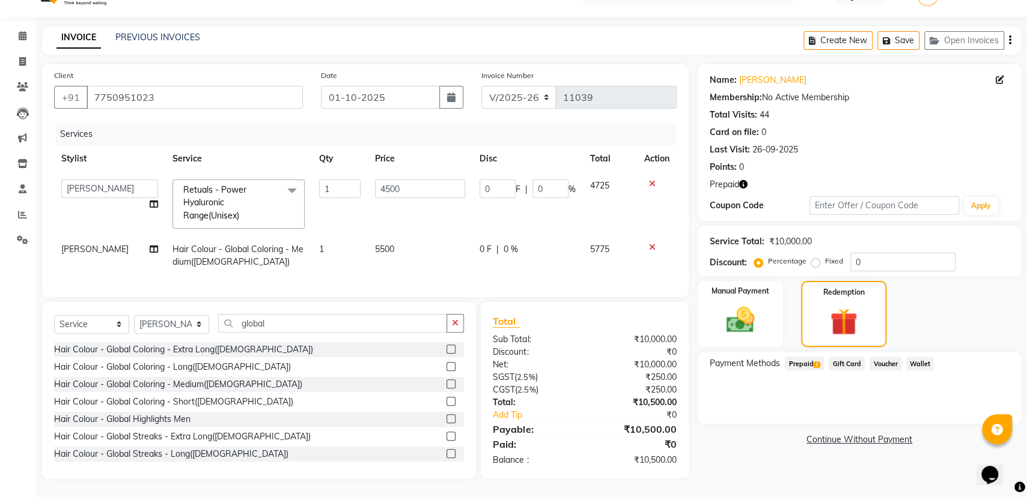
click at [805, 357] on span "Prepaid 1" at bounding box center [804, 364] width 39 height 14
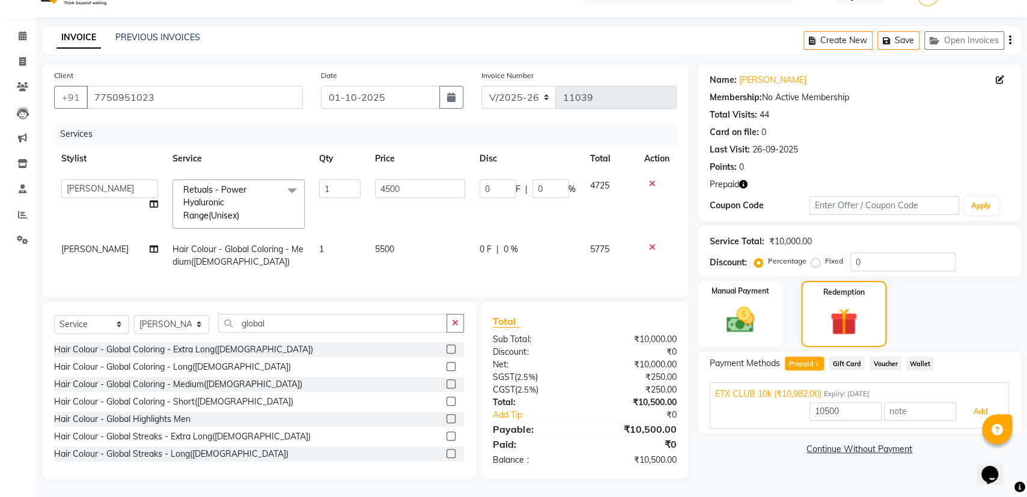
drag, startPoint x: 981, startPoint y: 398, endPoint x: 954, endPoint y: 397, distance: 27.0
click at [981, 402] on button "Add" at bounding box center [980, 412] width 44 height 20
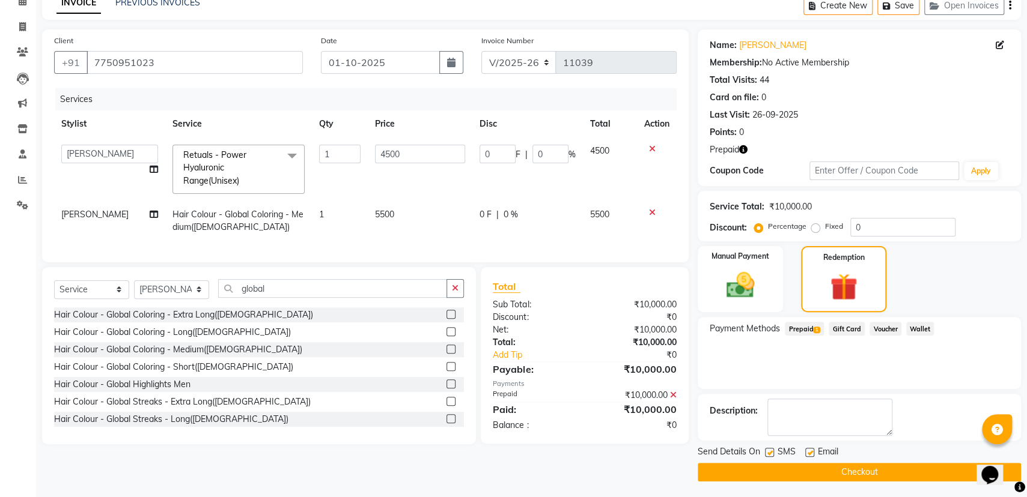
scroll to position [62, 0]
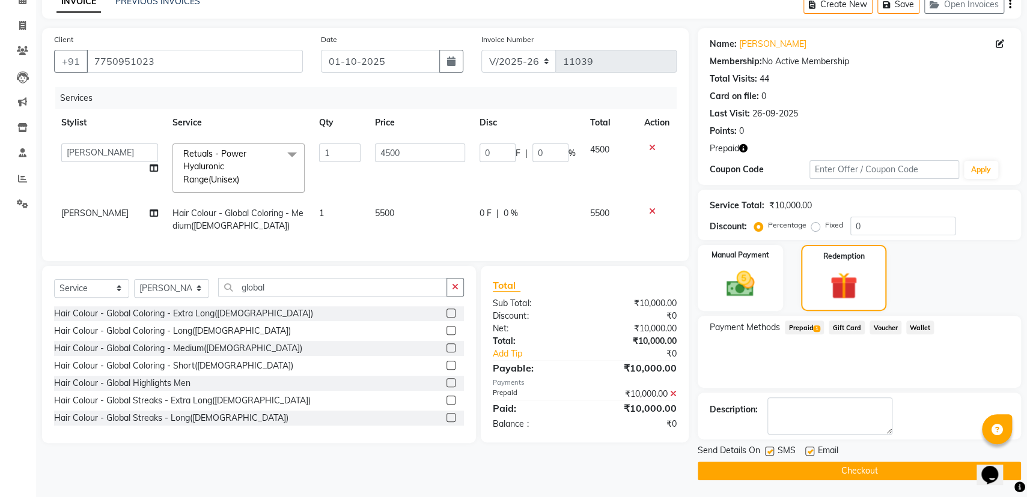
click at [810, 452] on label at bounding box center [809, 451] width 9 height 9
click at [810, 452] on input "checkbox" at bounding box center [809, 452] width 8 height 8
checkbox input "false"
click at [821, 471] on button "Checkout" at bounding box center [859, 471] width 323 height 19
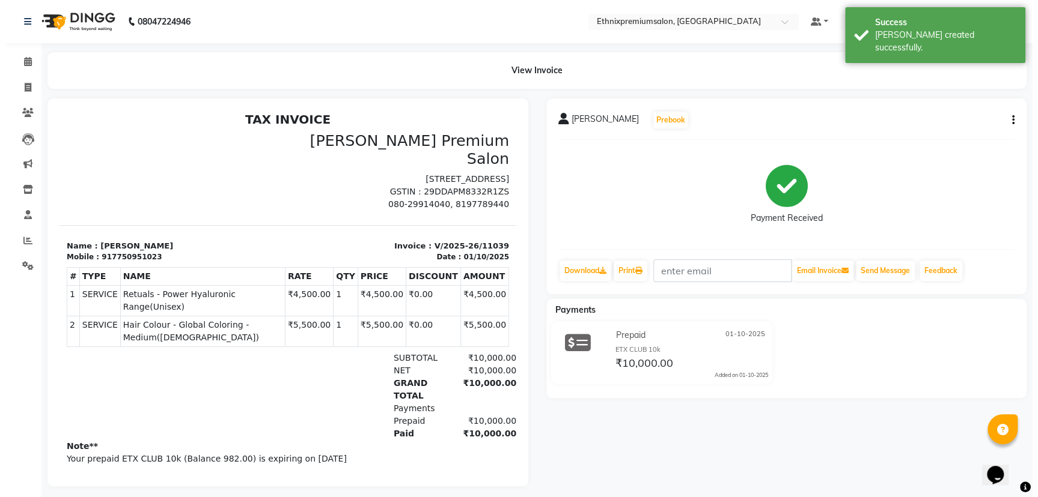
scroll to position [4, 0]
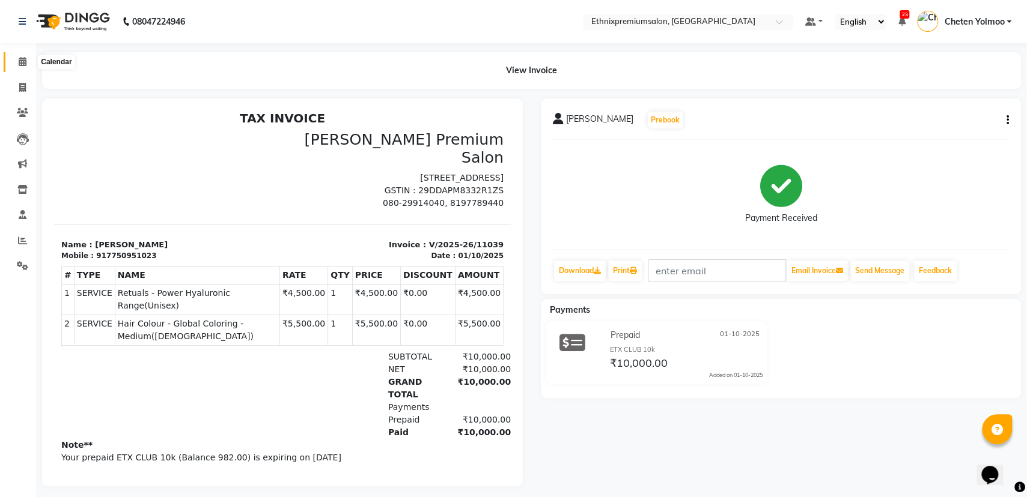
click at [13, 59] on span at bounding box center [22, 62] width 21 height 14
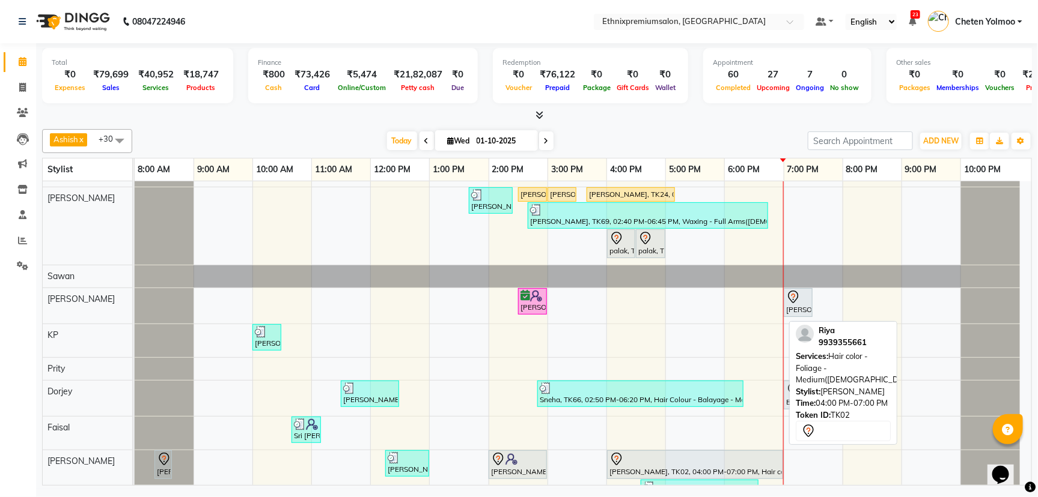
scroll to position [901, 0]
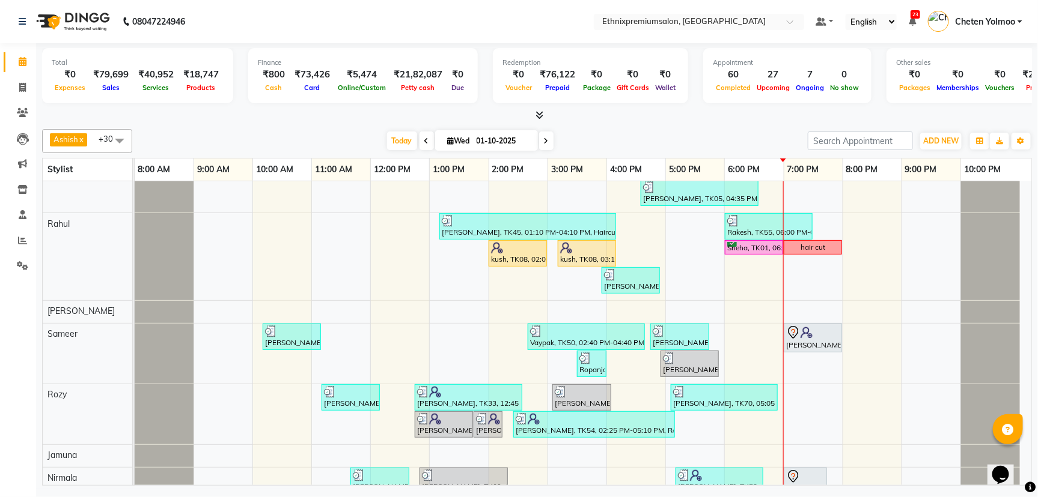
click at [480, 143] on input "01-10-2025" at bounding box center [503, 141] width 60 height 18
select select "10"
select select "2025"
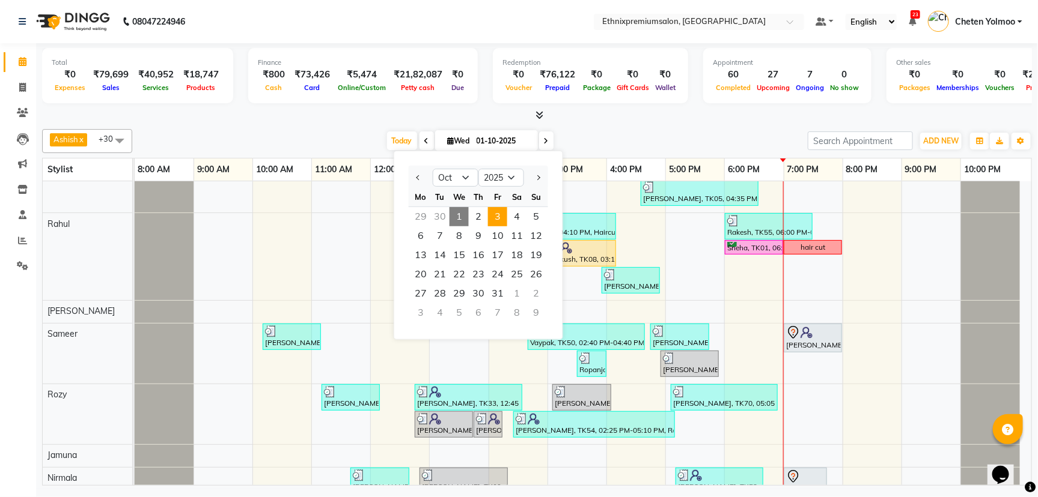
click at [492, 216] on span "3" at bounding box center [497, 216] width 19 height 19
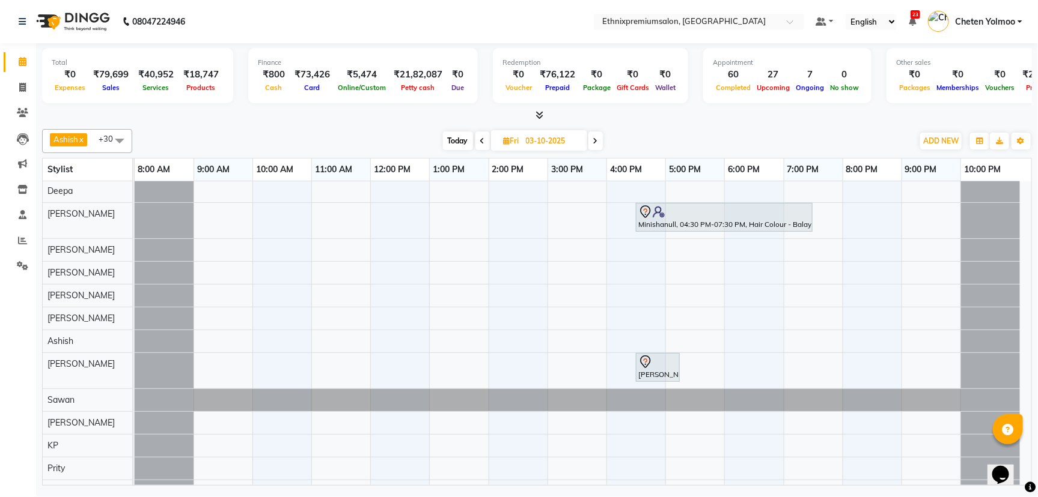
scroll to position [0, 0]
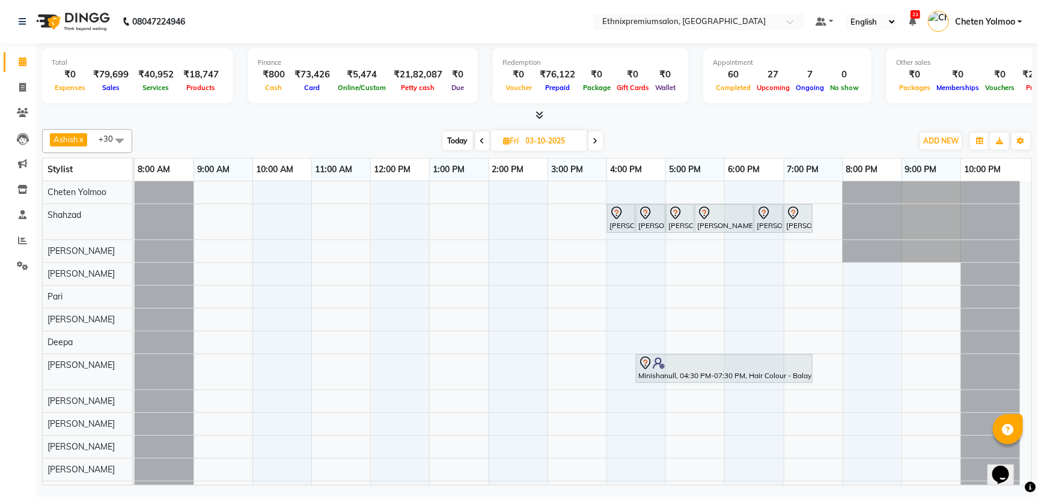
click at [456, 144] on span "Today" at bounding box center [458, 141] width 30 height 19
type input "01-10-2025"
